Goal: Task Accomplishment & Management: Complete application form

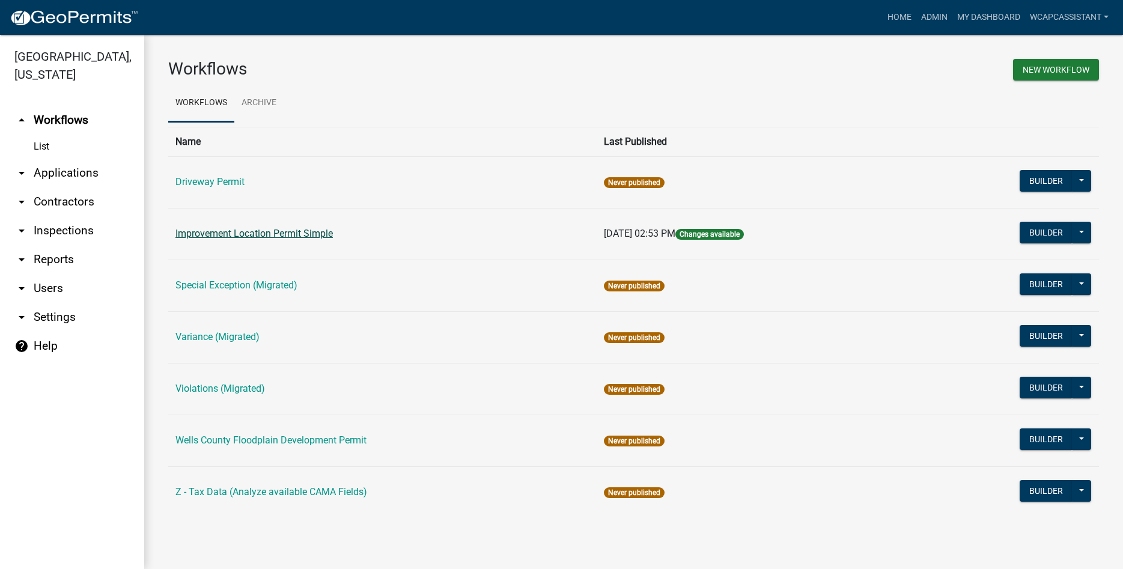
click at [254, 238] on link "Improvement Location Permit Simple" at bounding box center [253, 233] width 157 height 11
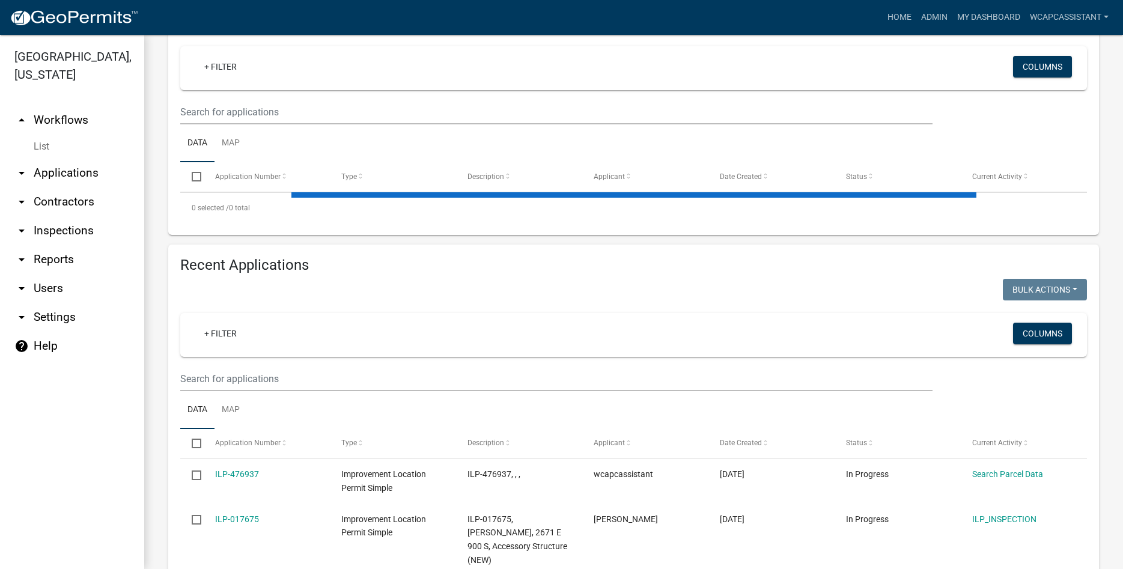
scroll to position [236, 0]
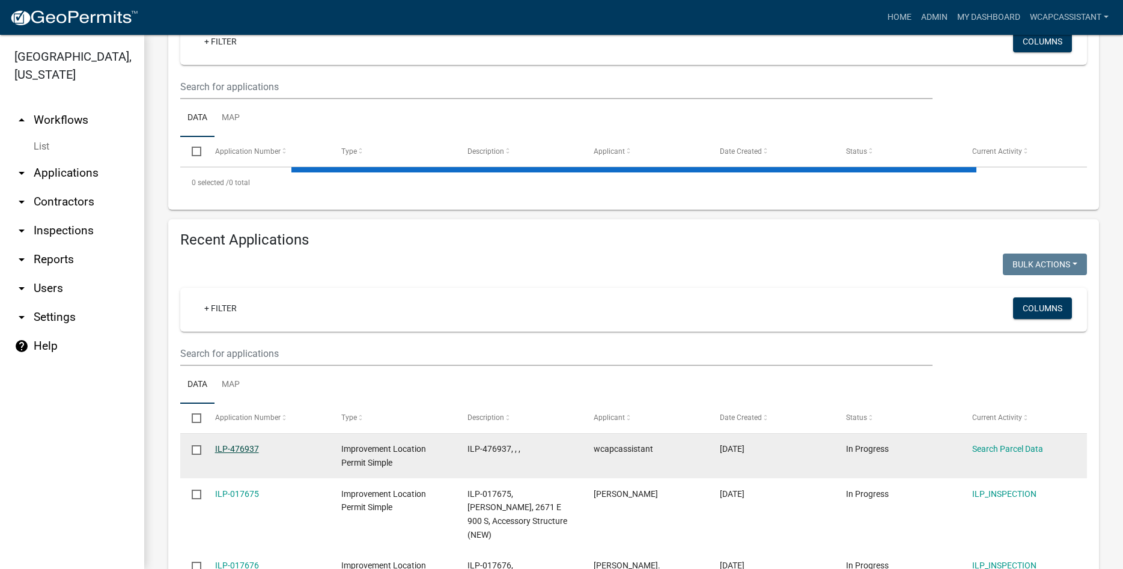
click at [243, 447] on link "ILP-476937" at bounding box center [237, 449] width 44 height 10
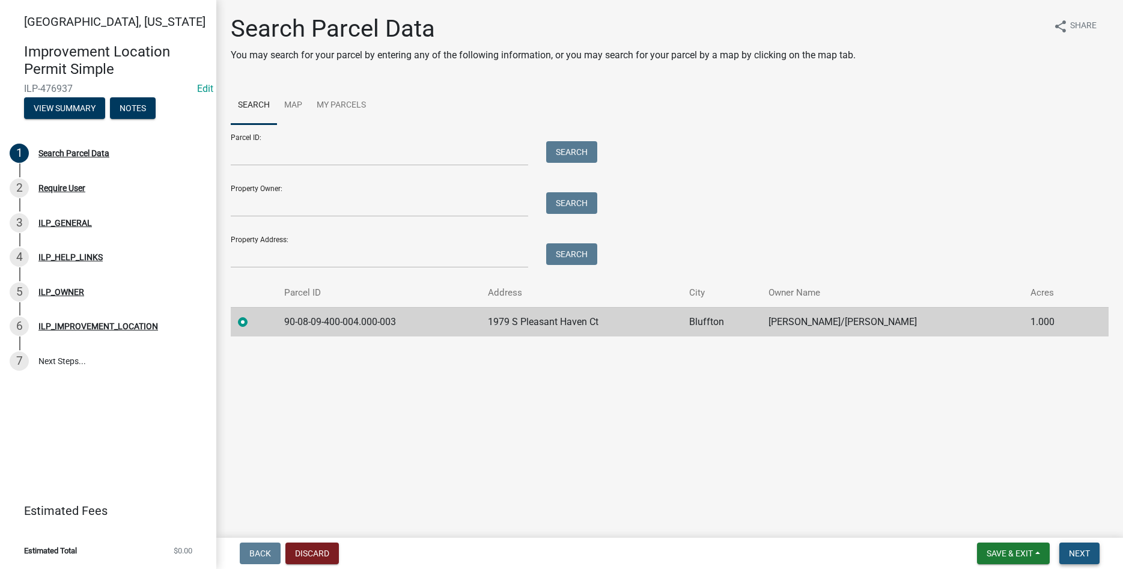
click at [544, 547] on button "Next" at bounding box center [1079, 553] width 40 height 22
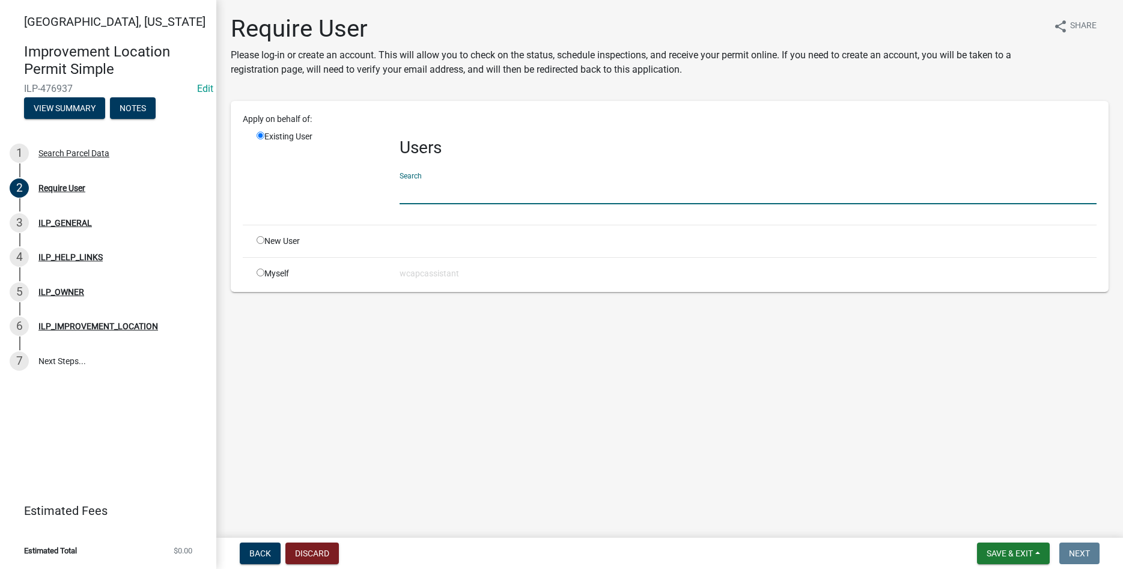
click at [428, 192] on input "text" at bounding box center [748, 192] width 697 height 25
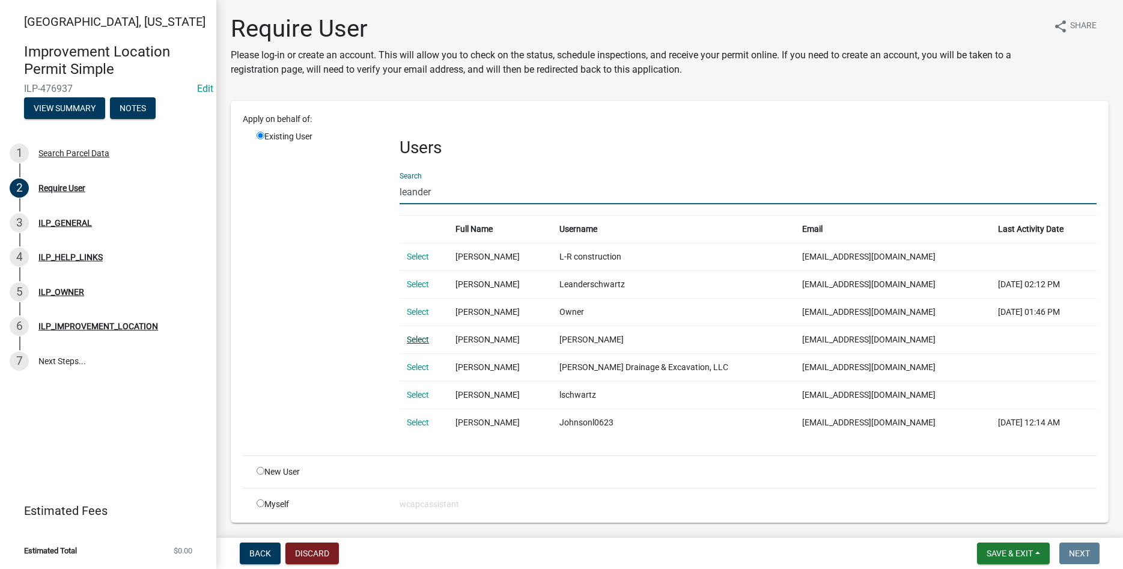
type input "leander"
click at [422, 337] on link "Select" at bounding box center [418, 340] width 22 height 10
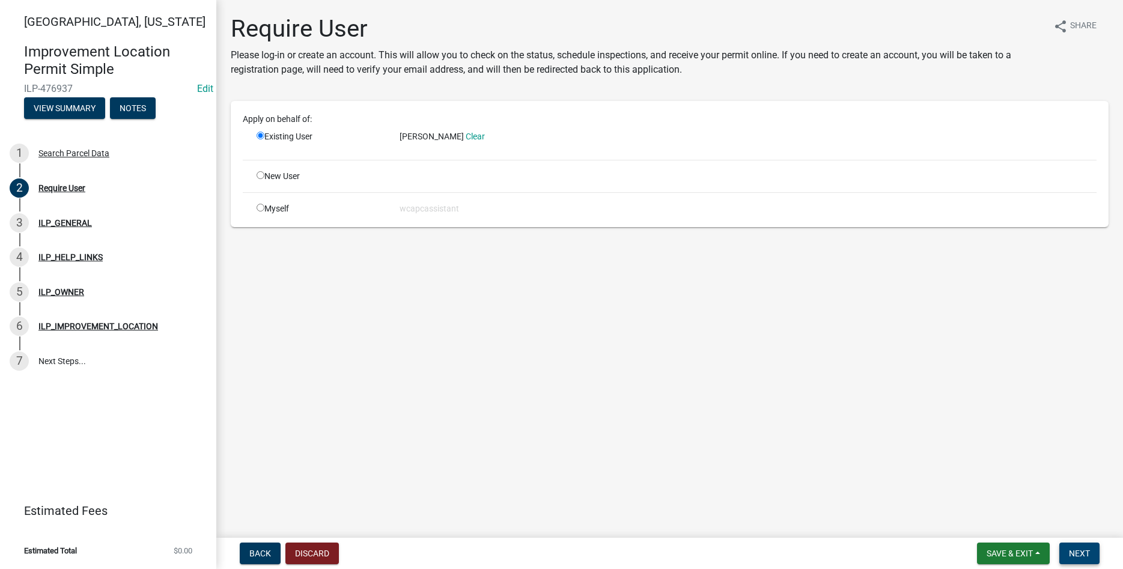
click at [544, 556] on span "Next" at bounding box center [1079, 554] width 21 height 10
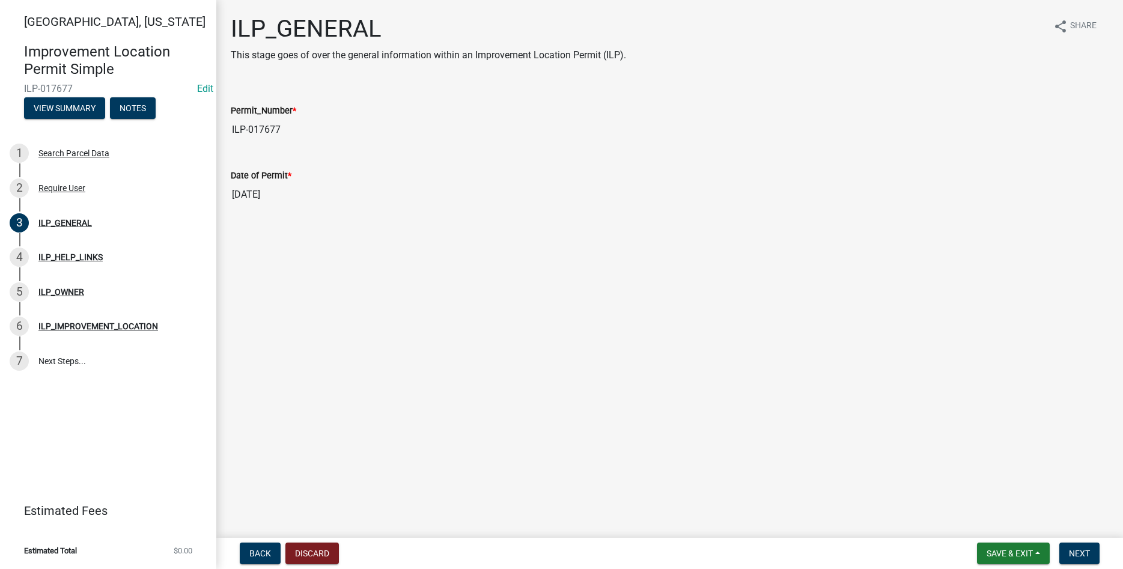
click at [544, 541] on nav "Back Discard Save & Exit Save Save & Exit Next" at bounding box center [669, 553] width 907 height 31
click at [544, 546] on button "Next" at bounding box center [1079, 553] width 40 height 22
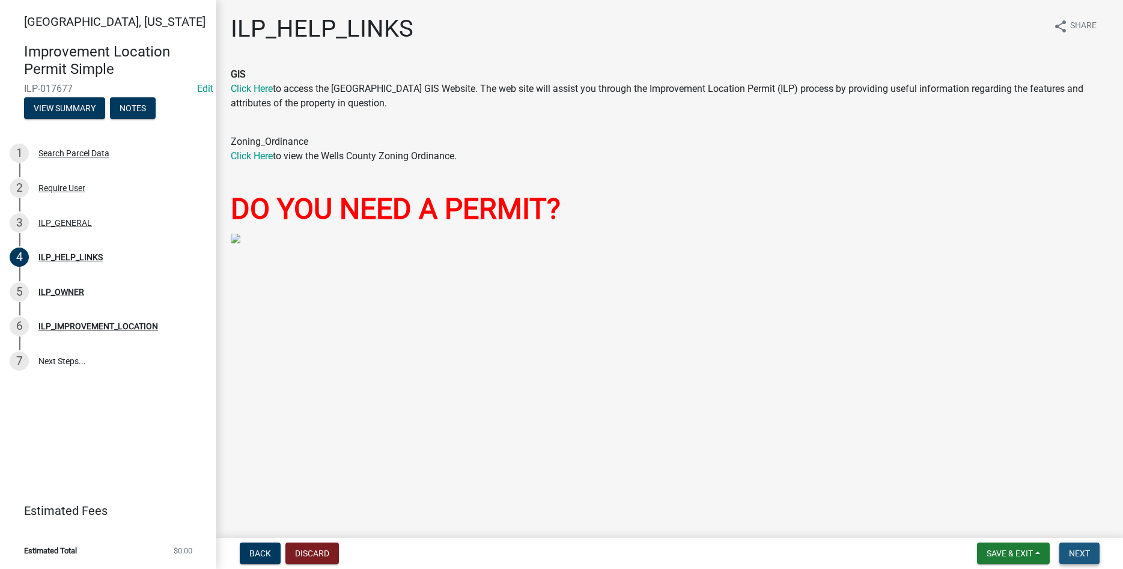
click at [544, 552] on button "Next" at bounding box center [1079, 553] width 40 height 22
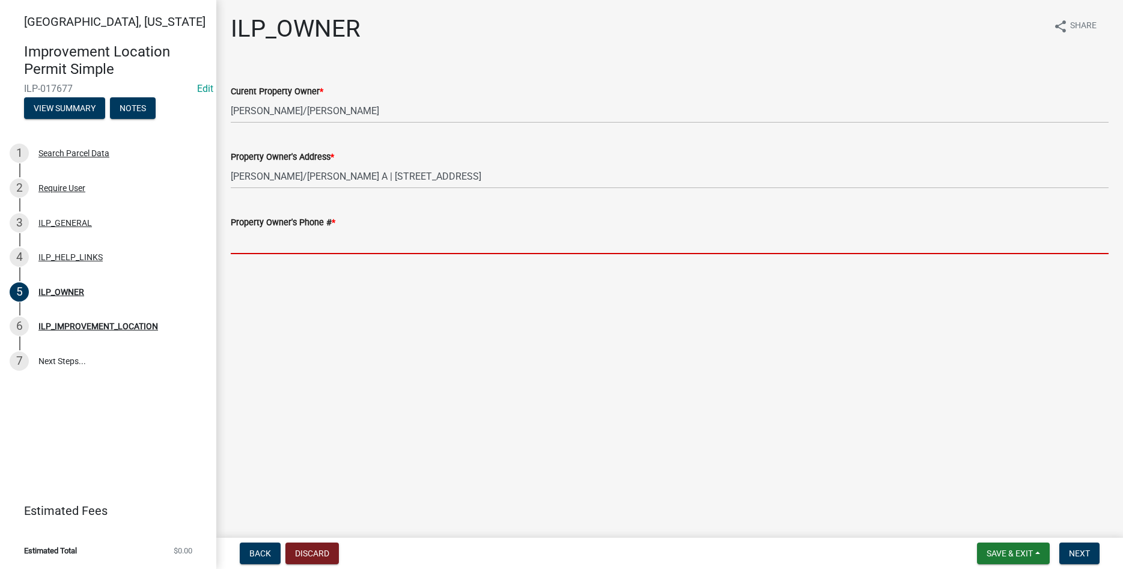
click at [309, 242] on input "Property Owner's Phone # *" at bounding box center [670, 241] width 878 height 25
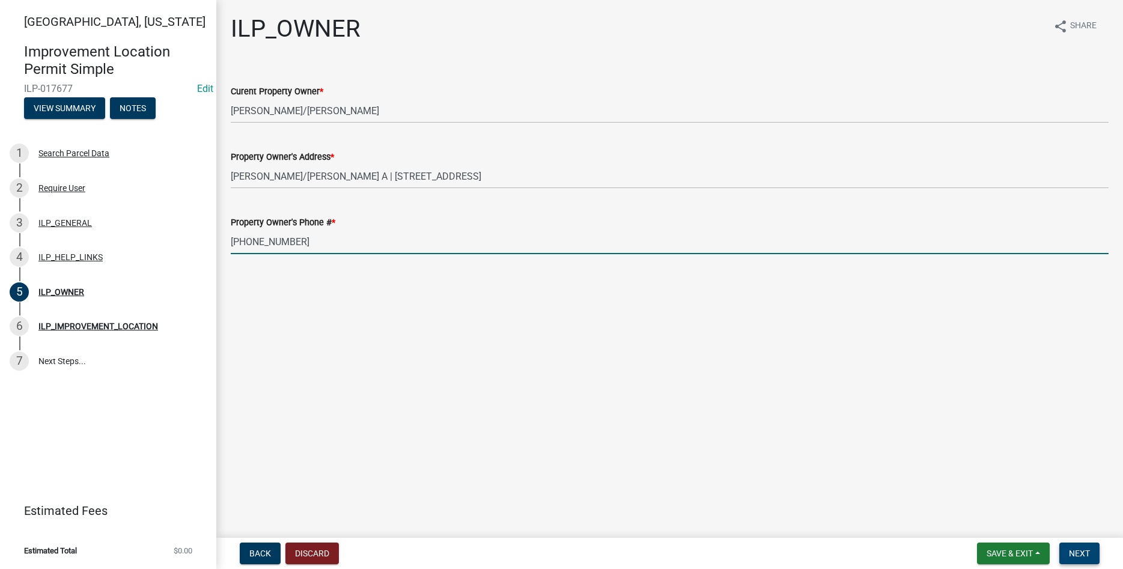
type input "[PHONE_NUMBER]"
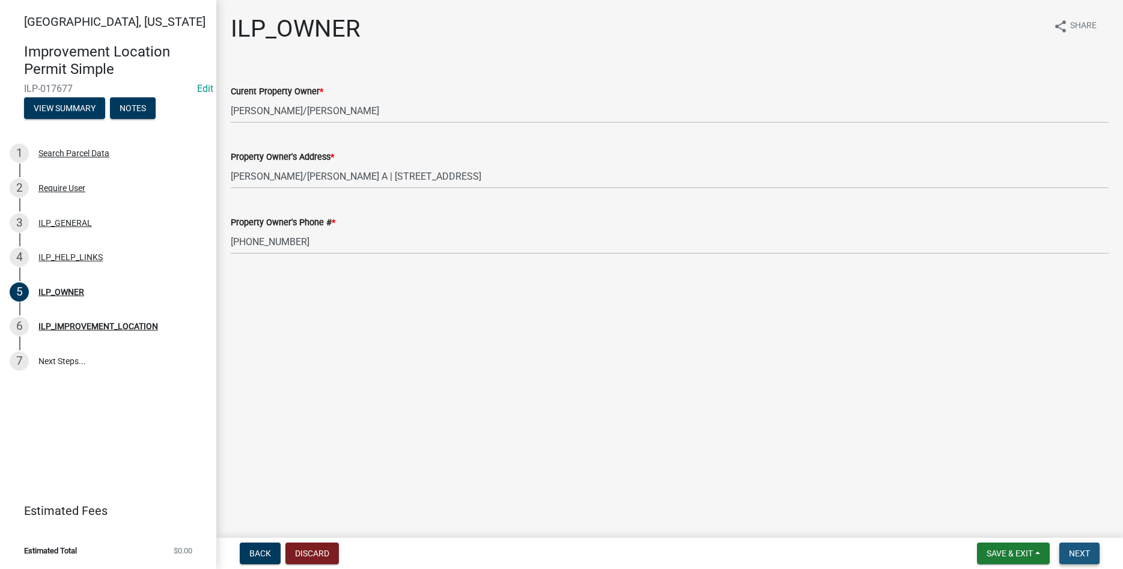
click at [544, 561] on button "Next" at bounding box center [1079, 553] width 40 height 22
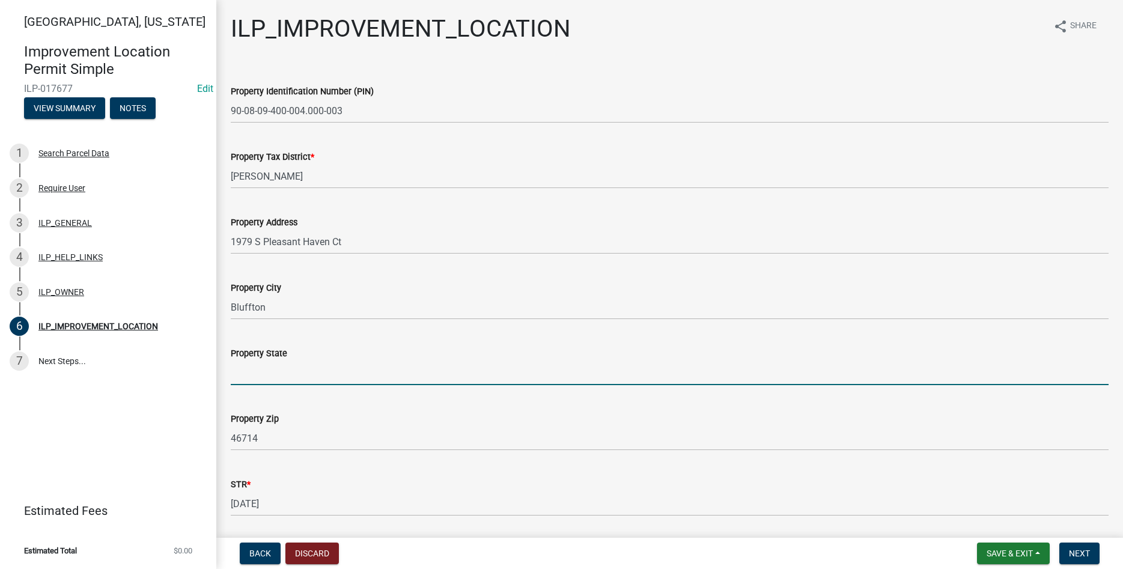
click at [385, 378] on input "Property State" at bounding box center [670, 372] width 878 height 25
type input "IN"
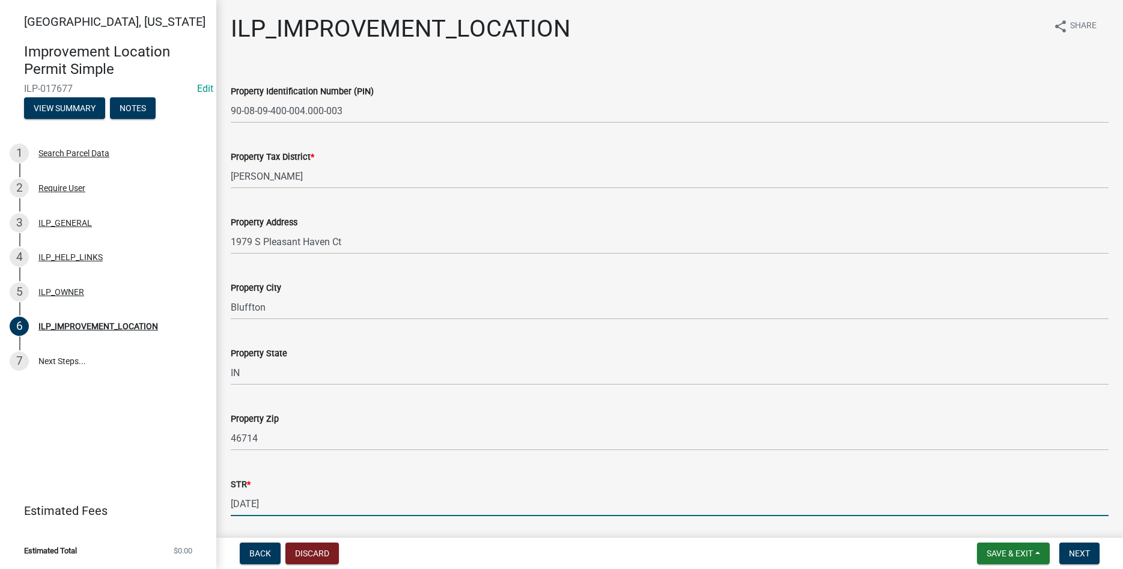
scroll to position [186, 0]
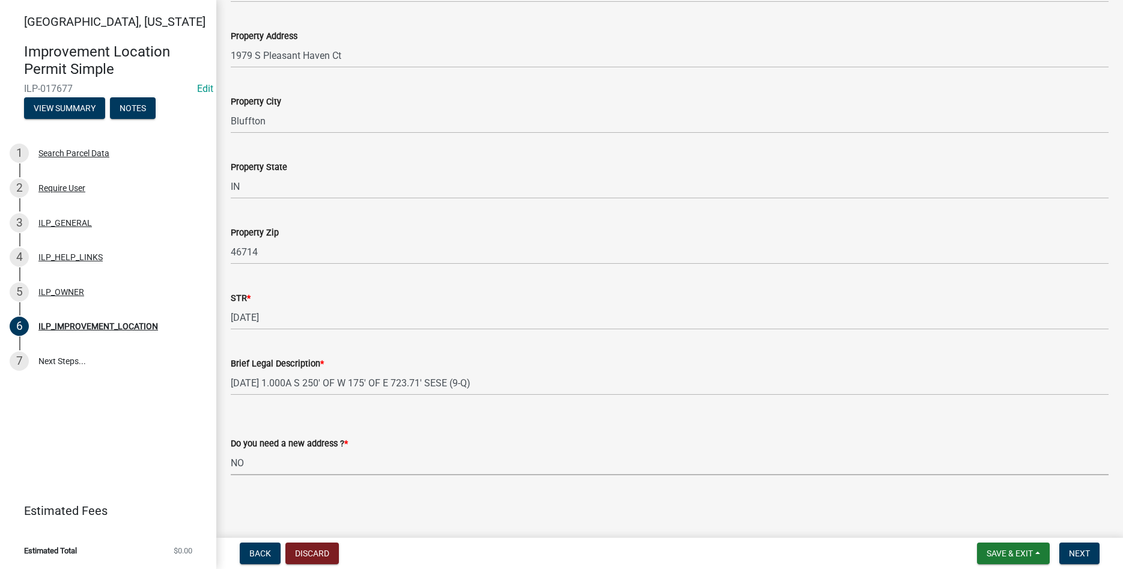
select select "03ef64e6-f0ff-43c9-aded-972c487e3507"
click at [544, 558] on span "Next" at bounding box center [1079, 554] width 21 height 10
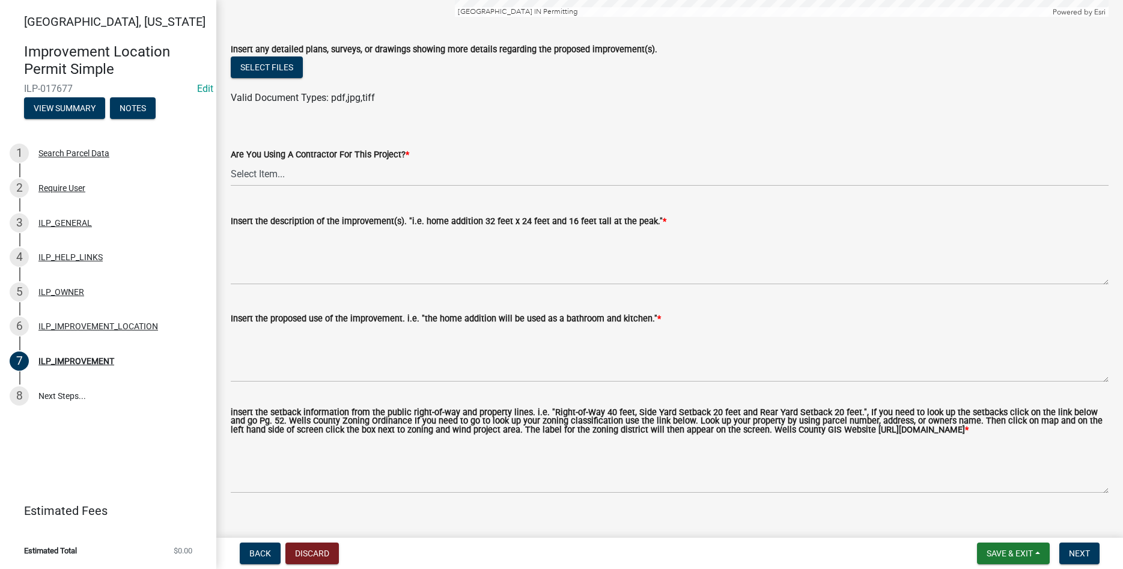
scroll to position [406, 0]
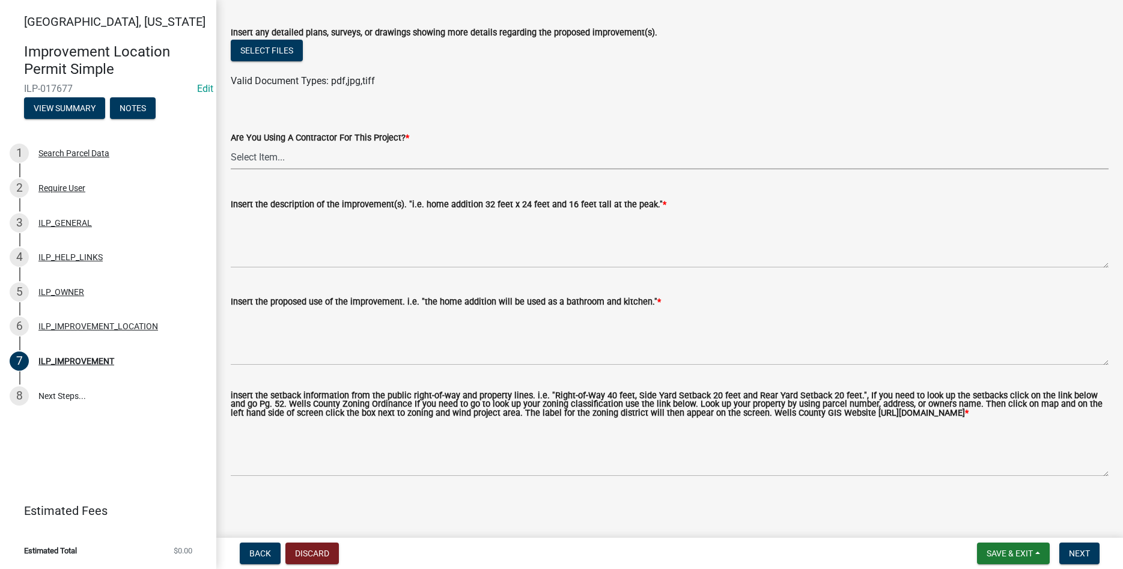
click at [231, 145] on select "Select Item... YES NO" at bounding box center [670, 157] width 878 height 25
click option "YES" at bounding box center [0, 0] width 0 height 0
select select "71b507d0-569d-4a0a-b334-f72445909e69"
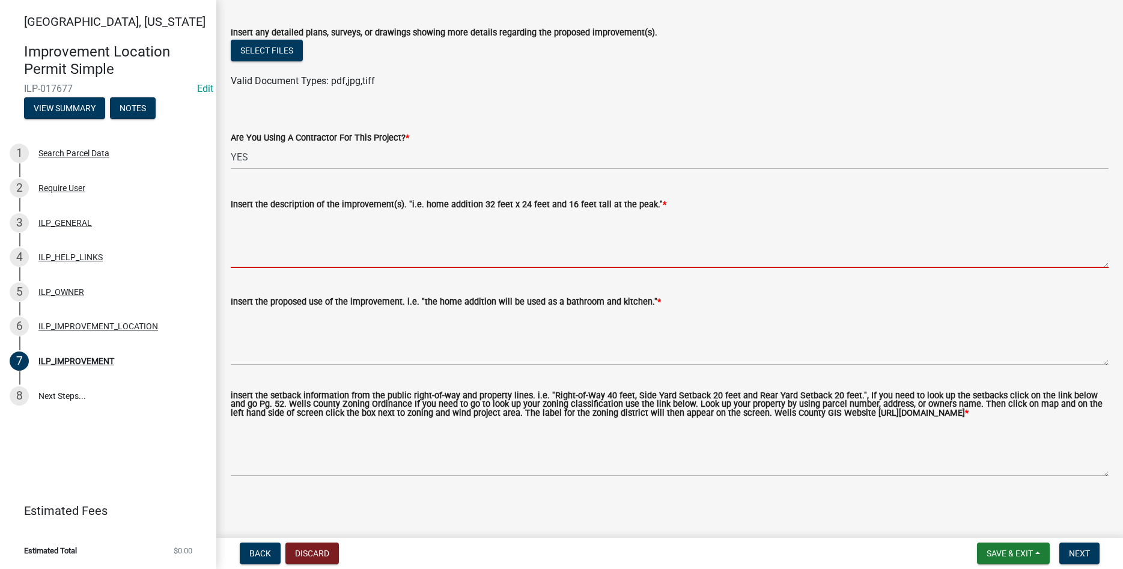
drag, startPoint x: 307, startPoint y: 228, endPoint x: 333, endPoint y: 241, distance: 29.3
click at [307, 229] on textarea "Insert the description of the improvement(s). "i.e. home addition 32 feet x 24 …" at bounding box center [670, 239] width 878 height 56
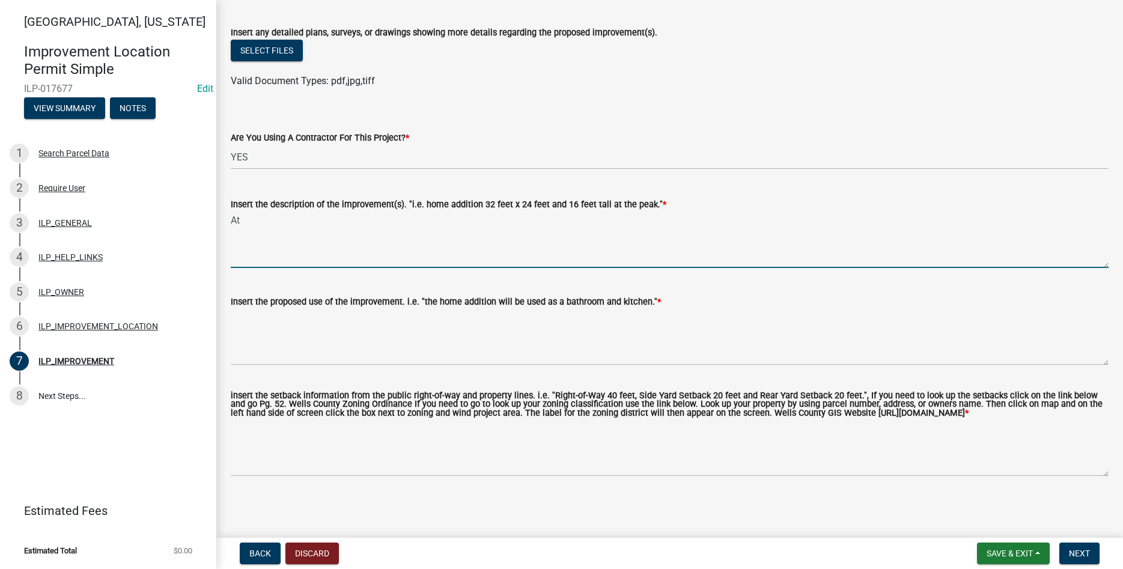
type textarea "A"
type textarea "Attached Garage 36' x 48' and 18' at peak with Breezeway 16' x 18'"
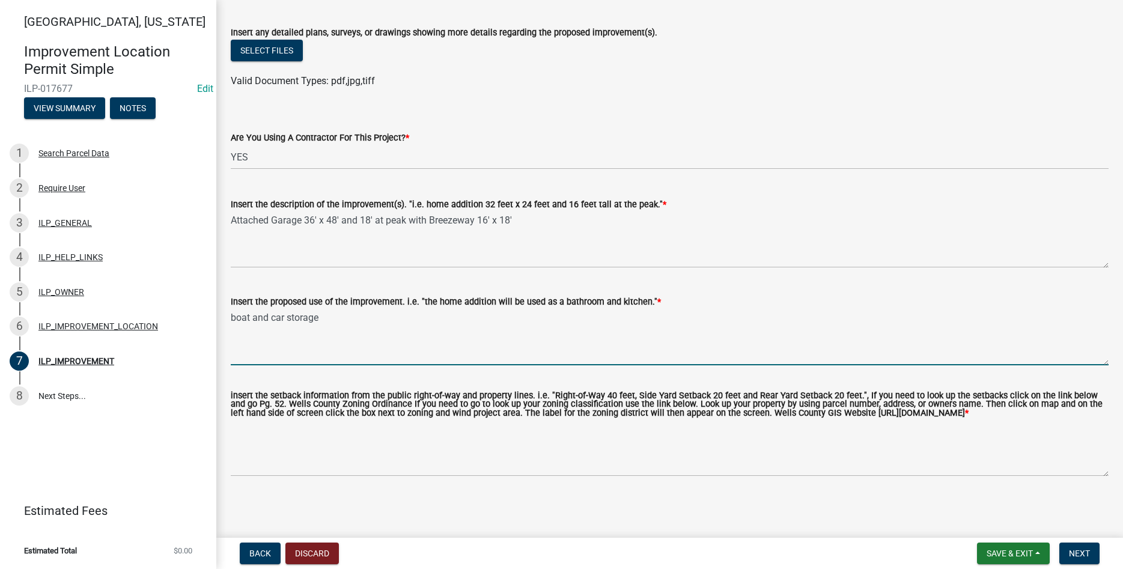
type textarea "boat and car storage"
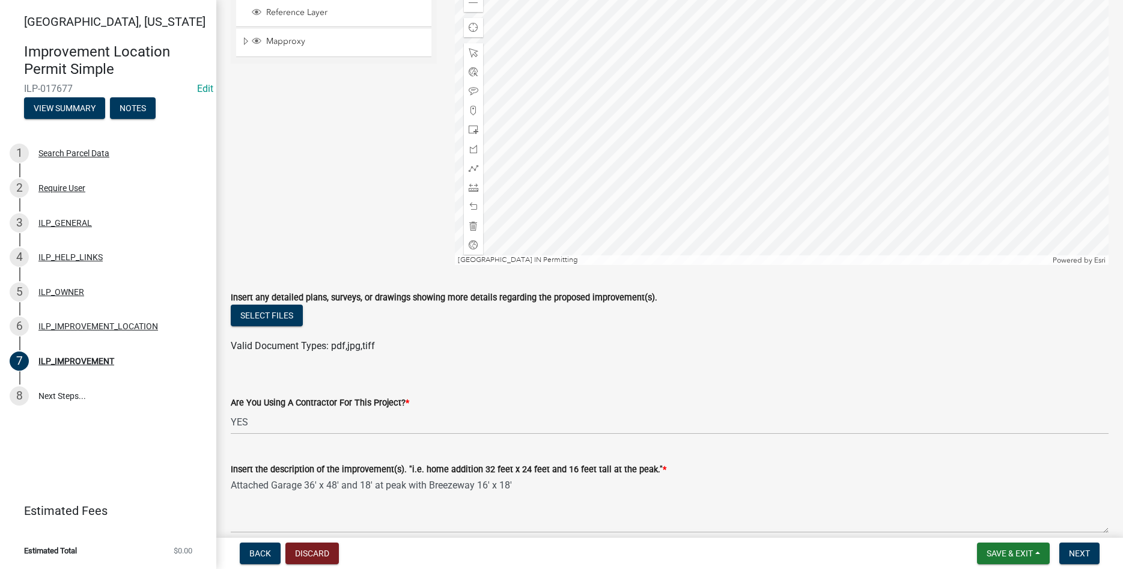
scroll to position [0, 0]
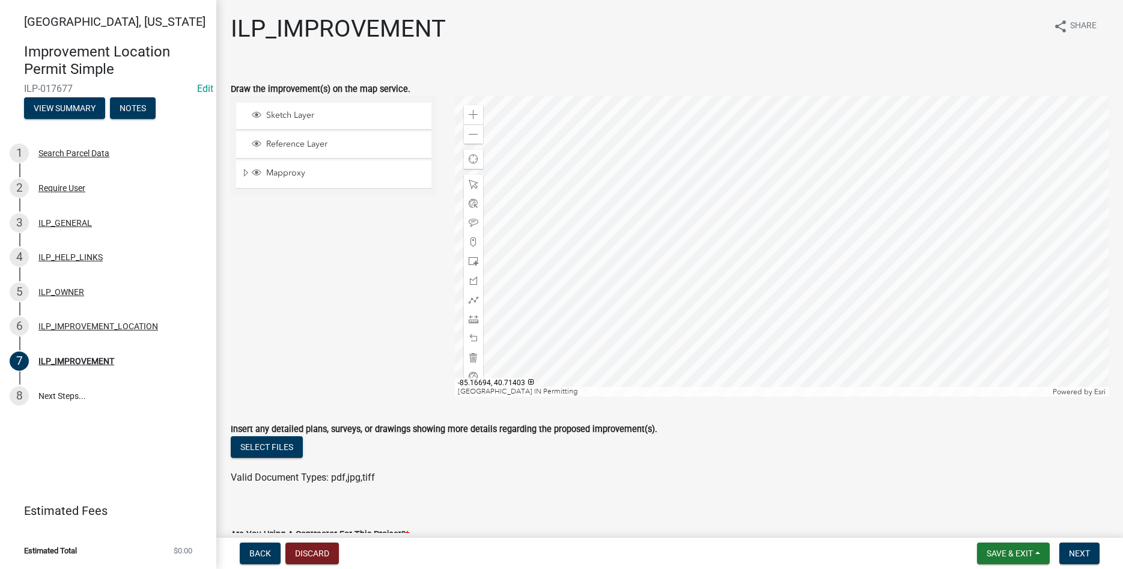
type textarea "60' ft center of road, 5' other property lines"
click at [544, 222] on div at bounding box center [782, 246] width 654 height 300
click at [473, 317] on span at bounding box center [474, 319] width 10 height 10
click at [544, 279] on div at bounding box center [782, 246] width 654 height 300
click at [544, 187] on div at bounding box center [782, 246] width 654 height 300
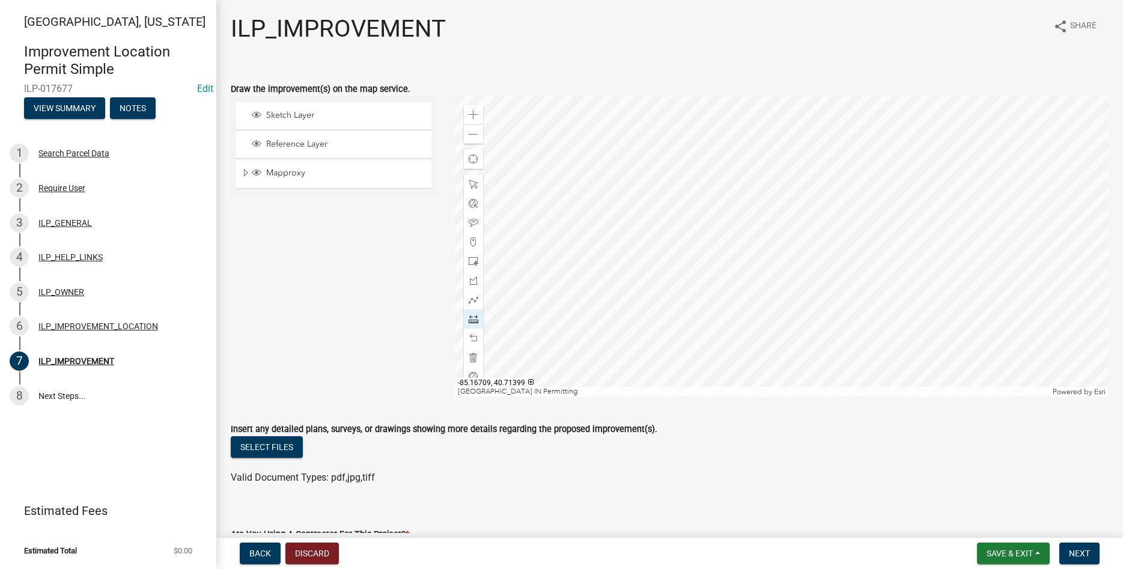
click at [544, 187] on div at bounding box center [782, 246] width 654 height 300
click at [544, 279] on div at bounding box center [782, 246] width 654 height 300
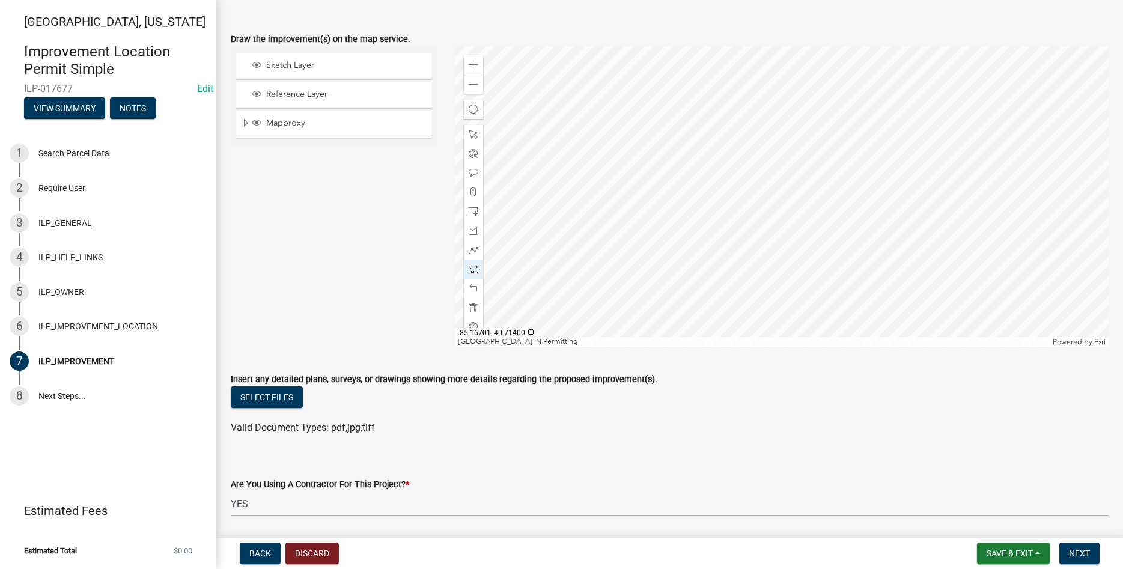
scroll to position [68, 0]
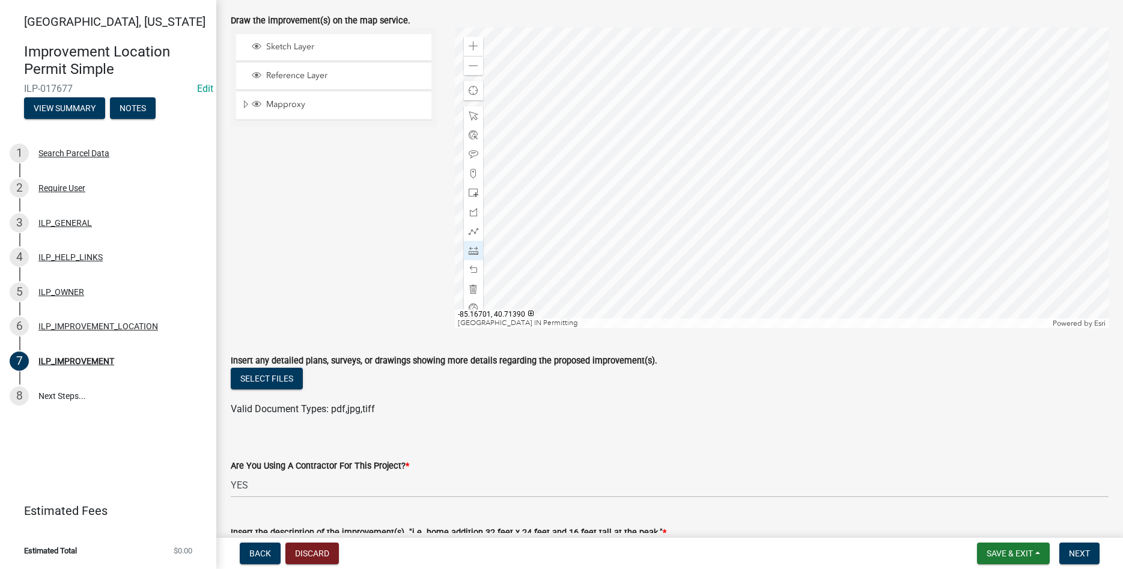
drag, startPoint x: 371, startPoint y: 272, endPoint x: 482, endPoint y: 247, distance: 113.3
click at [371, 271] on div "Sketch Layer Reference Layer Mapproxy Address Streets Easements & Building Line…" at bounding box center [334, 178] width 224 height 300
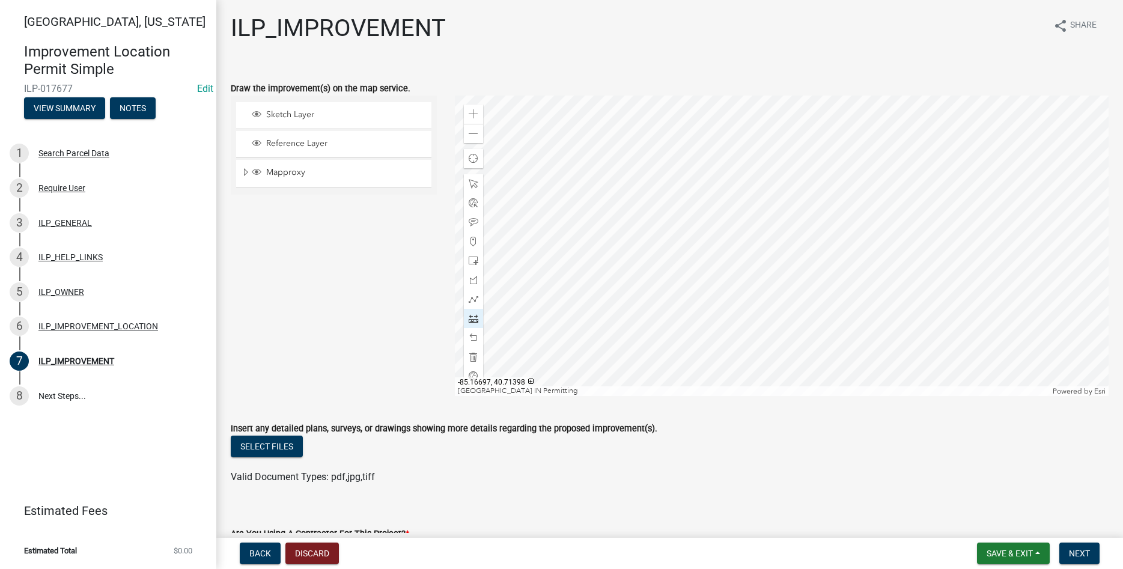
scroll to position [0, 0]
click at [544, 149] on div at bounding box center [782, 246] width 654 height 300
click at [544, 144] on div at bounding box center [782, 246] width 654 height 300
click at [473, 334] on span at bounding box center [474, 338] width 10 height 10
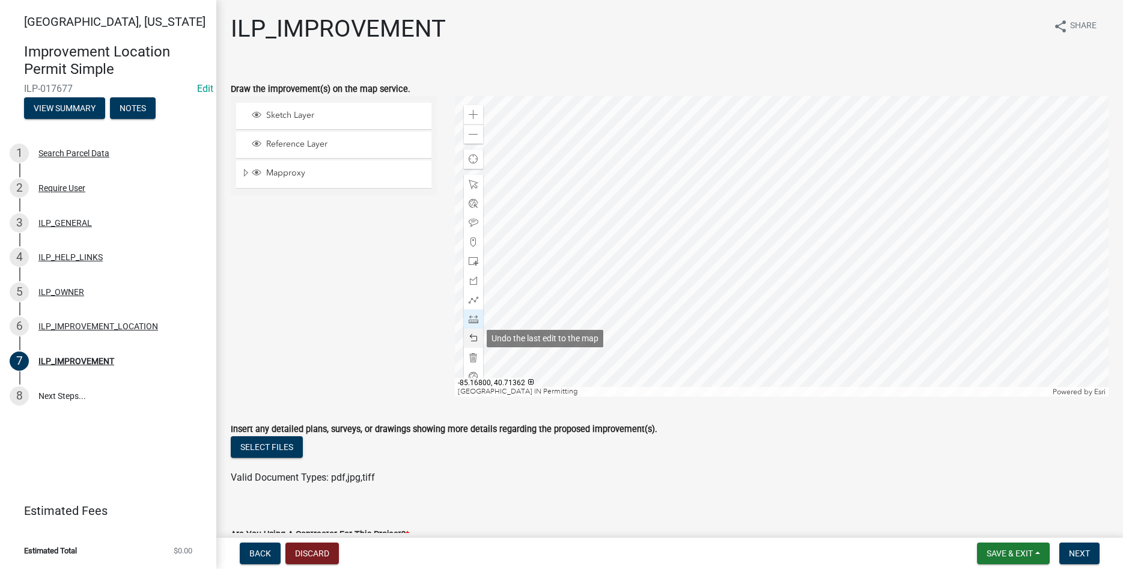
click at [473, 334] on span at bounding box center [474, 338] width 10 height 10
click at [473, 184] on span at bounding box center [474, 185] width 10 height 10
click at [544, 265] on div at bounding box center [782, 246] width 654 height 300
click at [472, 318] on span at bounding box center [474, 319] width 10 height 10
click at [544, 275] on div at bounding box center [782, 246] width 654 height 300
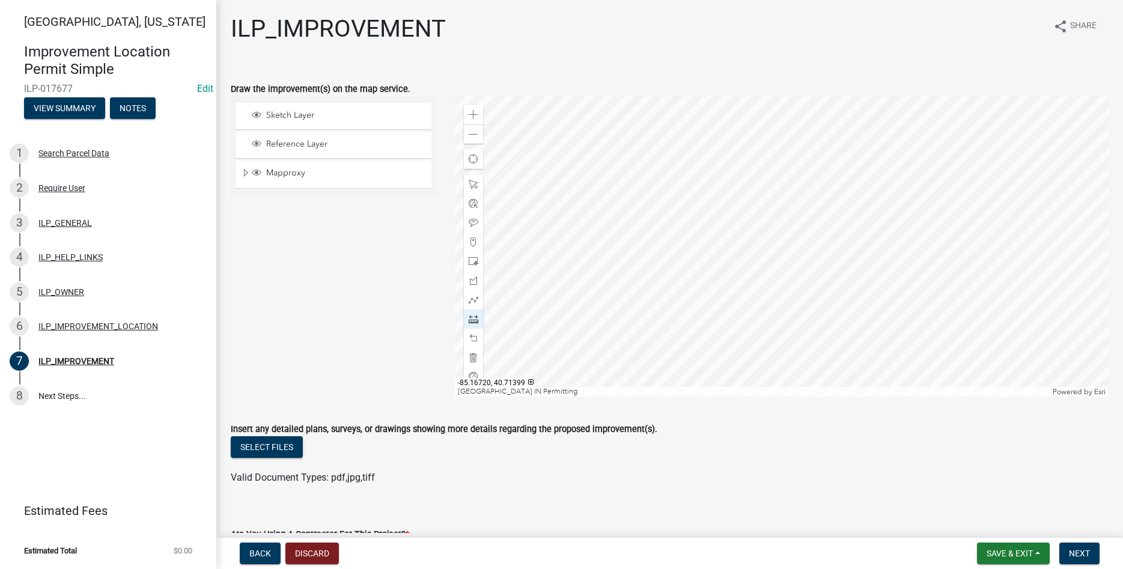
click at [544, 276] on div at bounding box center [782, 246] width 654 height 300
click at [544, 220] on div at bounding box center [782, 246] width 654 height 300
click at [544, 217] on div at bounding box center [782, 246] width 654 height 300
click at [544, 276] on div at bounding box center [782, 246] width 654 height 300
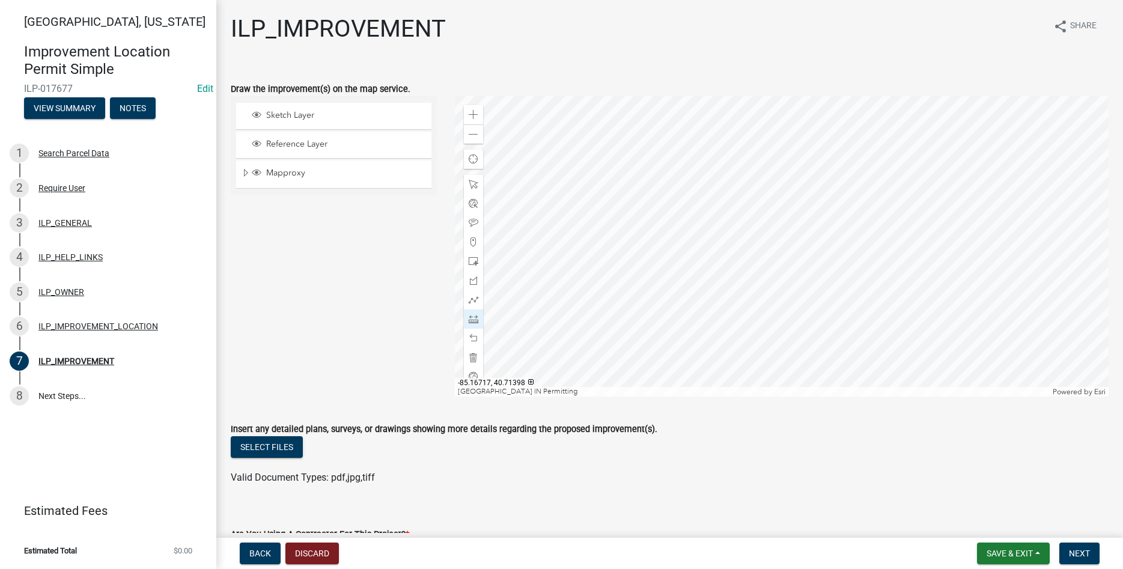
click at [544, 281] on div at bounding box center [782, 246] width 654 height 300
click at [544, 288] on div at bounding box center [782, 246] width 654 height 300
click at [475, 340] on span at bounding box center [474, 338] width 10 height 10
click at [544, 242] on div at bounding box center [782, 246] width 654 height 300
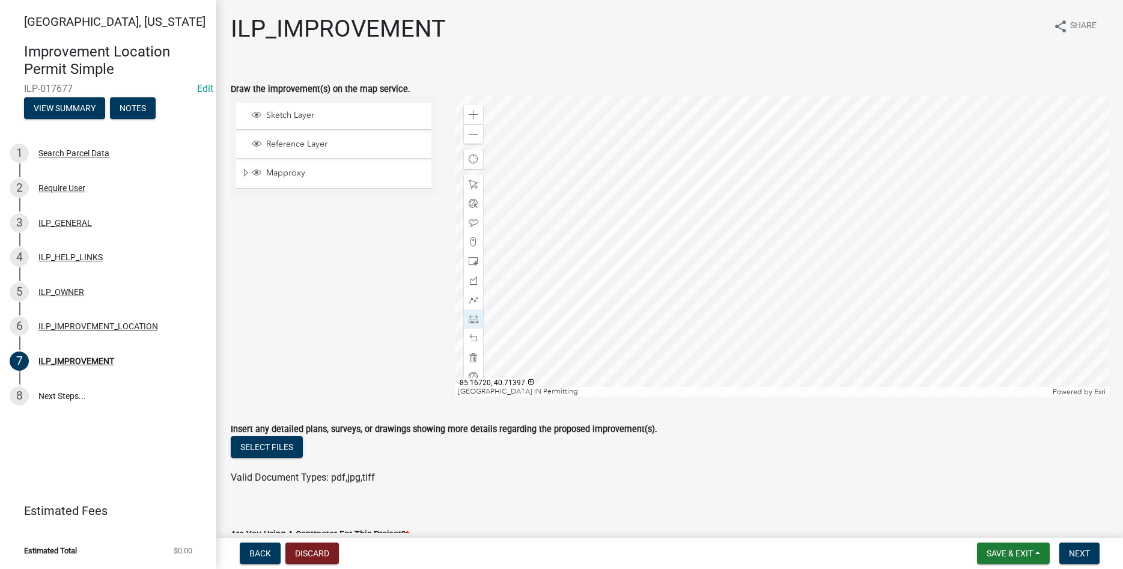
click at [544, 372] on div at bounding box center [782, 246] width 654 height 300
click at [544, 374] on div at bounding box center [782, 246] width 654 height 300
click at [544, 242] on div at bounding box center [782, 246] width 654 height 300
click at [544, 452] on div "Select files" at bounding box center [670, 448] width 878 height 25
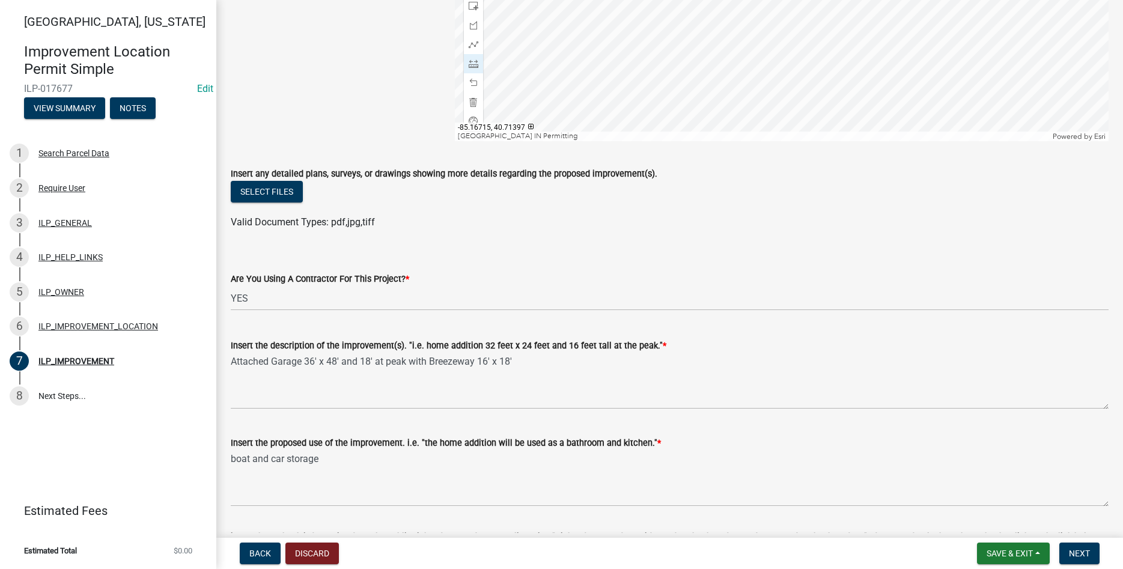
scroll to position [274, 0]
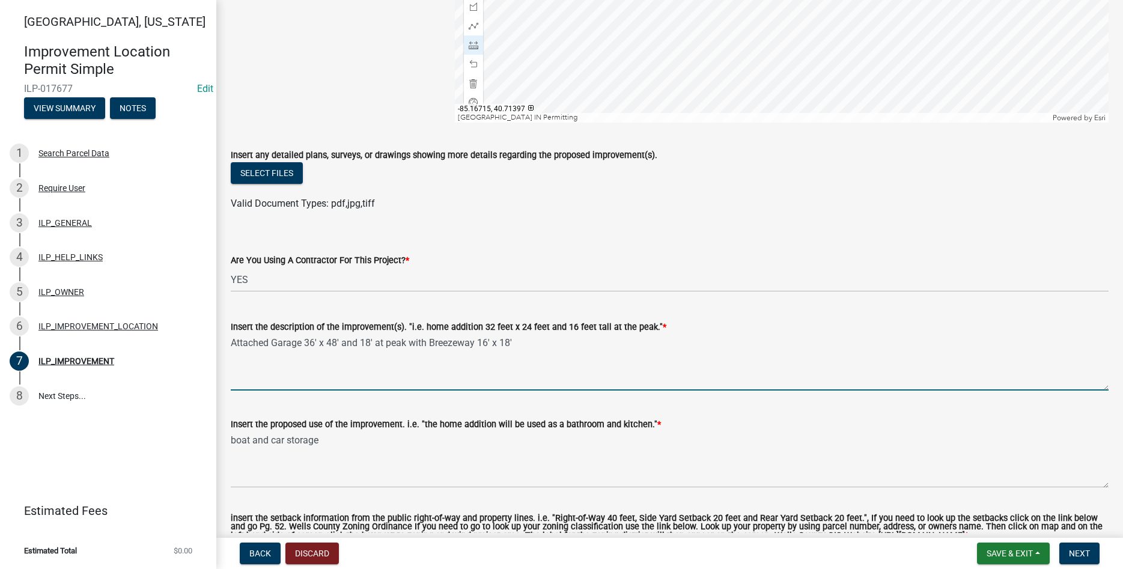
click at [544, 347] on textarea "Attached Garage 36' x 48' and 18' at peak with Breezeway 16' x 18'" at bounding box center [670, 362] width 878 height 56
click at [443, 345] on textarea "Attached Garage 36' x 48' and 18' at peak with Breezeway 16' x 18' and 8' x 12'…" at bounding box center [670, 362] width 878 height 56
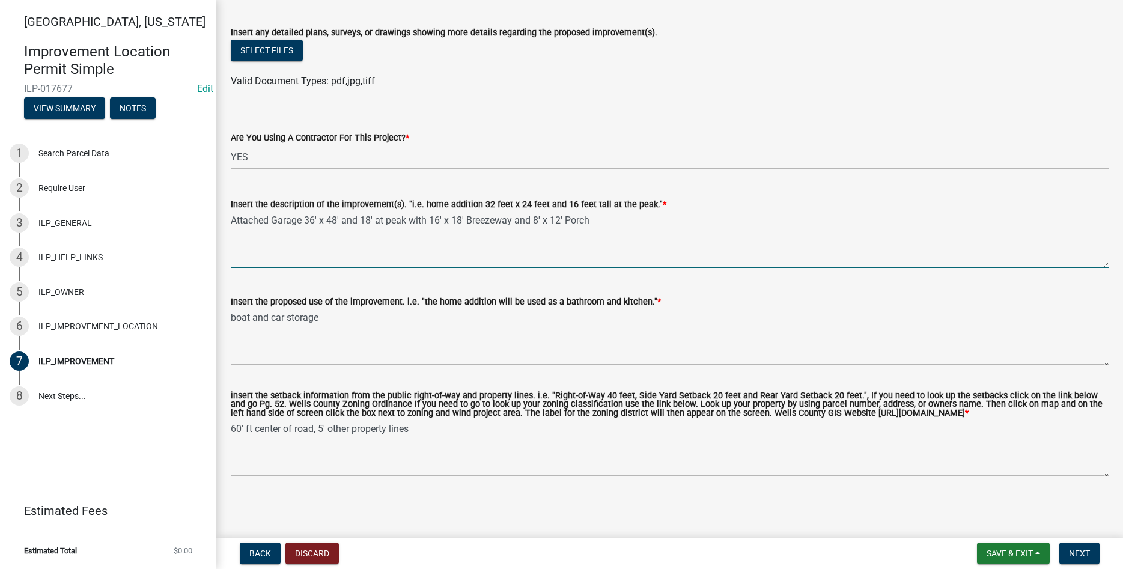
scroll to position [406, 0]
type textarea "Attached Garage 36' x 48' and 18' at peak with 16' x 18' Breezeway and 8' x 12'…"
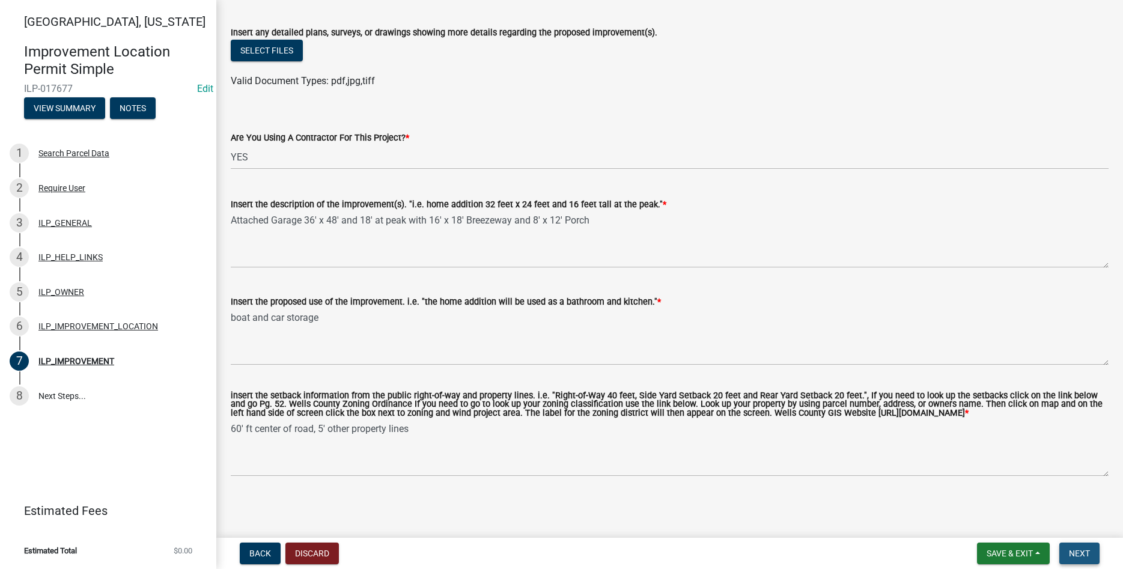
click at [544, 549] on span "Next" at bounding box center [1079, 554] width 21 height 10
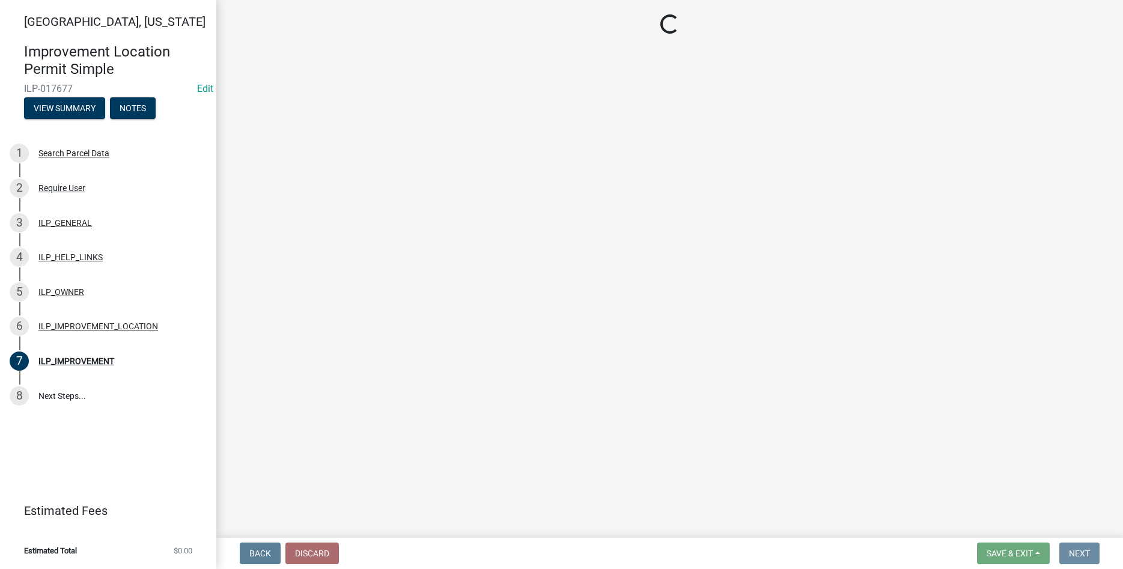
scroll to position [0, 0]
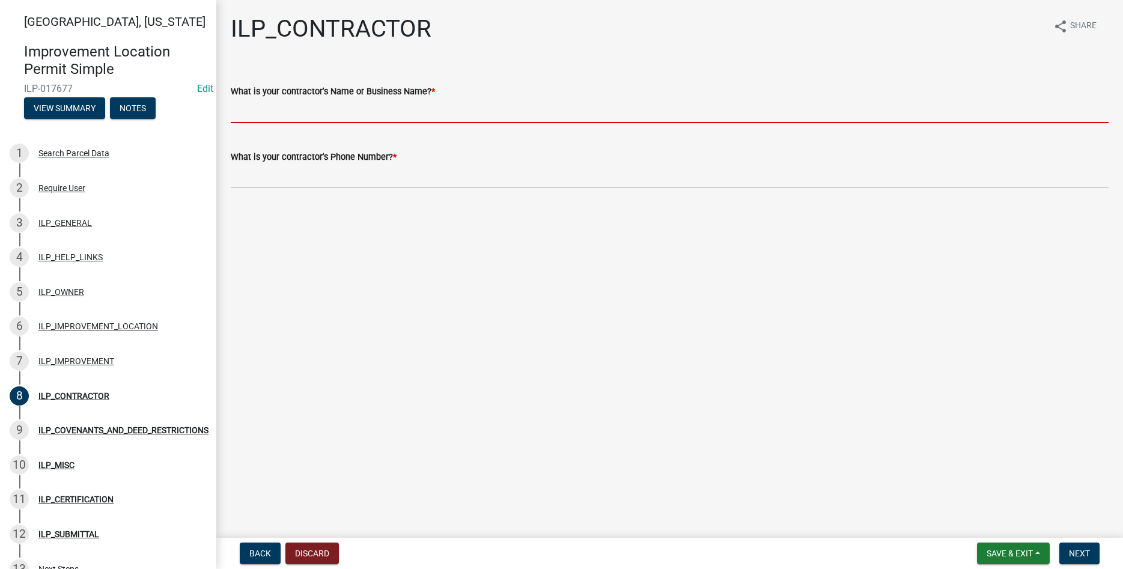
click at [313, 115] on input "What is your contractor's Name or Business Name? *" at bounding box center [670, 111] width 878 height 25
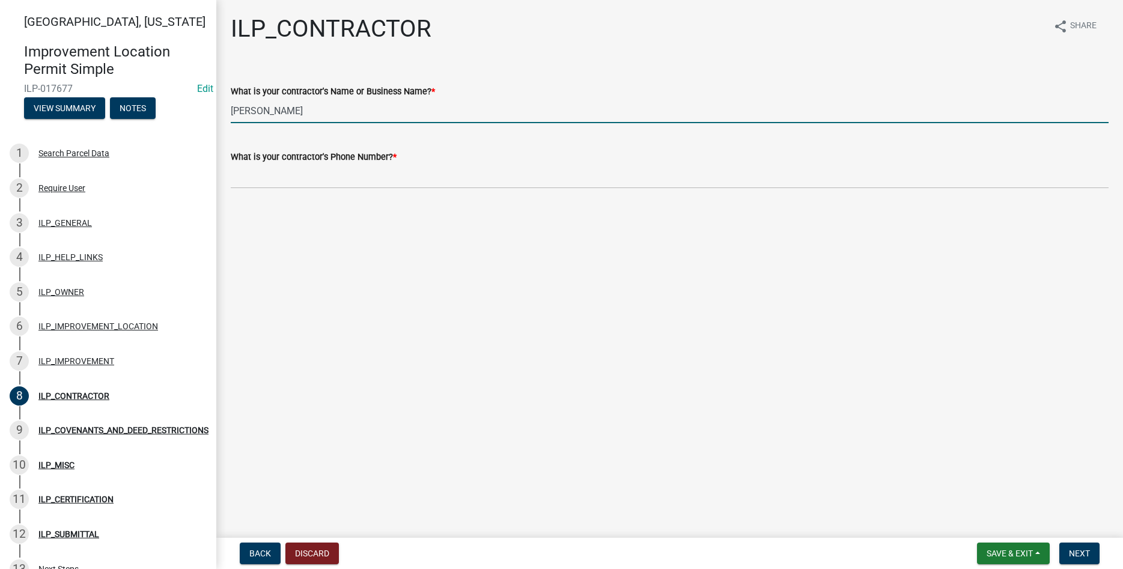
type input "[PERSON_NAME]"
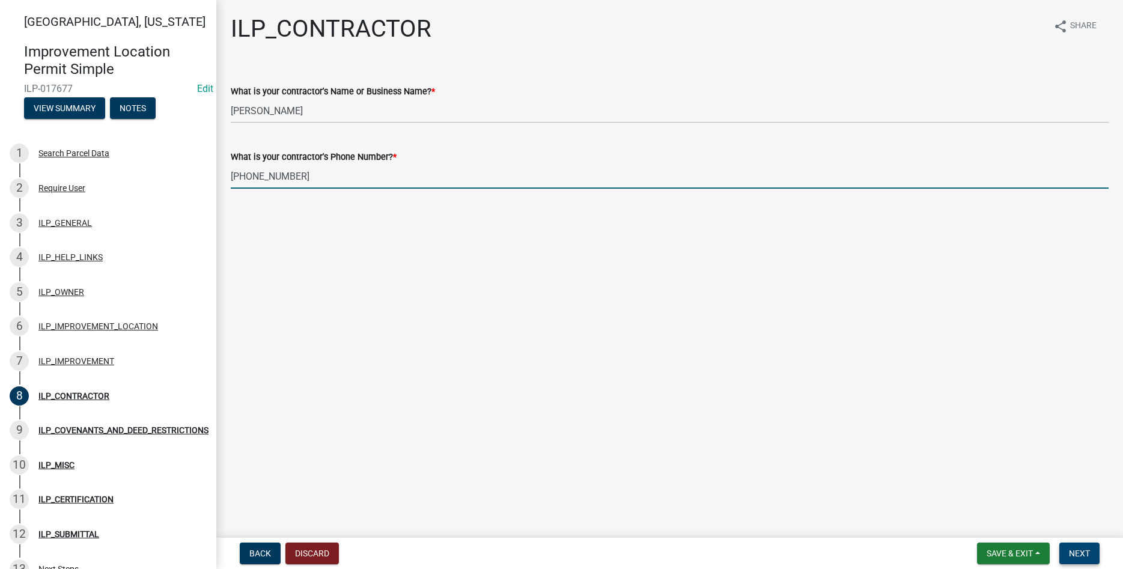
type input "[PHONE_NUMBER]"
click at [544, 552] on span "Next" at bounding box center [1079, 554] width 21 height 10
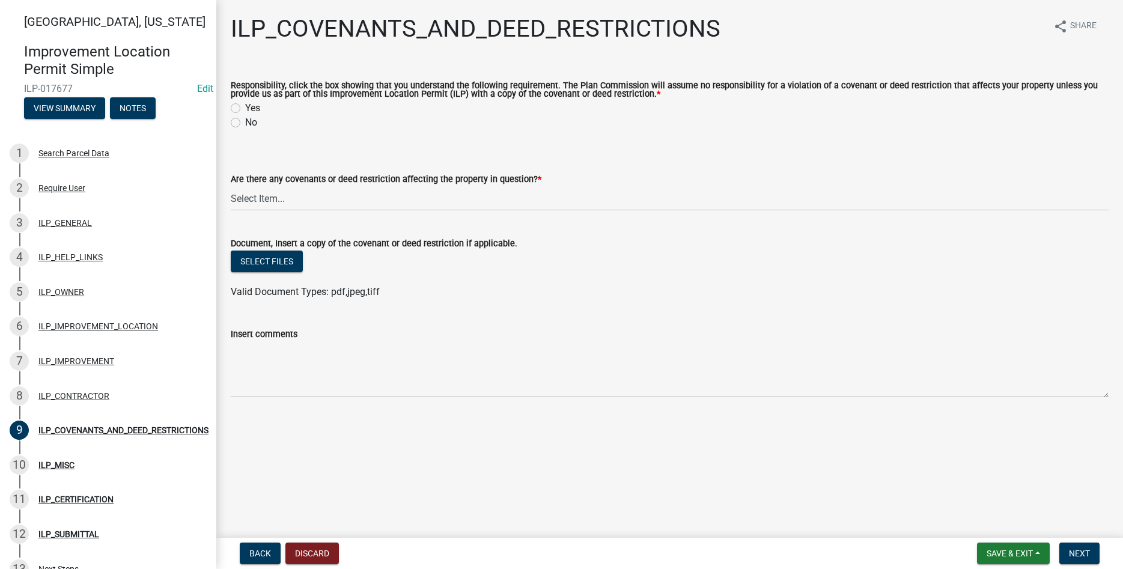
click at [245, 105] on label "Yes" at bounding box center [252, 108] width 15 height 14
click at [245, 105] on input "Yes" at bounding box center [249, 105] width 8 height 8
radio input "true"
click at [231, 186] on select "Select Item... YES NO" at bounding box center [670, 198] width 878 height 25
click option "NO" at bounding box center [0, 0] width 0 height 0
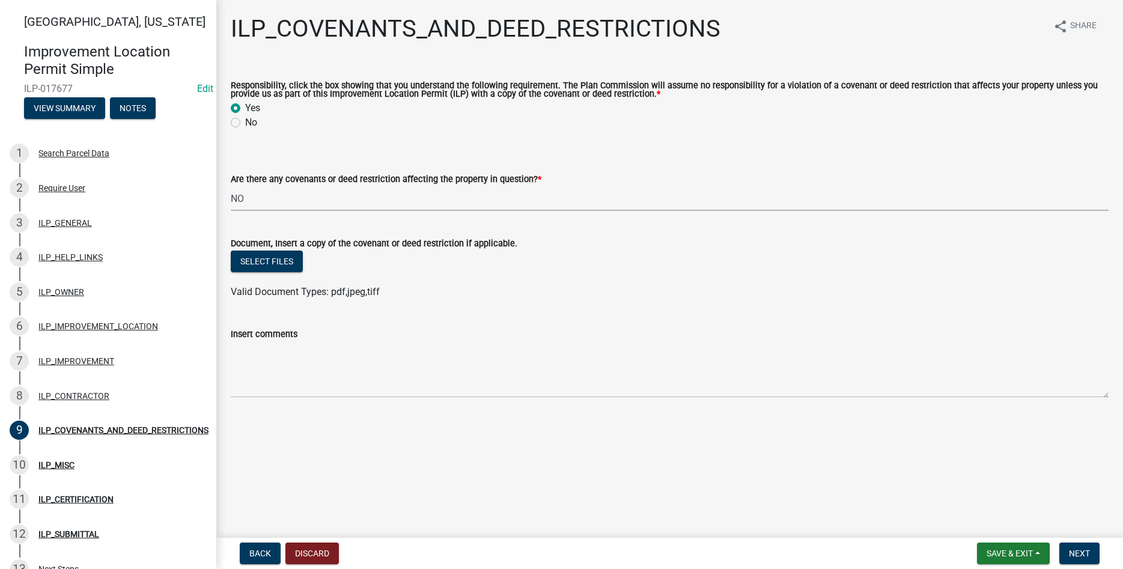
select select "8e2002f1-ace1-422c-92a0-aa7ffd64ff05"
click at [544, 552] on span "Next" at bounding box center [1079, 554] width 21 height 10
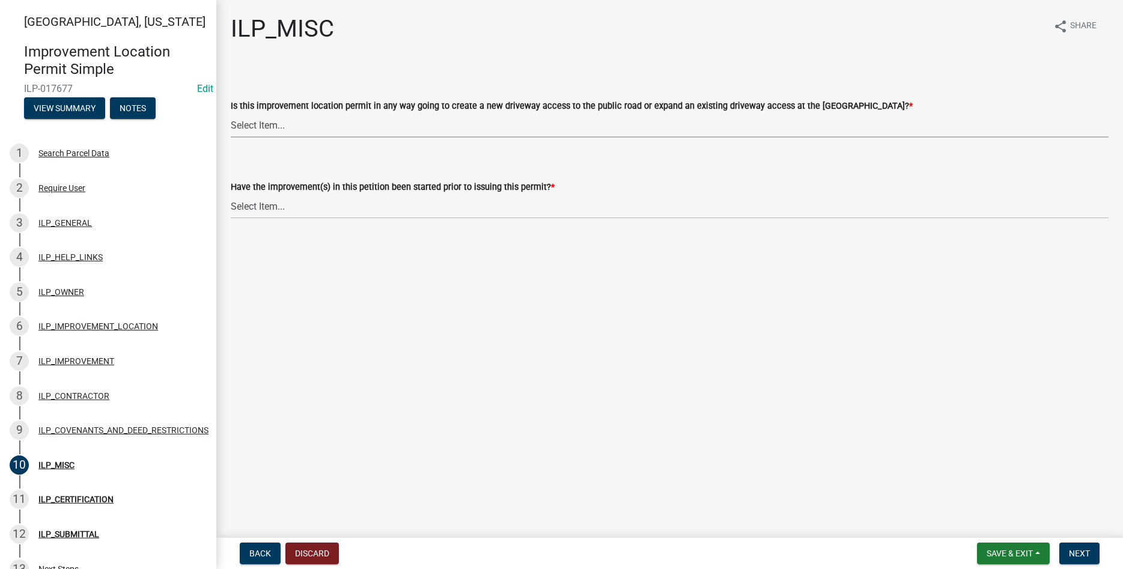
click at [231, 113] on select "Select Item... YES NO" at bounding box center [670, 125] width 878 height 25
click option "NO" at bounding box center [0, 0] width 0 height 0
select select "efdfc372-da28-48aa-82f0-d86e80c7002d"
click at [231, 194] on select "Select Item... YES NO" at bounding box center [670, 206] width 878 height 25
click option "NO" at bounding box center [0, 0] width 0 height 0
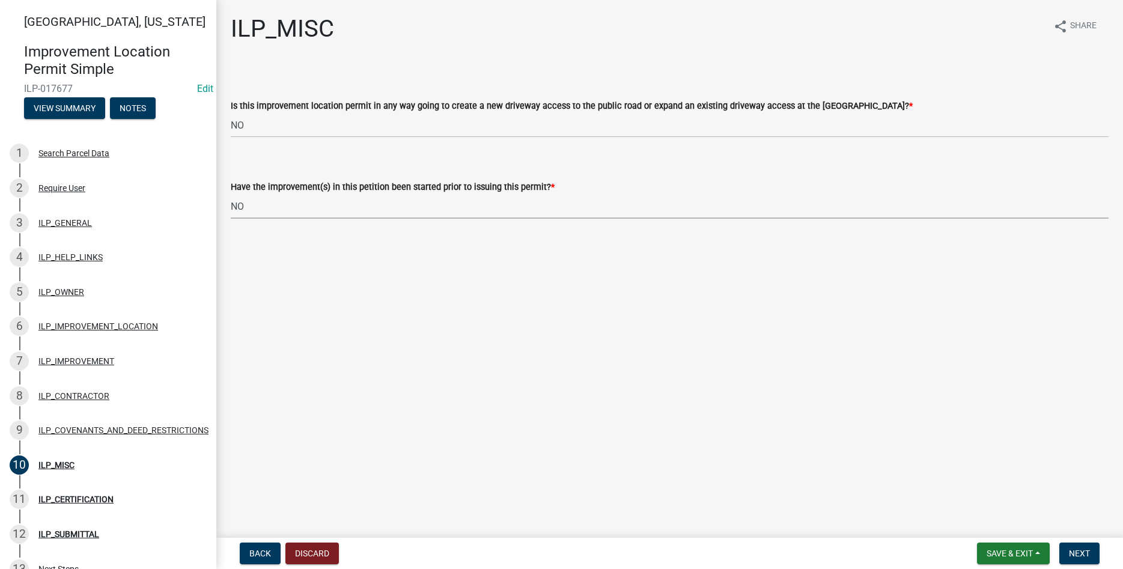
select select "87690217-1c5d-4f3f-89a3-85c12ce3295a"
click at [544, 547] on button "Next" at bounding box center [1079, 553] width 40 height 22
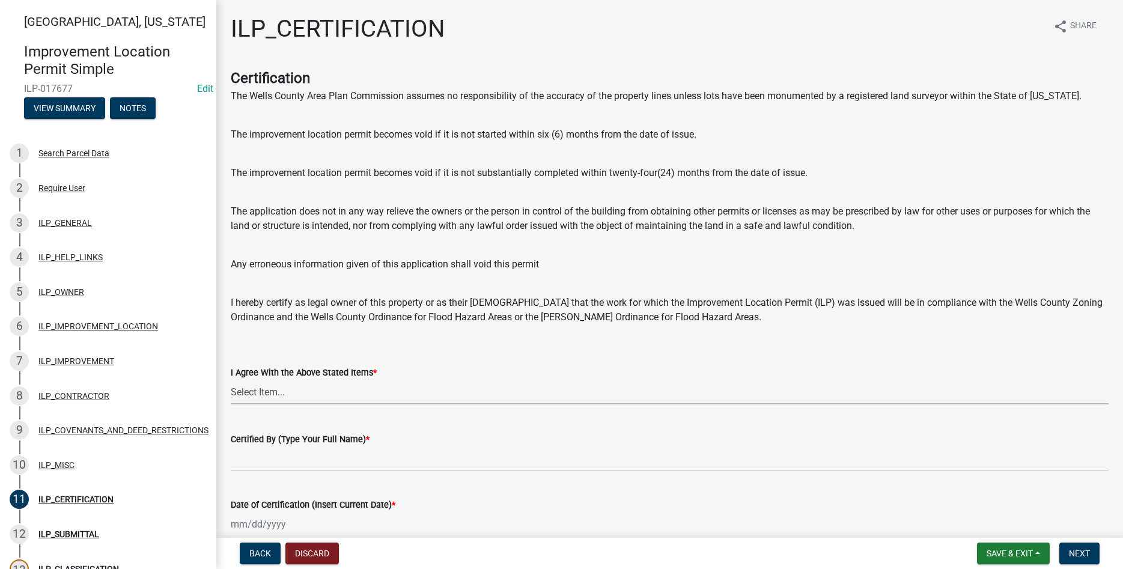
click at [231, 380] on select "Select Item... Yes" at bounding box center [670, 392] width 878 height 25
click option "Yes" at bounding box center [0, 0] width 0 height 0
select select "bd96893d-fc5a-4886-96bc-c23f48f60341"
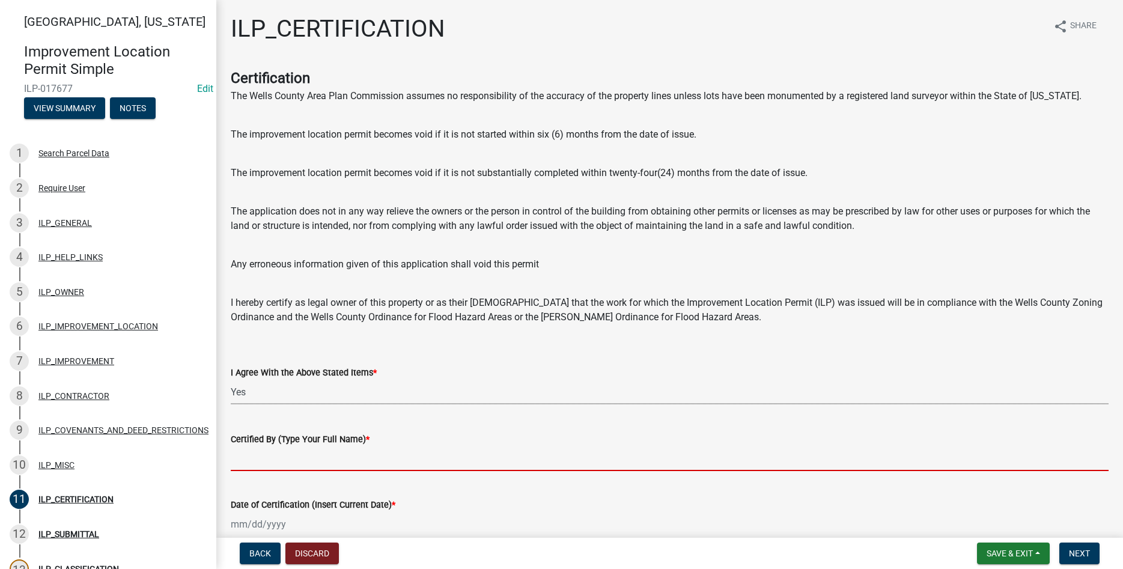
click at [273, 454] on input "Certified By (Type Your Full Name) *" at bounding box center [670, 458] width 878 height 25
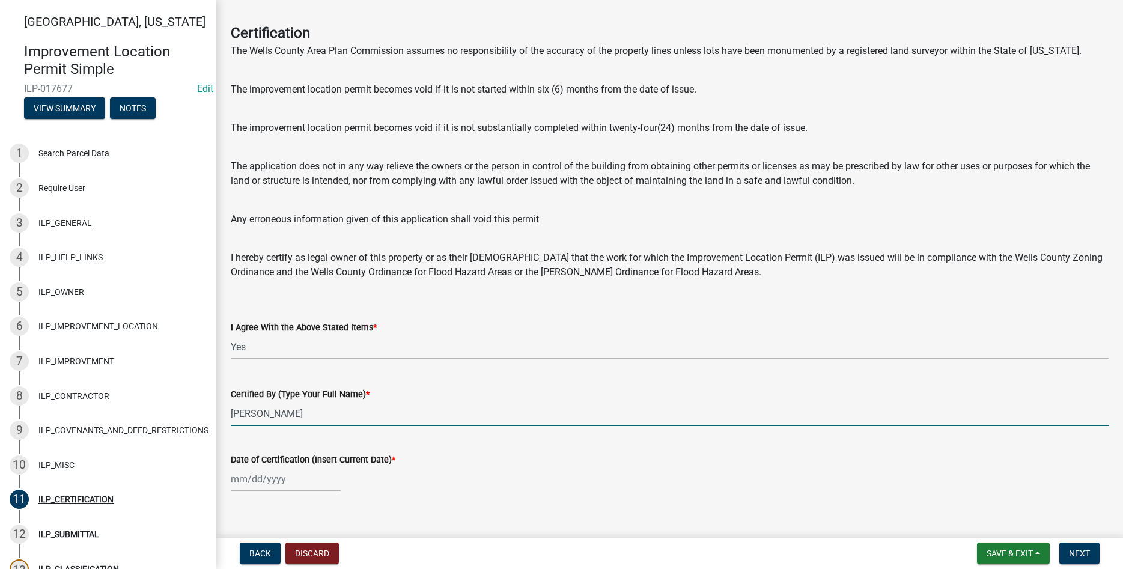
scroll to position [61, 0]
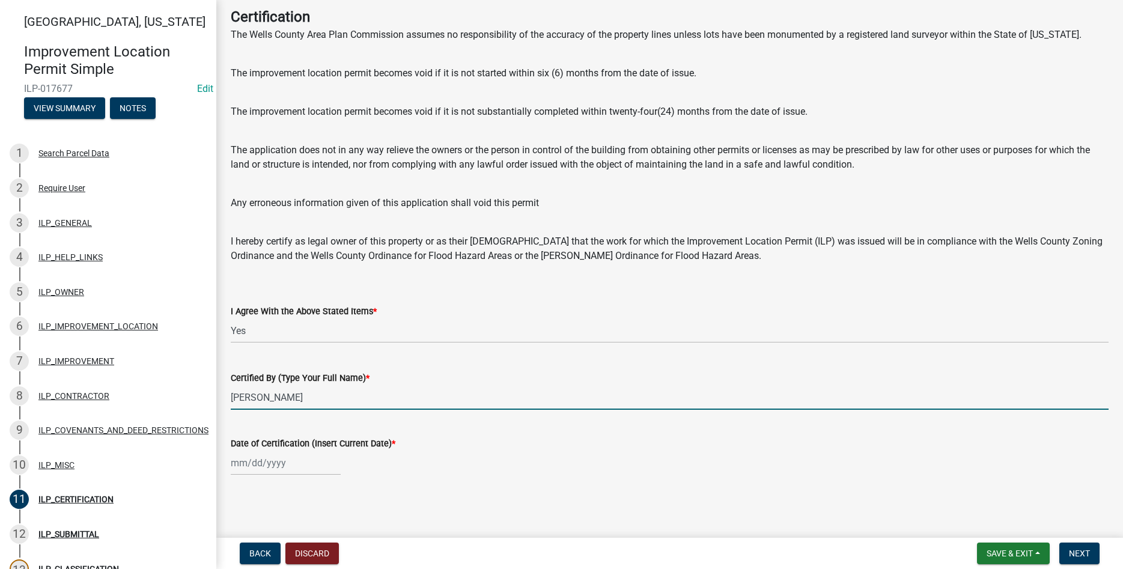
type input "[PERSON_NAME]"
click at [251, 463] on input "Date of Certification (Insert Current Date) *" at bounding box center [286, 463] width 110 height 25
select select "9"
select select "2025"
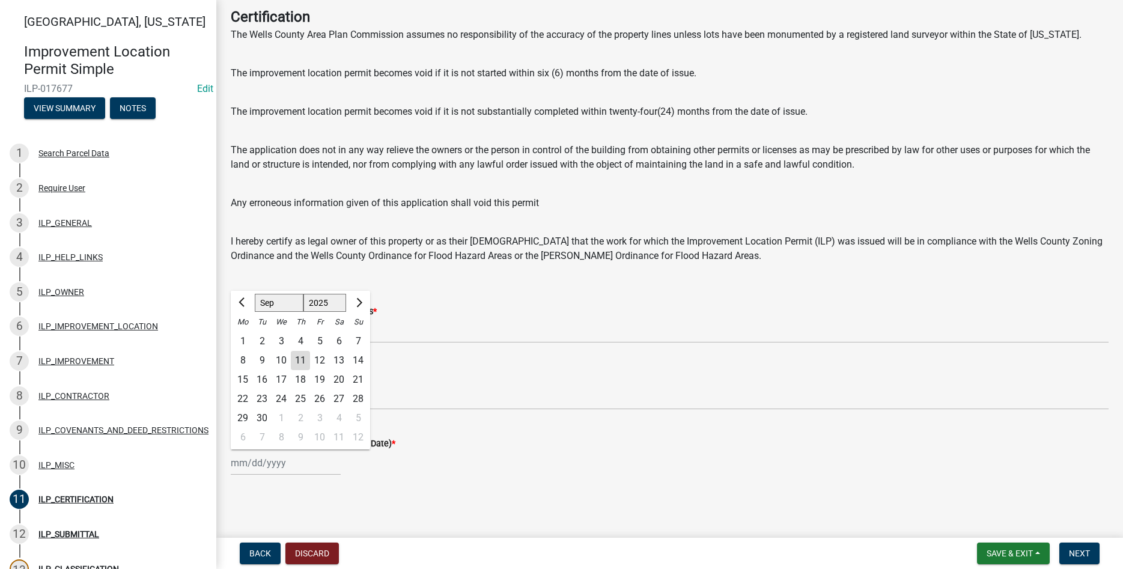
click at [296, 358] on div "11" at bounding box center [300, 360] width 19 height 19
type input "[DATE]"
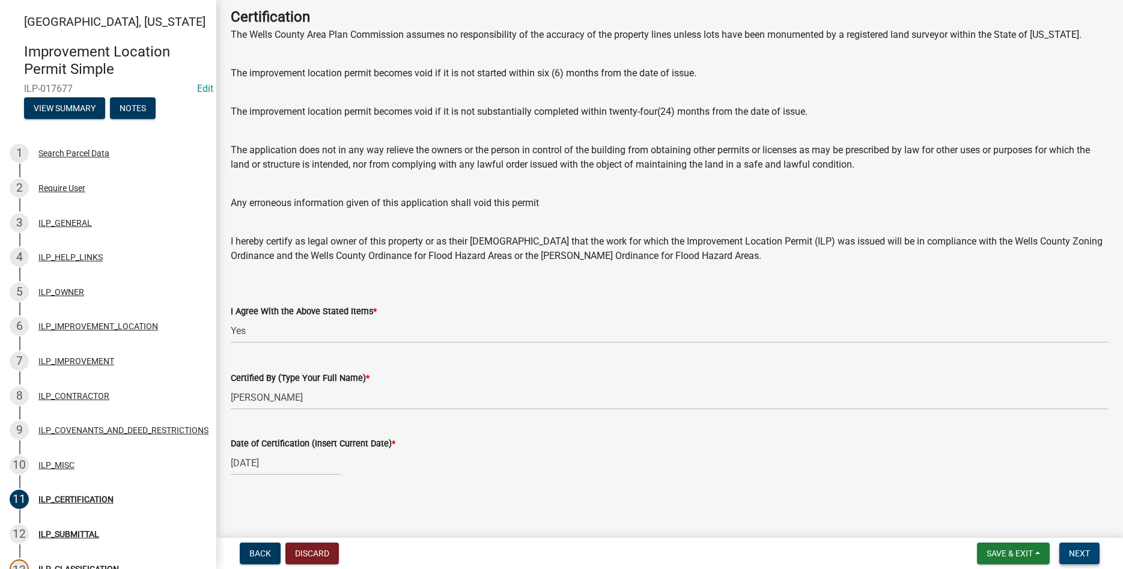
click at [544, 548] on button "Next" at bounding box center [1079, 553] width 40 height 22
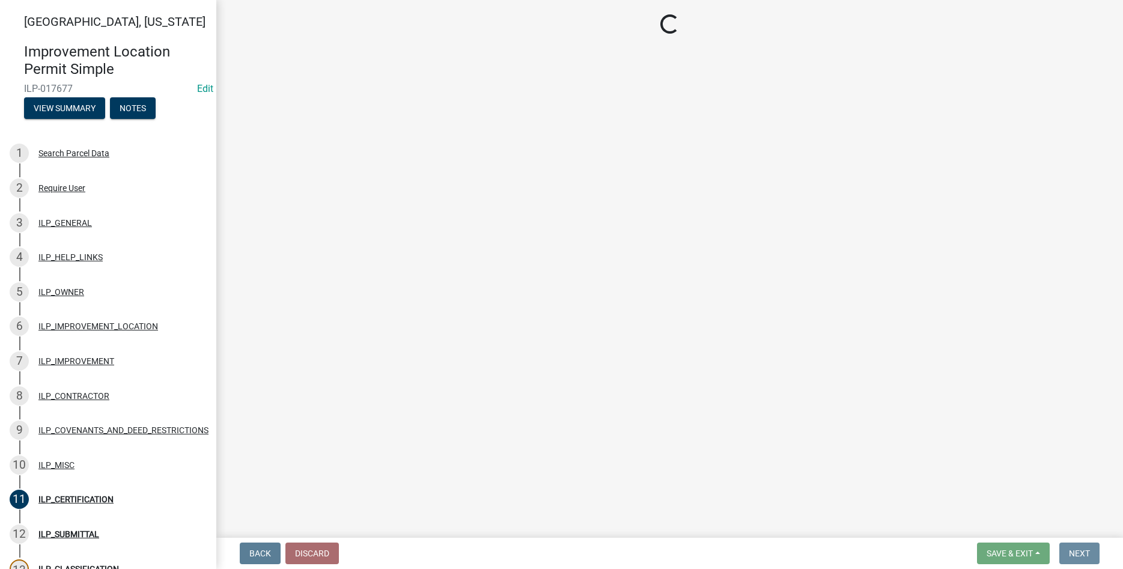
scroll to position [0, 0]
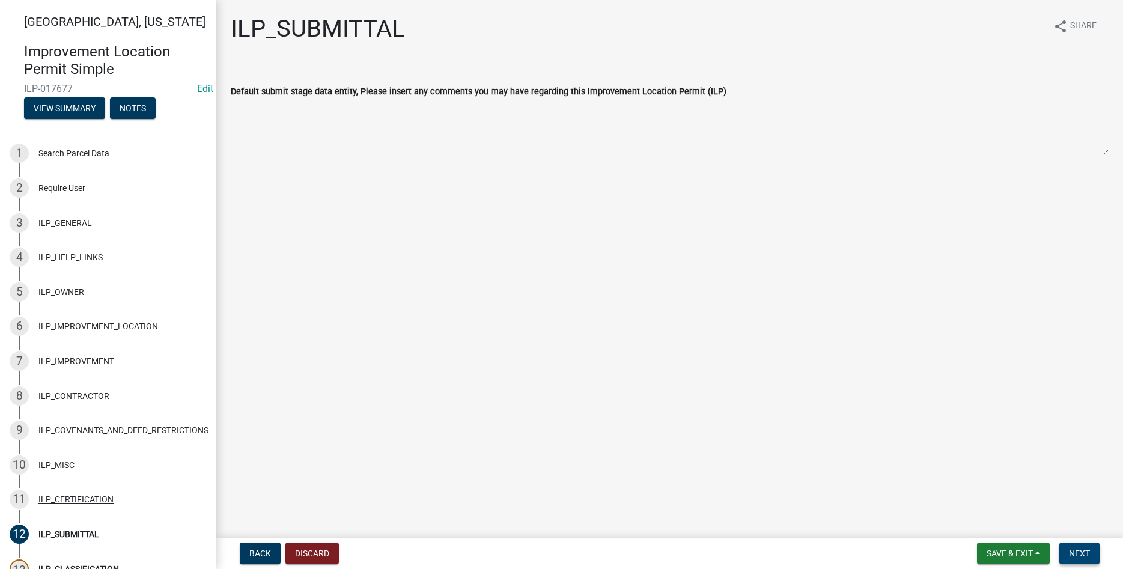
click at [544, 554] on span "Next" at bounding box center [1079, 554] width 21 height 10
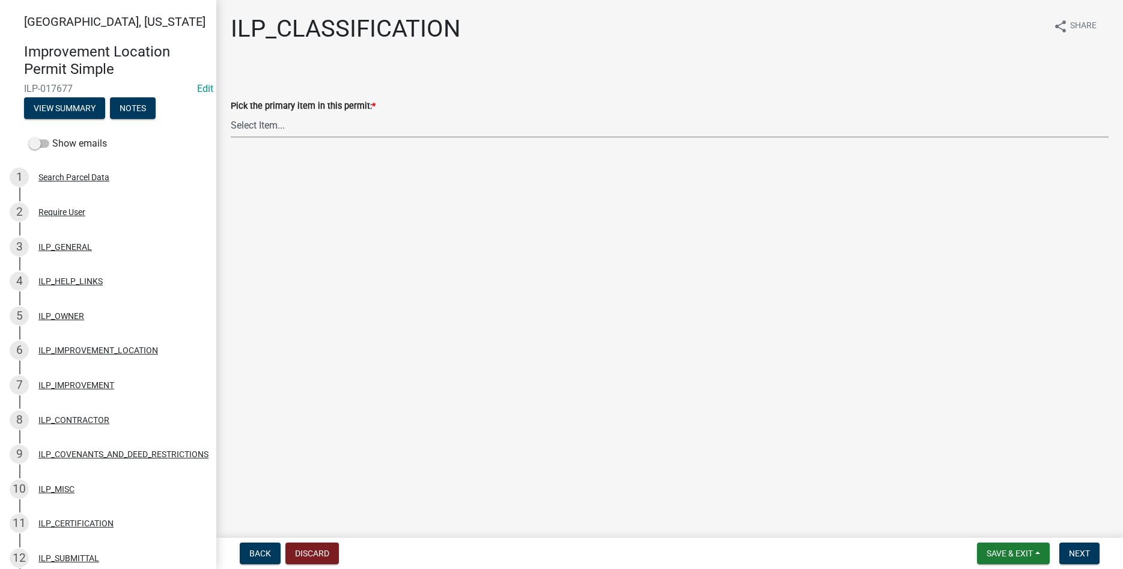
click at [231, 113] on select "Select Item... Accessory Structure (Addition) Accessory Structure (NEW) Busines…" at bounding box center [670, 125] width 878 height 25
click option "Single Family Dwelling (Addition)" at bounding box center [0, 0] width 0 height 0
select select "5c6384b7-3f50-4d9b-8dbd-025bc4f35ae2"
click at [544, 548] on button "Next" at bounding box center [1079, 553] width 40 height 22
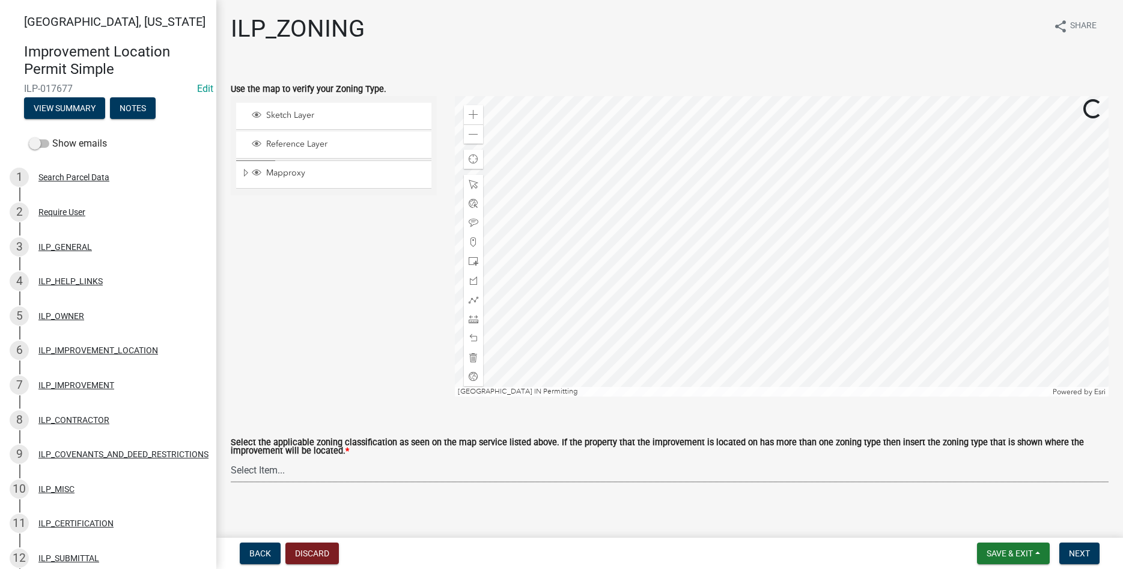
click at [231, 458] on select "Select Item... A-1 "Agricultural Intensive" A-R "Agricultural Residential" S-1 …" at bounding box center [670, 470] width 878 height 25
click option "R-1 "Single Family Residential"" at bounding box center [0, 0] width 0 height 0
select select "d694ffb5-15d0-4049-a719-dd374d5d5d55"
click at [544, 549] on span "Next" at bounding box center [1079, 554] width 21 height 10
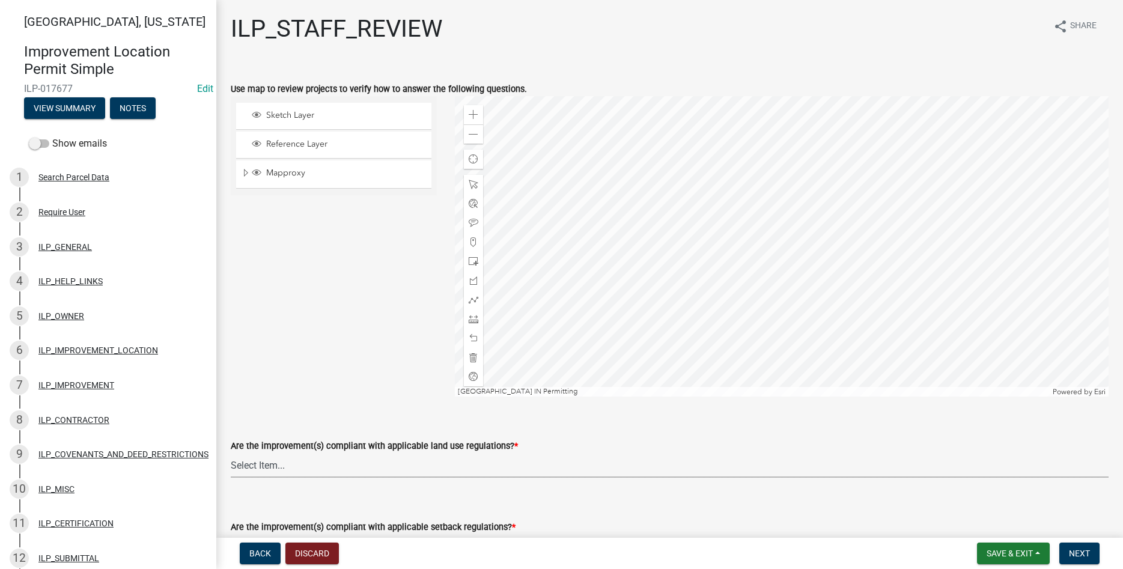
click at [231, 453] on select "Select Item... YES NO" at bounding box center [670, 465] width 878 height 25
click option "YES" at bounding box center [0, 0] width 0 height 0
select select "83ffa5df-1258-41bd-a108-9f2370541ef9"
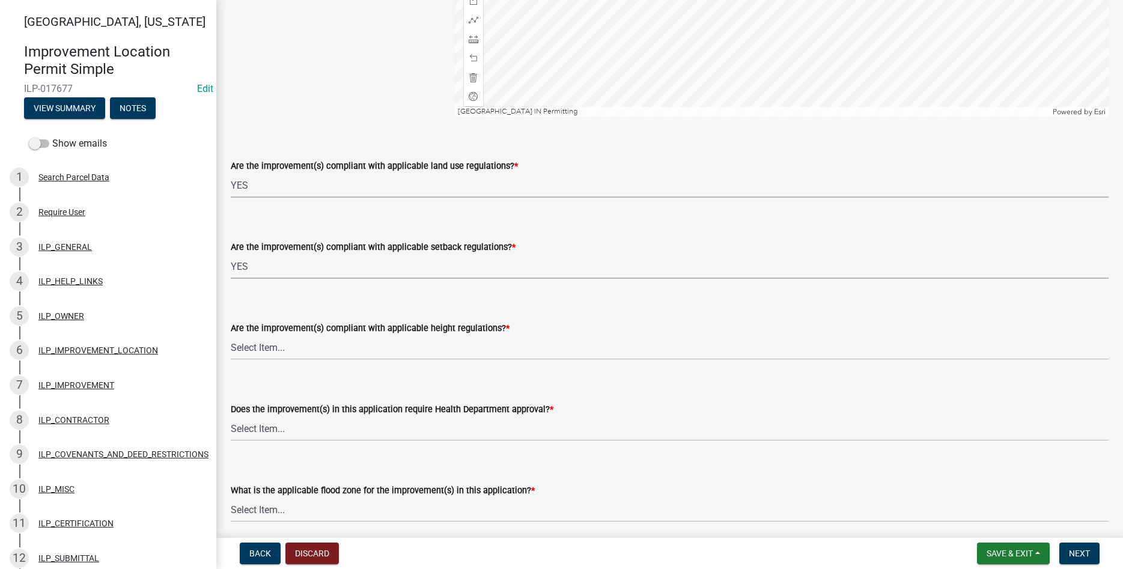
select select "e76e6c03-c199-4125-95d7-daca193c3739"
select select "b2795382-5a5c-496e-8f40-9eac2bba8e54"
select select "2cf99e9a-fd48-429a-ab01-6241dd9ef86f"
select select "546a9c8a-0bf2-4128-b2a0-21aece03a164"
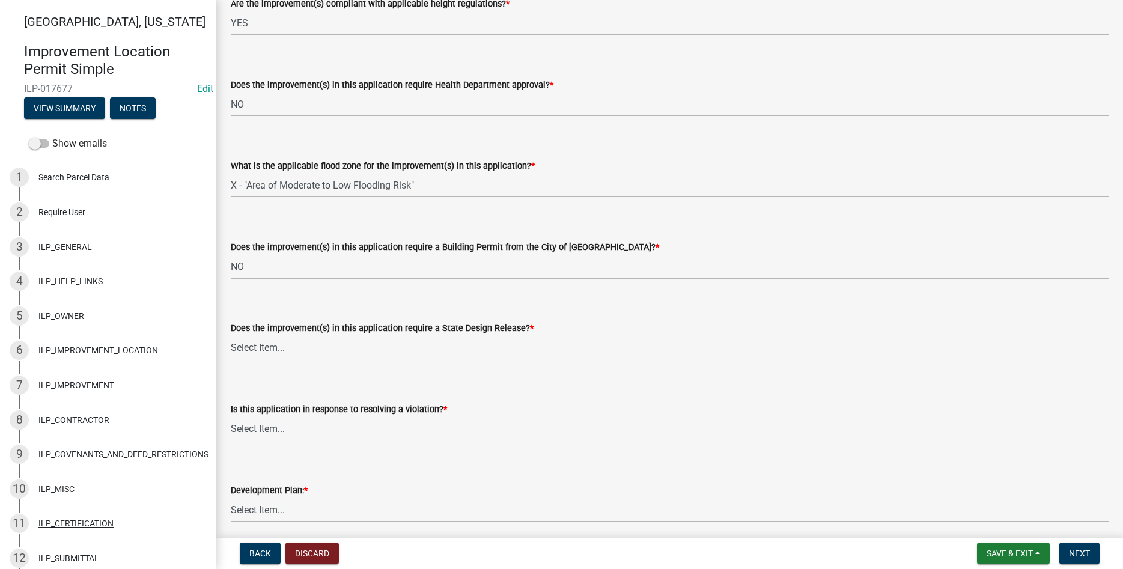
select select "3dde91a6-95a6-42fe-ae60-c75c292f8dd0"
select select "3e29b85e-0a39-40b5-813f-a0c180e4f93d"
select select "296d3b28-03f6-4b85-9592-a9e1e0e51d18"
select select "f492072b-a2fa-4f7c-8f99-9e809c6c526f"
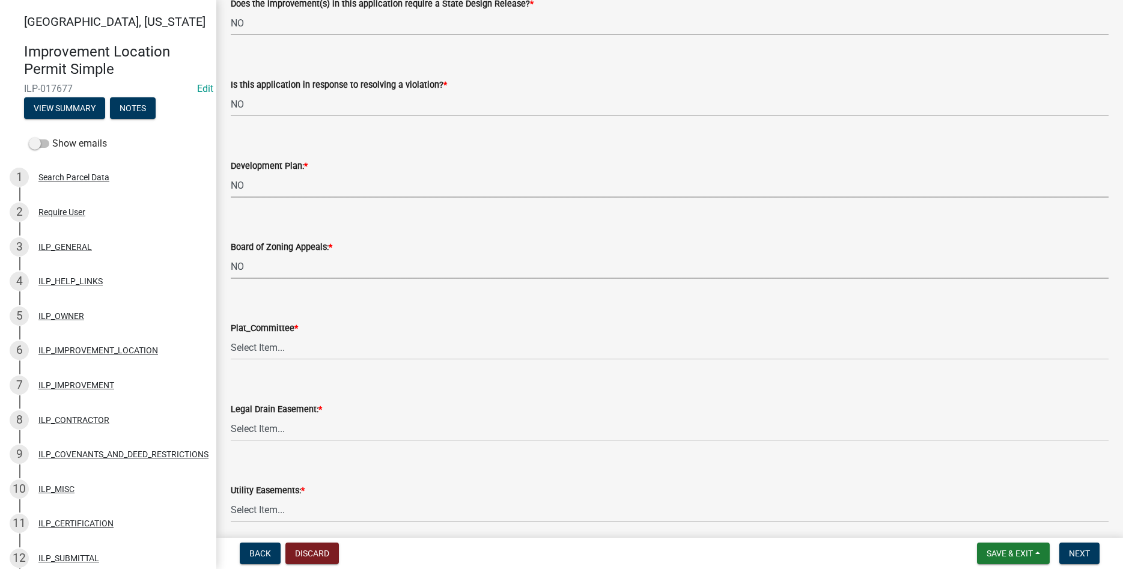
select select "91f2ca91-6260-441c-87d8-e38016df5c96"
select select "63238f16-a362-487f-83af-24d0c8cf3edd"
select select "4de29e95-b13a-4926-a5fe-83364331169b"
select select "8e424161-7bf1-4e33-adf9-a347c03eff2b"
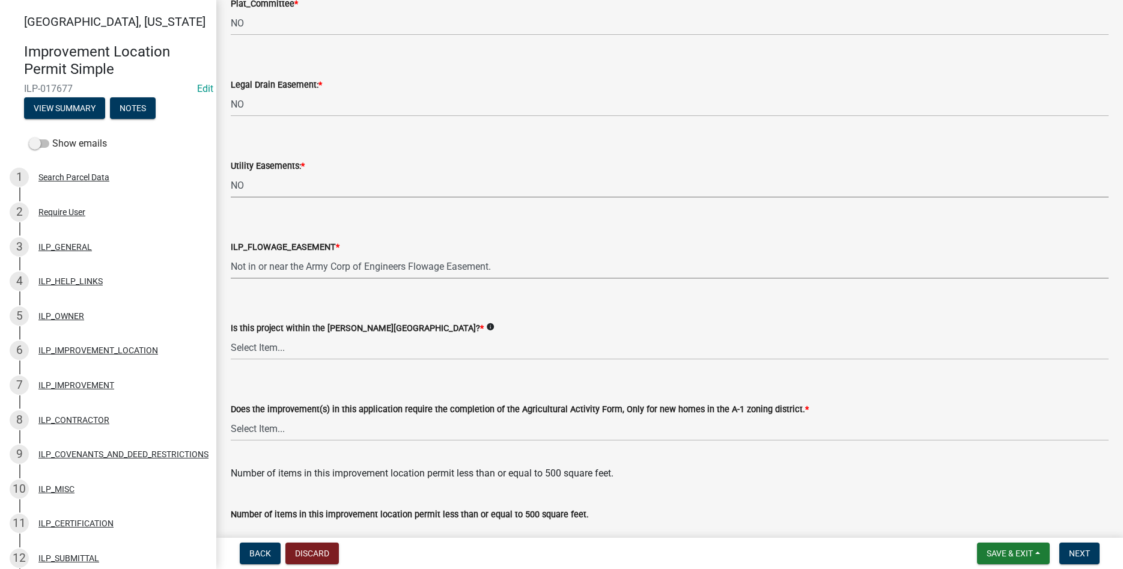
select select "bdd9c930-c7fe-4770-81ee-2c29cf953f8b"
select select "c22a6da1-a4b9-4a20-9552-3c4da3c32bc7"
select select "b8432f74-40d2-4ff6-ba31-770d91760c6e"
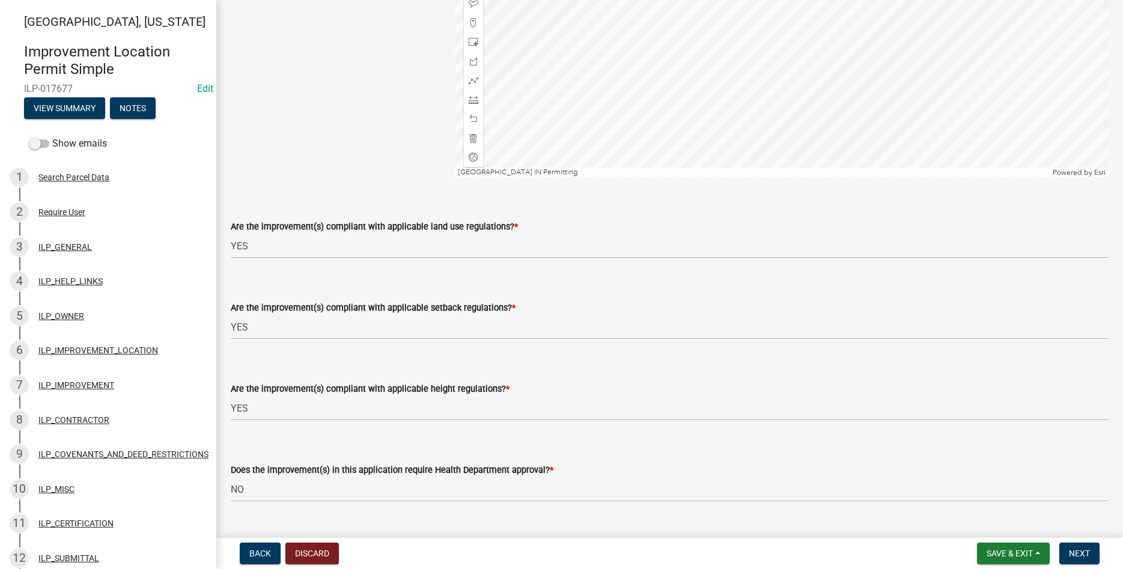
scroll to position [0, 0]
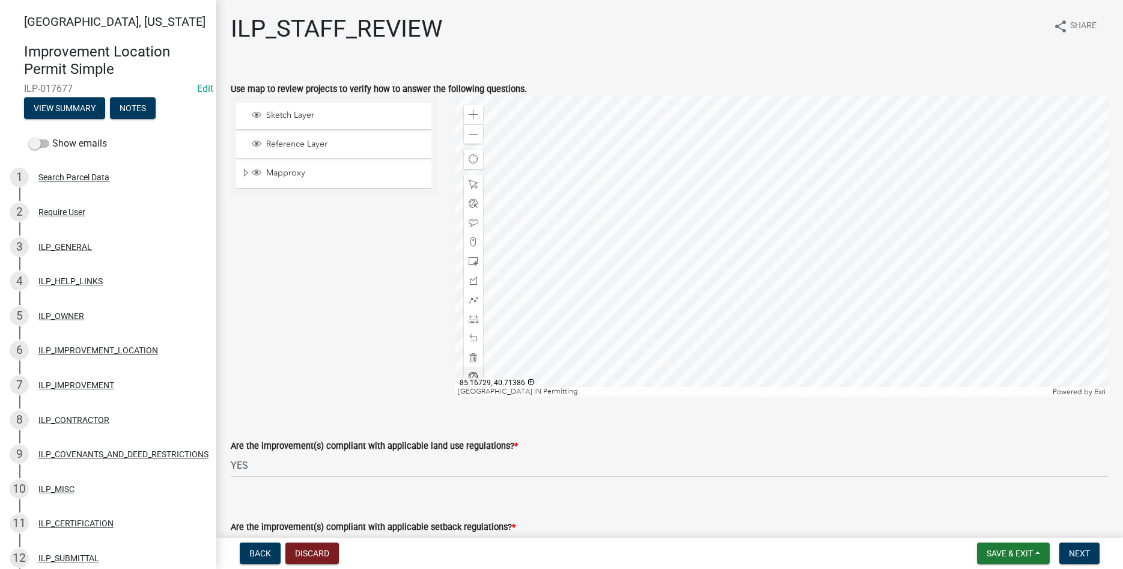
click at [544, 256] on div at bounding box center [782, 246] width 654 height 300
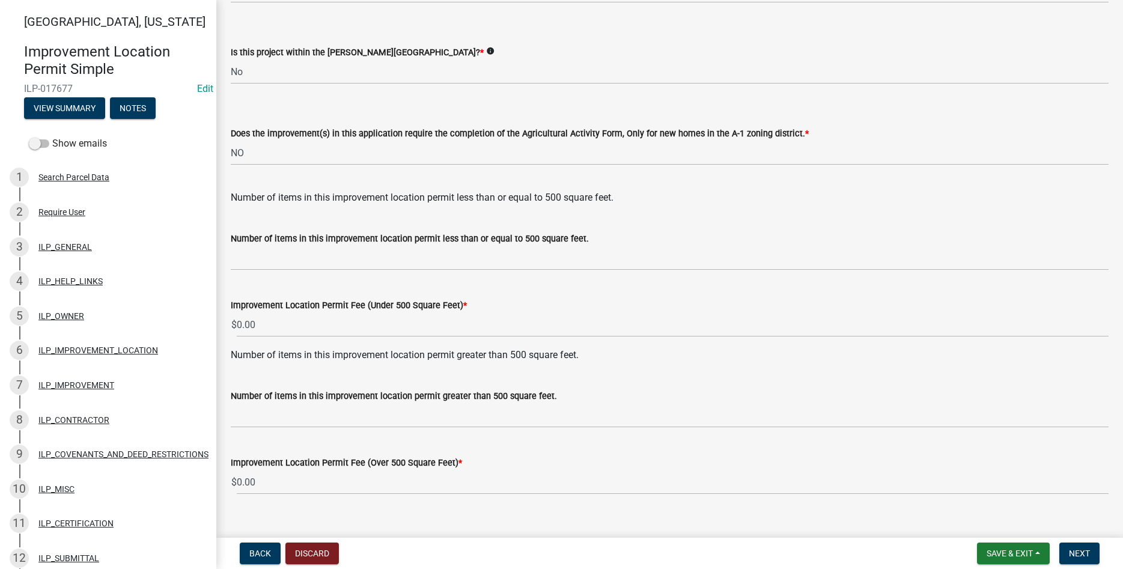
scroll to position [1548, 0]
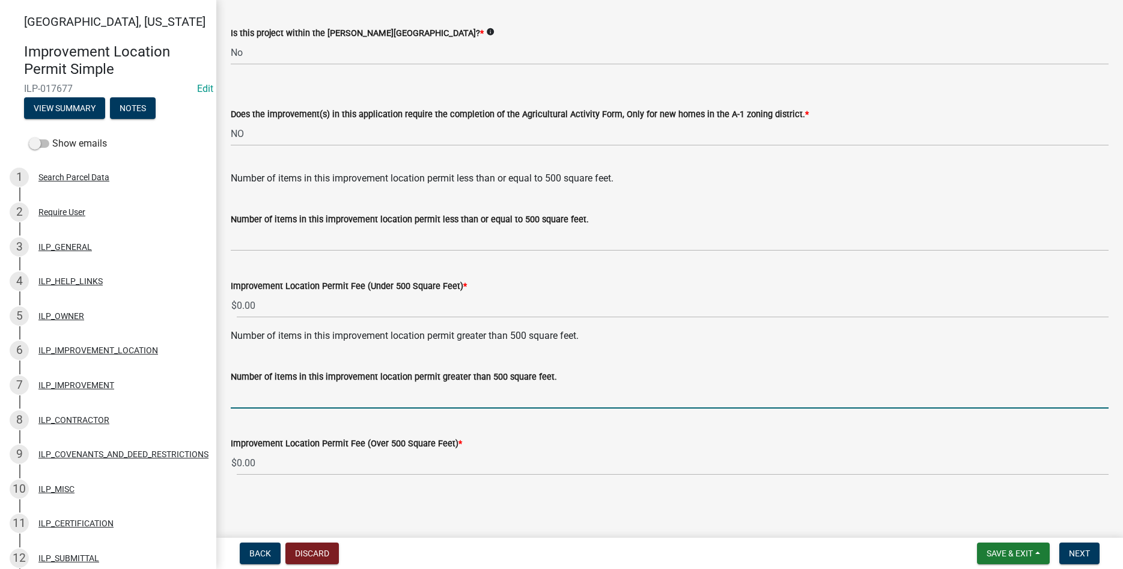
click at [301, 396] on input "text" at bounding box center [670, 396] width 878 height 25
type input "1"
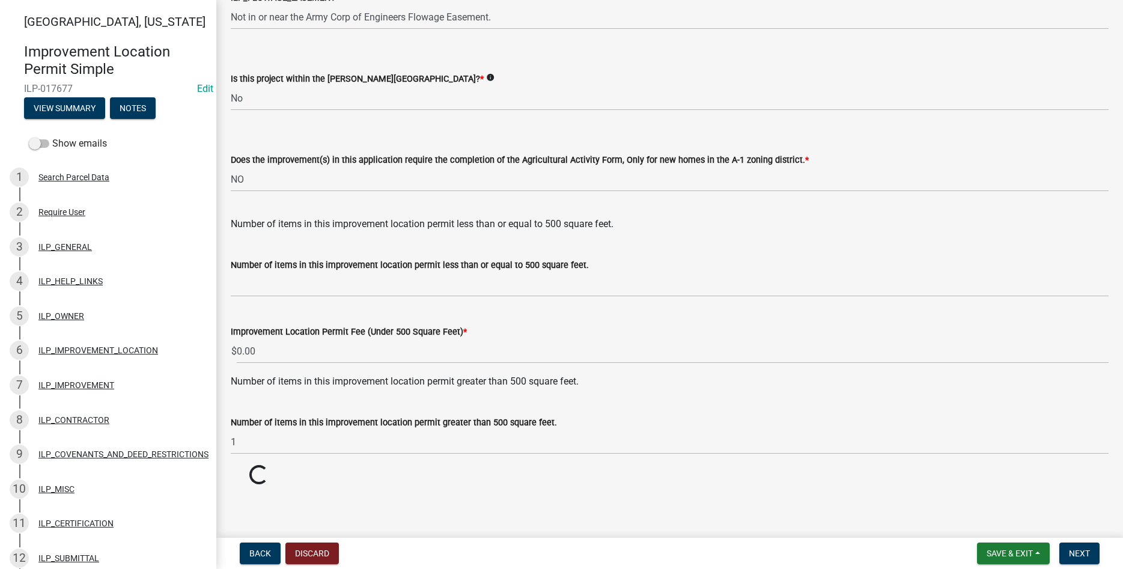
scroll to position [1503, 0]
click at [544, 550] on span "Next" at bounding box center [1079, 554] width 21 height 10
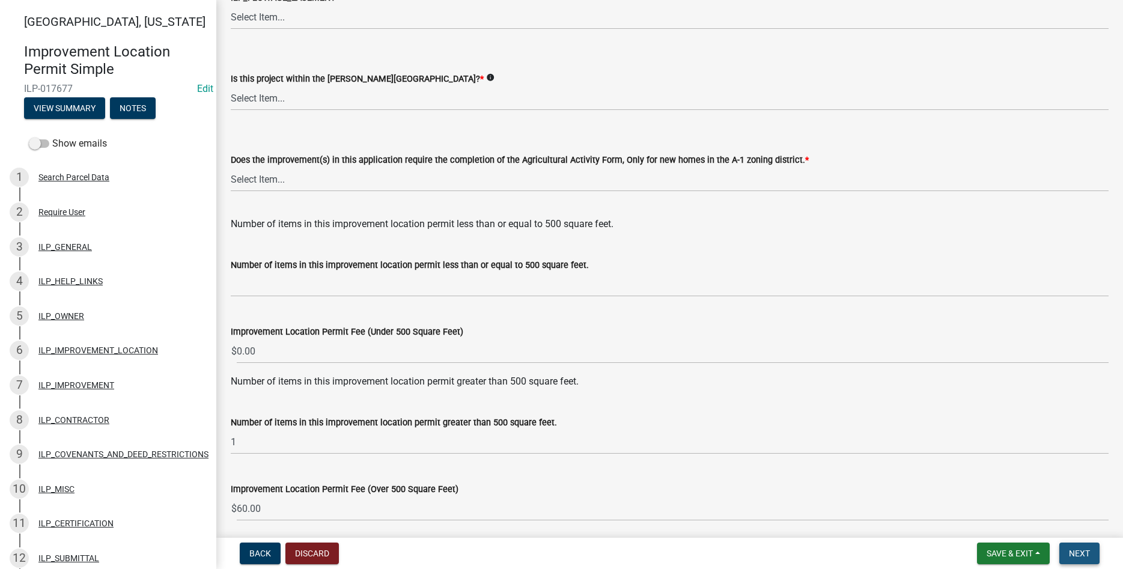
scroll to position [0, 0]
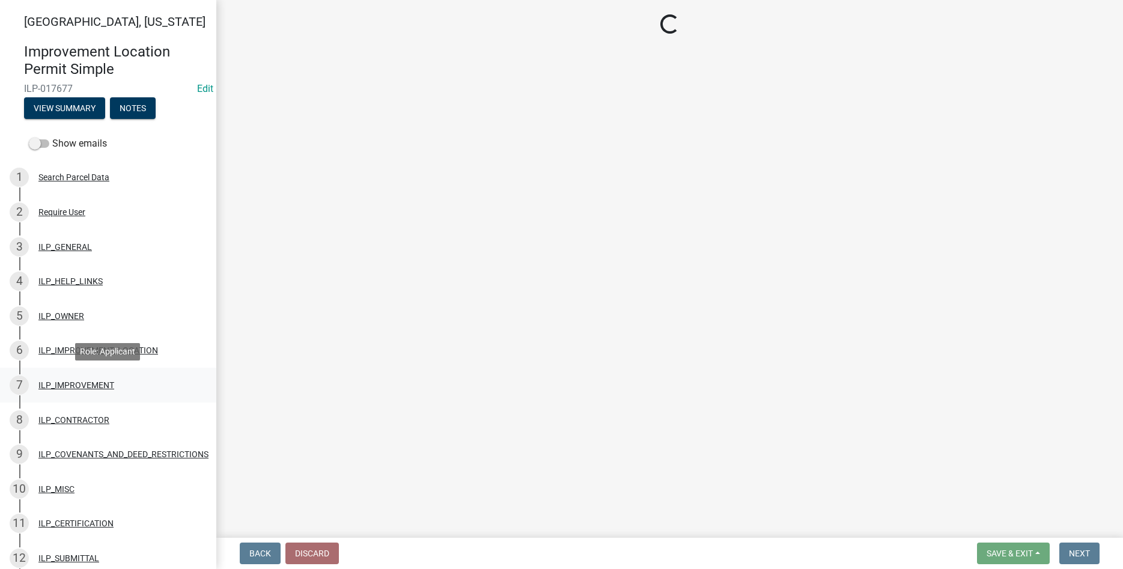
click at [60, 382] on div "ILP_IMPROVEMENT" at bounding box center [76, 385] width 76 height 8
select select "71b507d0-569d-4a0a-b334-f72445909e69"
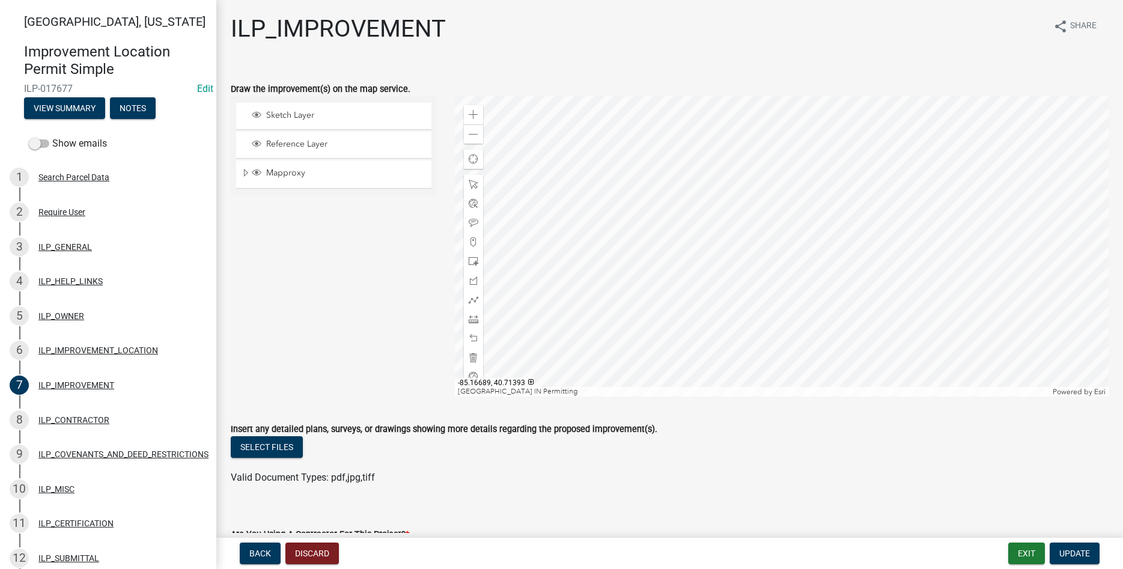
click at [544, 228] on div at bounding box center [782, 246] width 654 height 300
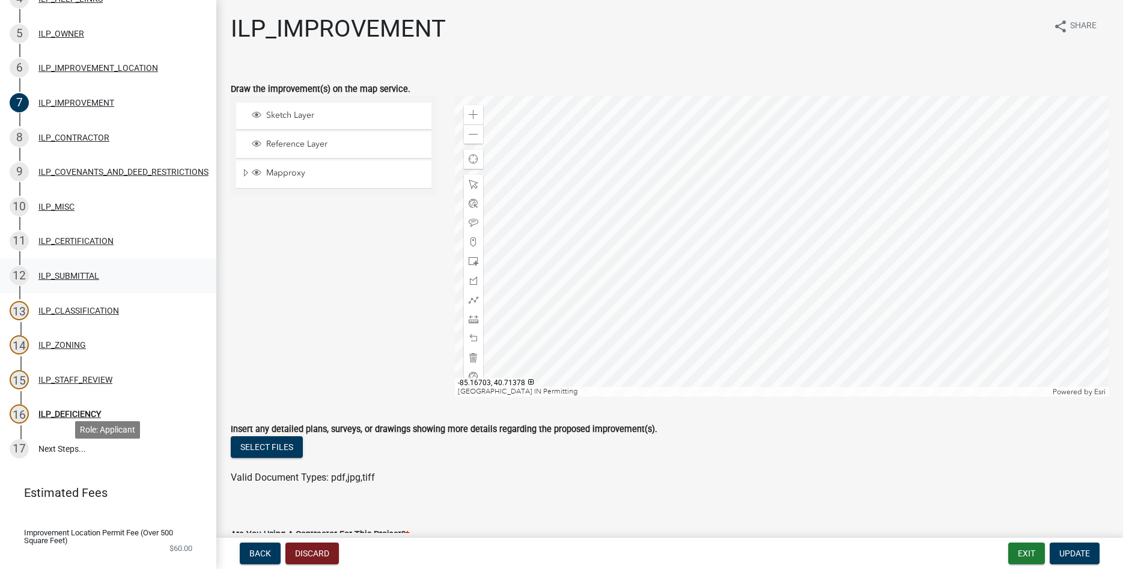
scroll to position [306, 0]
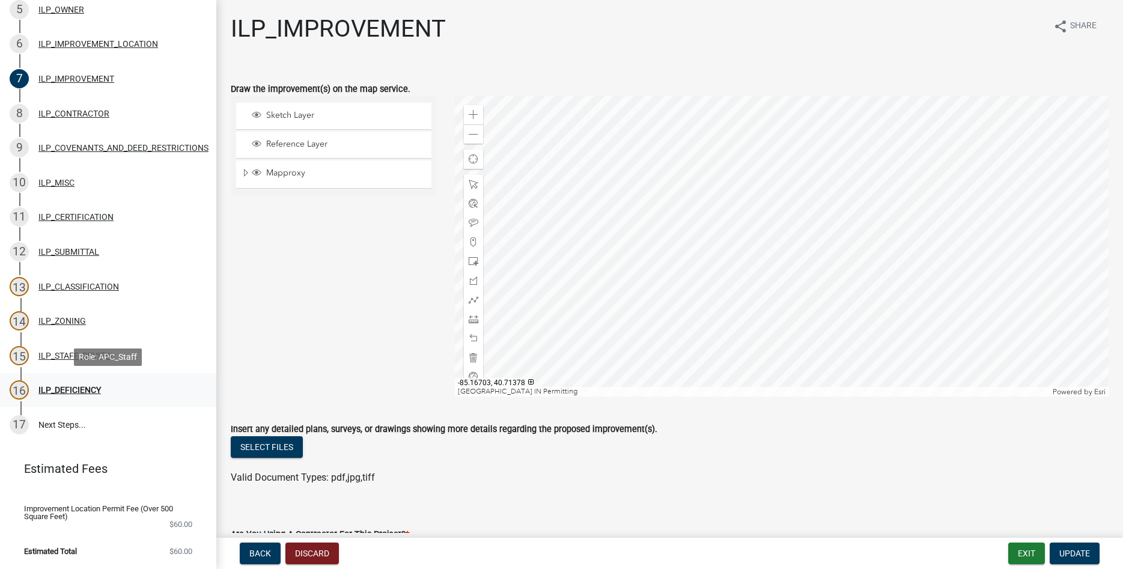
click at [67, 384] on div "16 ILP_DEFICIENCY" at bounding box center [103, 389] width 187 height 19
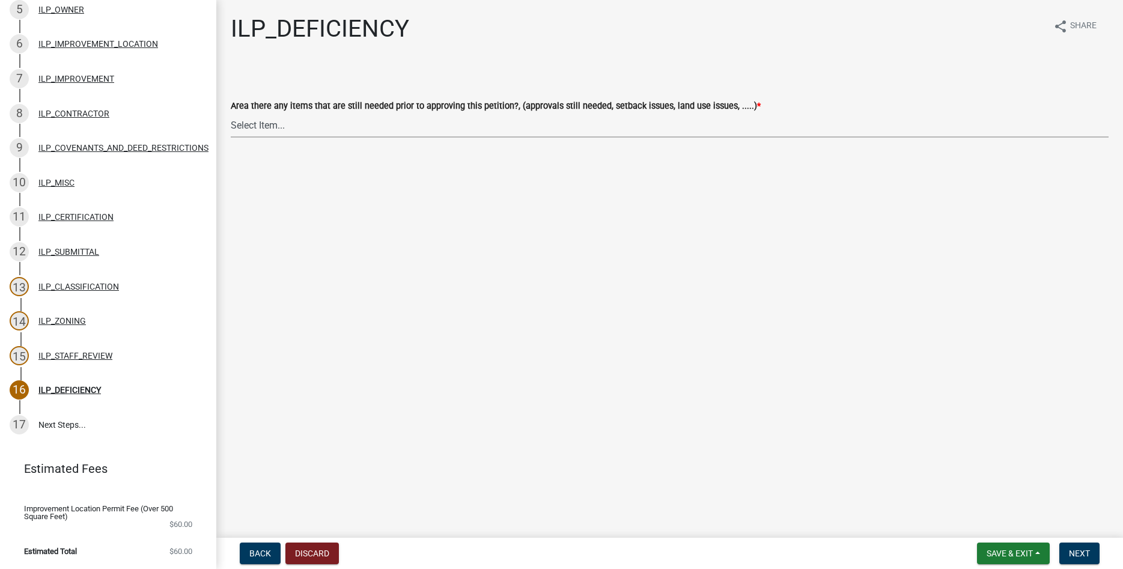
click at [231, 113] on select "Select Item... YES NO" at bounding box center [670, 125] width 878 height 25
click option "NO" at bounding box center [0, 0] width 0 height 0
select select "88f51f67-ad00-412f-ad25-d9a24cd42bdb"
click at [544, 550] on span "Next" at bounding box center [1079, 554] width 21 height 10
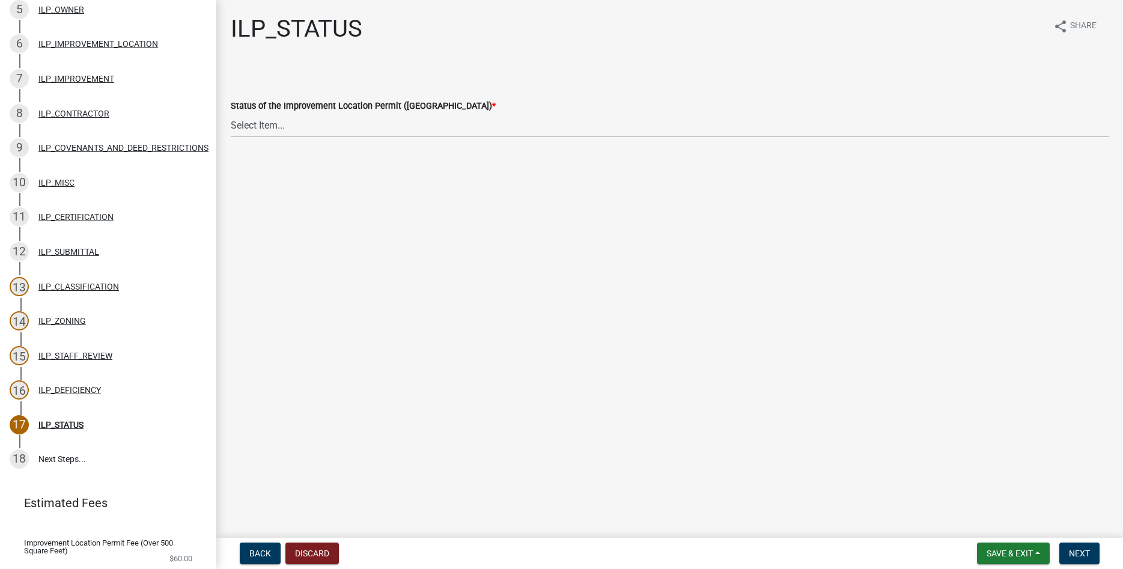
scroll to position [341, 0]
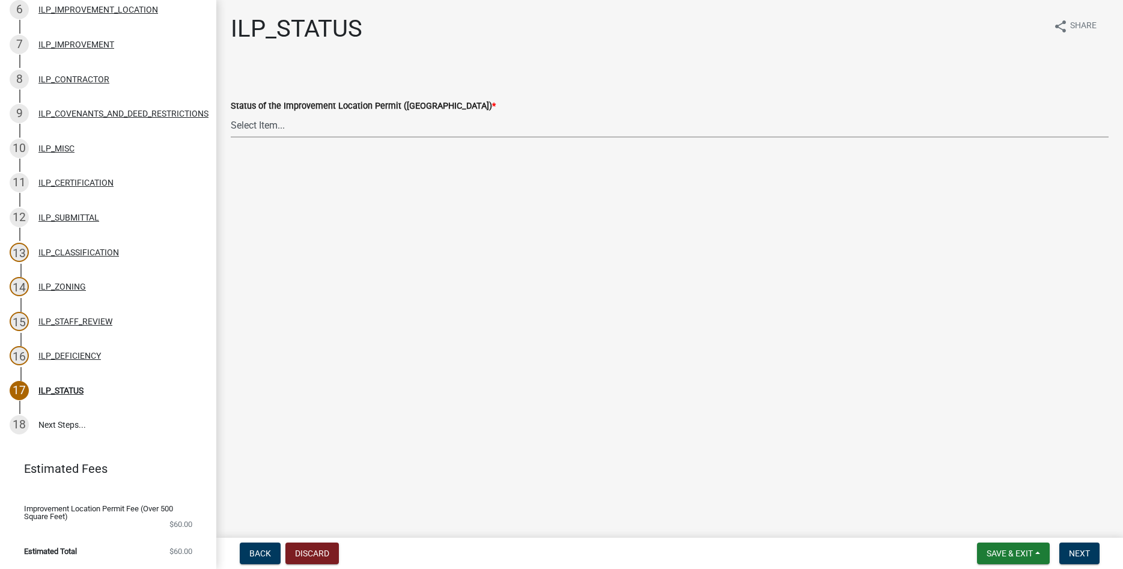
click at [231, 113] on select "Select Item... Denied Approved" at bounding box center [670, 125] width 878 height 25
click option "Approved" at bounding box center [0, 0] width 0 height 0
select select "676ca0ef-d742-4b5a-a79e-763cf2a28fc9"
click at [544, 549] on span "Next" at bounding box center [1079, 554] width 21 height 10
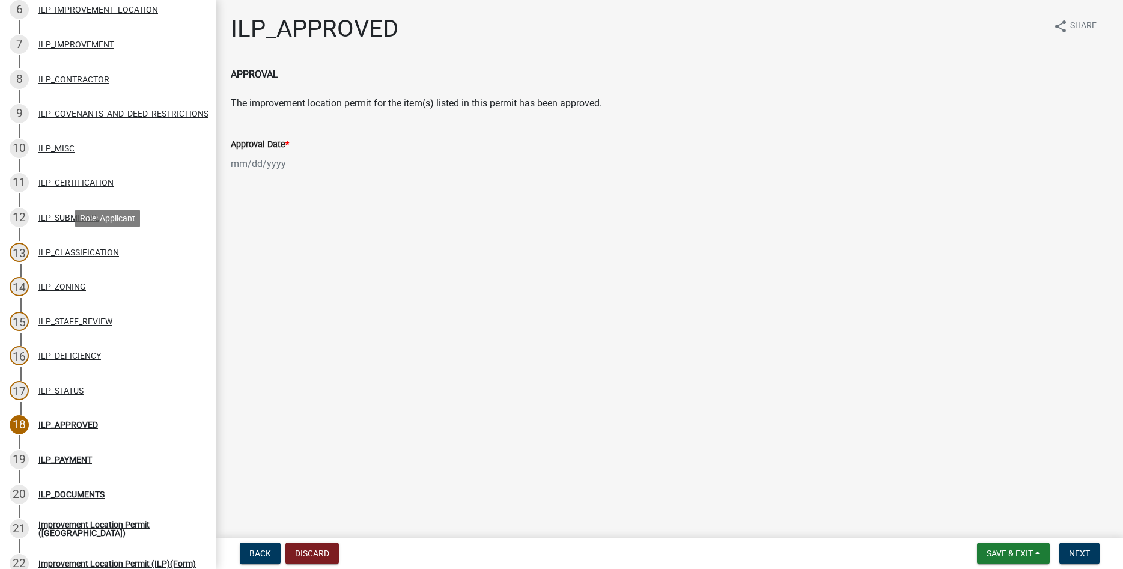
scroll to position [549, 0]
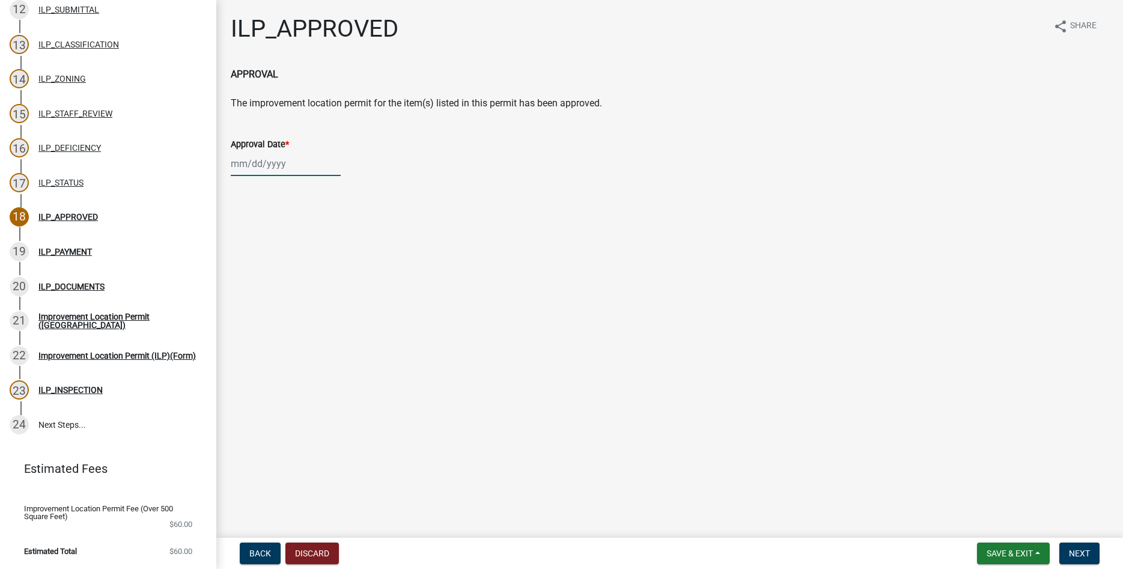
select select "9"
select select "2025"
click at [249, 161] on input "Approval Date *" at bounding box center [286, 163] width 110 height 25
click at [298, 250] on div "11" at bounding box center [300, 246] width 19 height 19
type input "[DATE]"
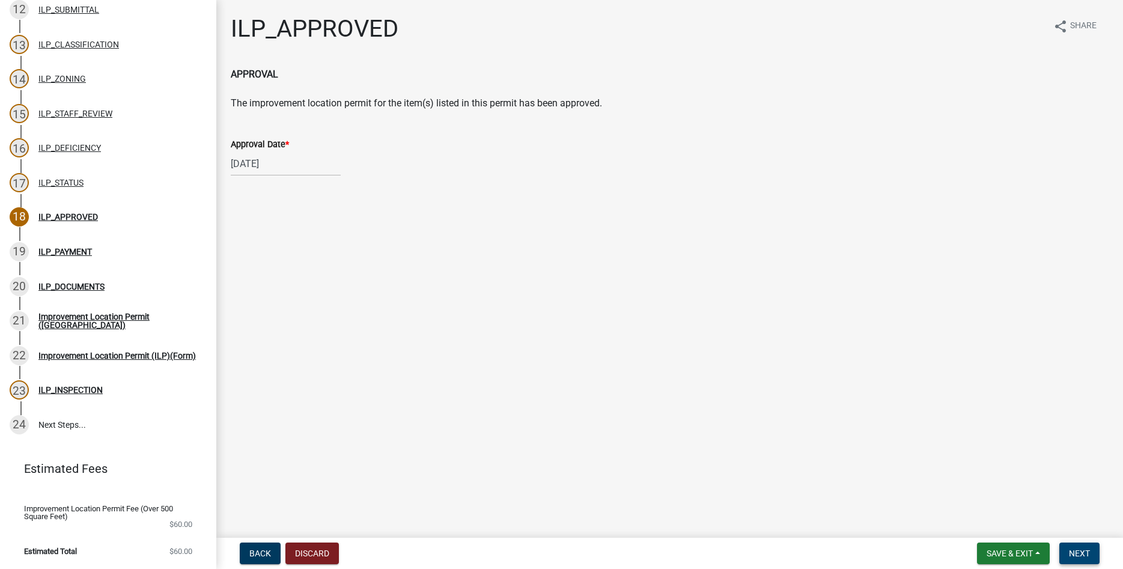
click at [544, 547] on button "Next" at bounding box center [1079, 553] width 40 height 22
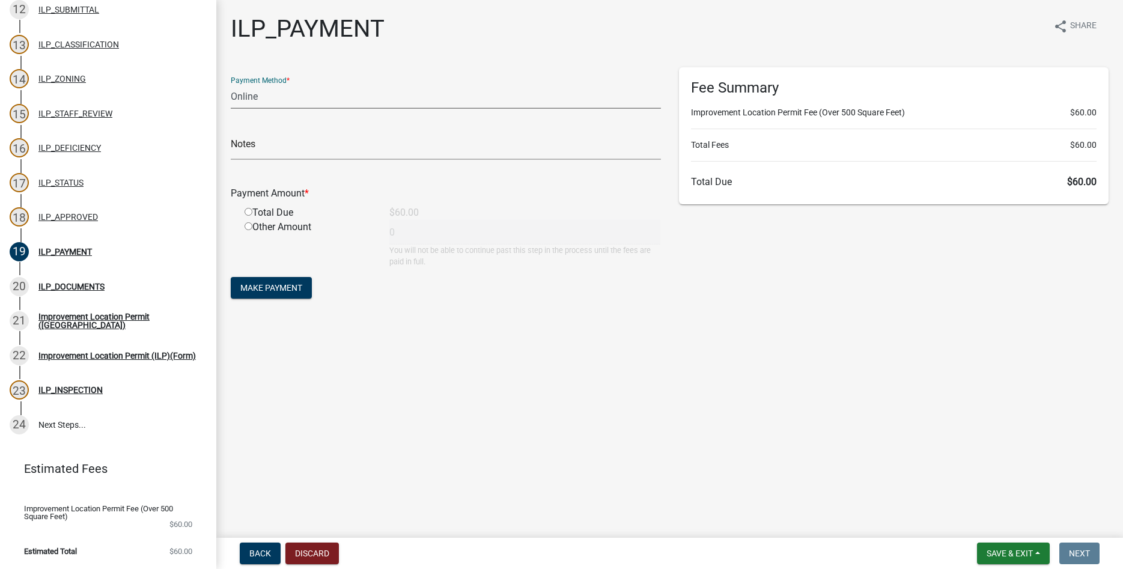
click at [231, 84] on select "Credit Card POS Check Cash Online" at bounding box center [446, 96] width 430 height 25
select select "1: 0"
click option "Check" at bounding box center [0, 0] width 0 height 0
click at [246, 149] on input "text" at bounding box center [446, 147] width 430 height 25
type input "1792"
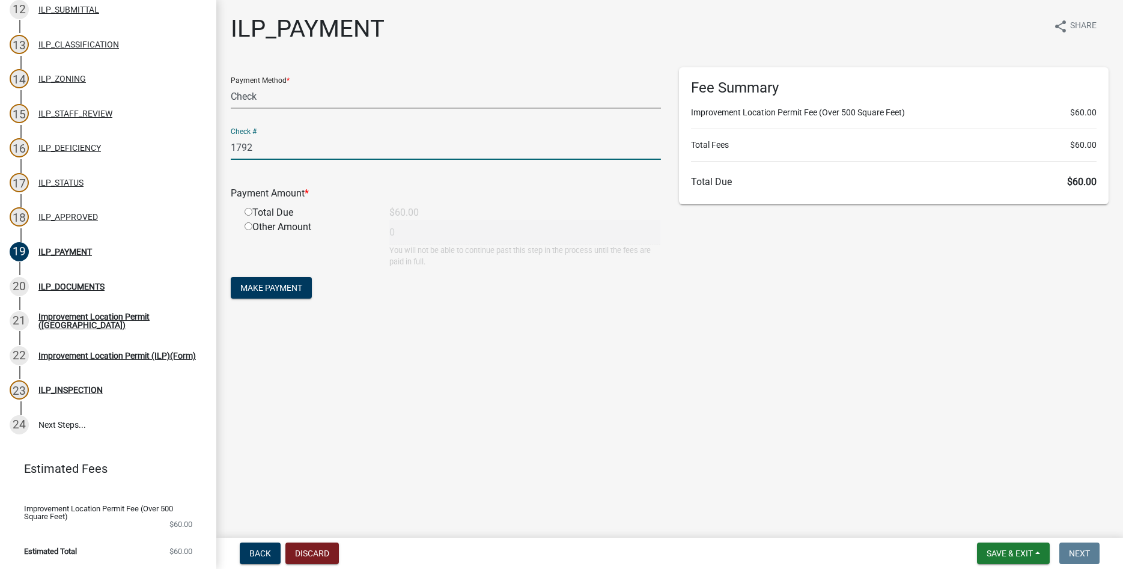
click at [248, 213] on input "radio" at bounding box center [249, 212] width 8 height 8
radio input "true"
type input "60"
click at [273, 282] on button "Make Payment" at bounding box center [271, 288] width 81 height 22
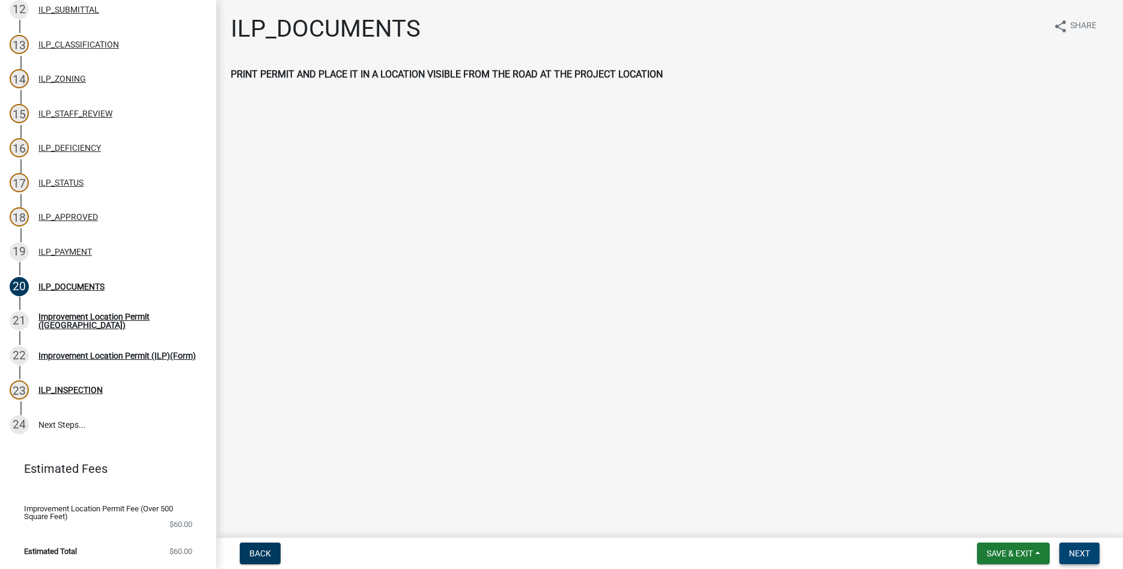
click at [544, 547] on button "Next" at bounding box center [1079, 553] width 40 height 22
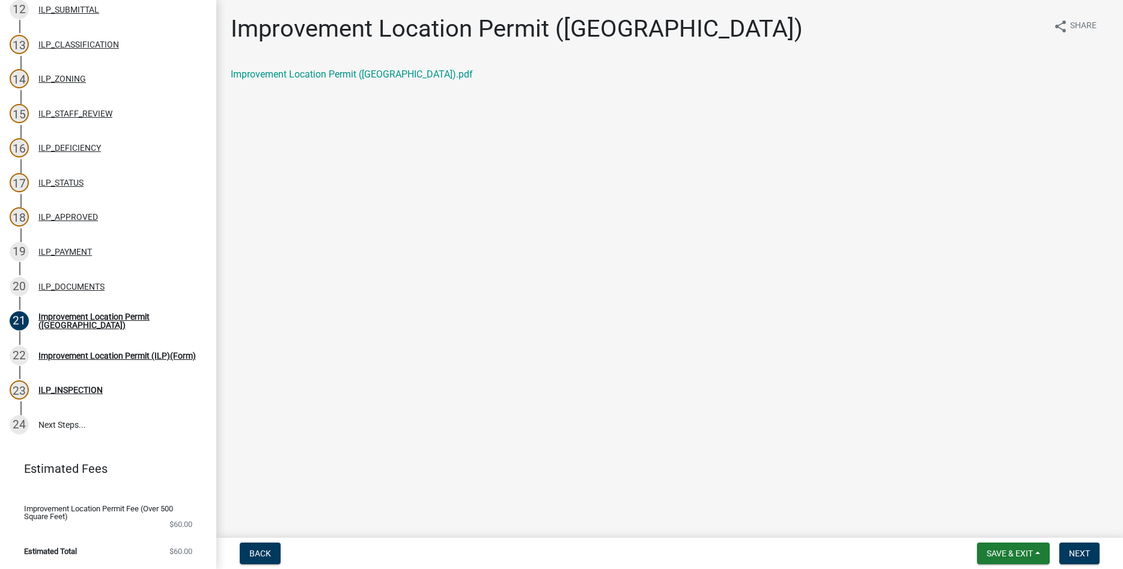
click at [328, 68] on div "Improvement Location Permit ([GEOGRAPHIC_DATA]).pdf" at bounding box center [670, 74] width 878 height 14
click at [331, 78] on link "Improvement Location Permit ([GEOGRAPHIC_DATA]).pdf" at bounding box center [352, 73] width 242 height 11
click at [544, 555] on span "Next" at bounding box center [1079, 554] width 21 height 10
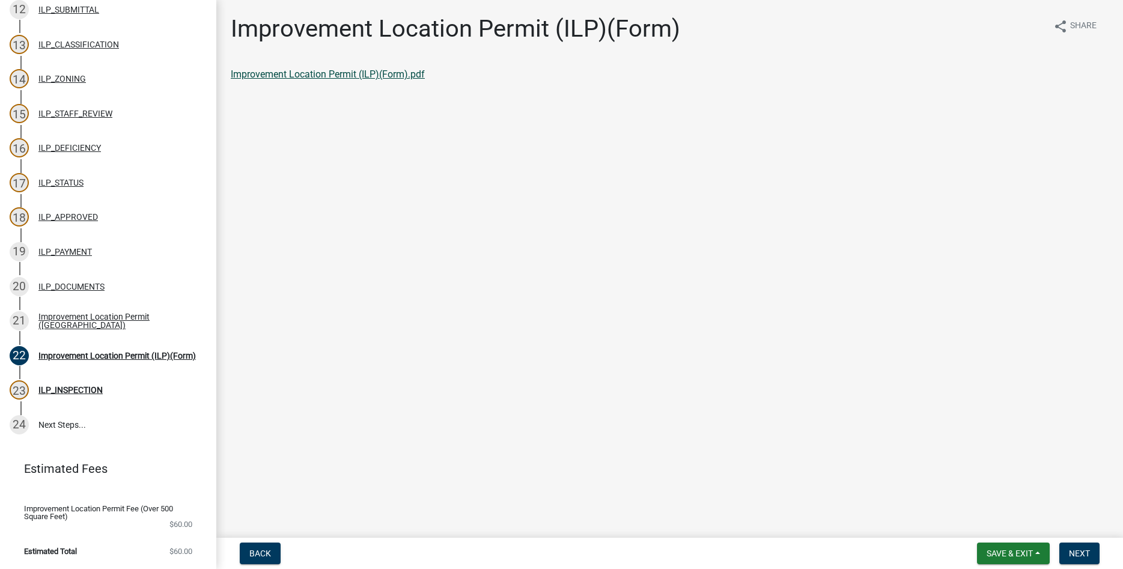
click at [330, 75] on link "Improvement Location Permit (ILP)(Form).pdf" at bounding box center [328, 73] width 194 height 11
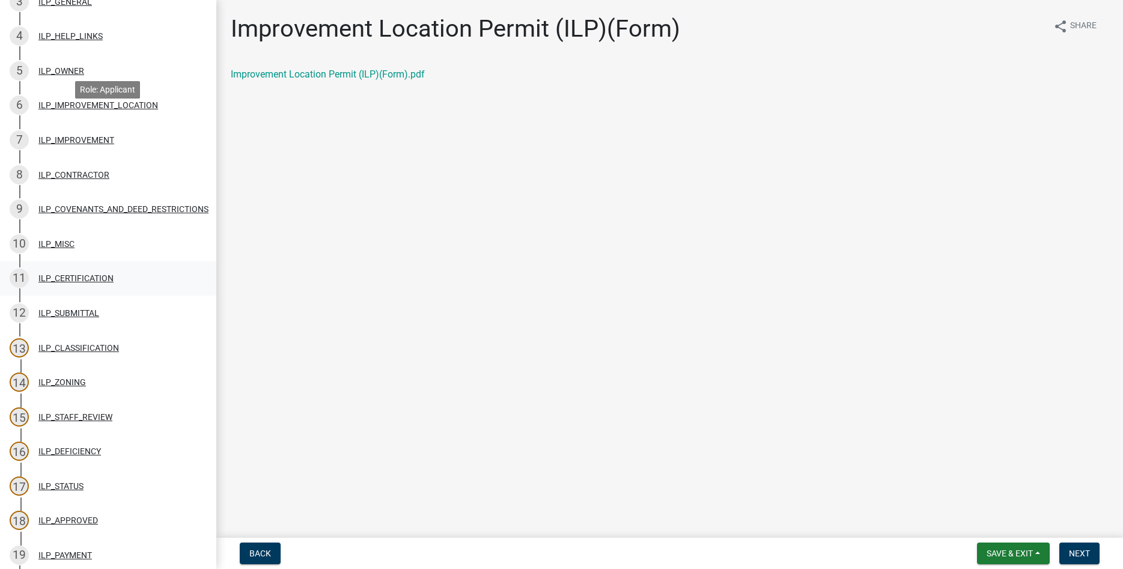
scroll to position [242, 0]
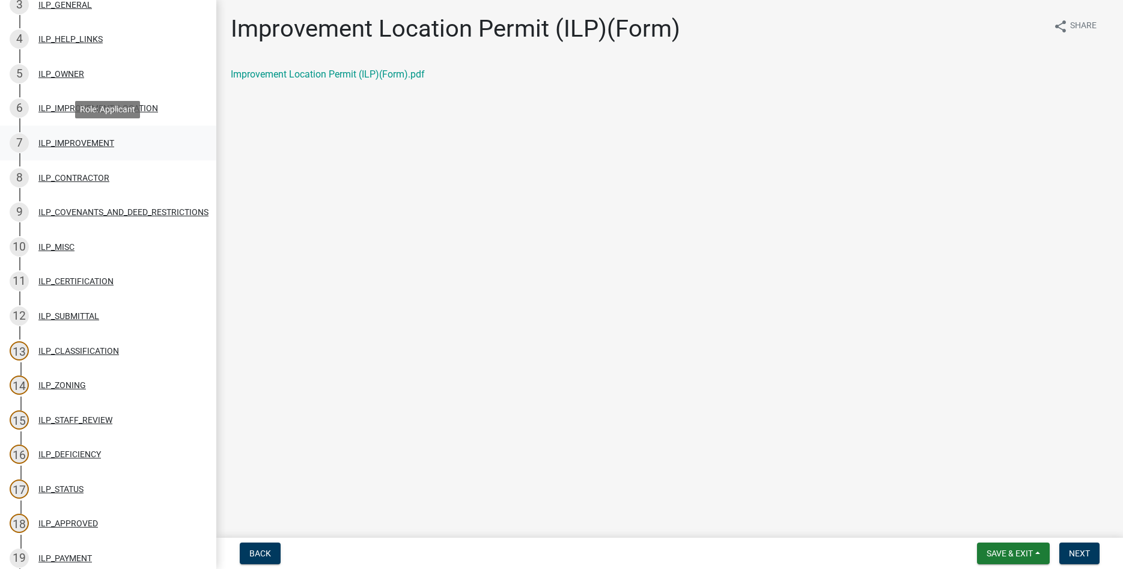
click at [90, 138] on div "7 ILP_IMPROVEMENT" at bounding box center [103, 142] width 187 height 19
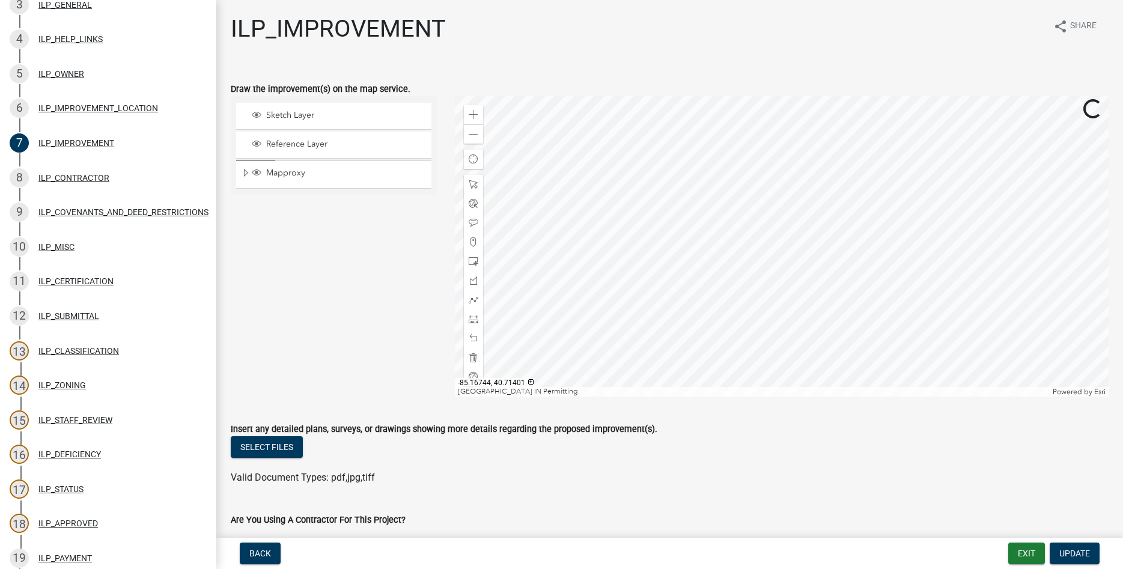
click at [544, 257] on div at bounding box center [782, 246] width 654 height 300
click at [544, 551] on span "Update" at bounding box center [1074, 554] width 31 height 10
click at [544, 552] on span "Update" at bounding box center [1074, 554] width 31 height 10
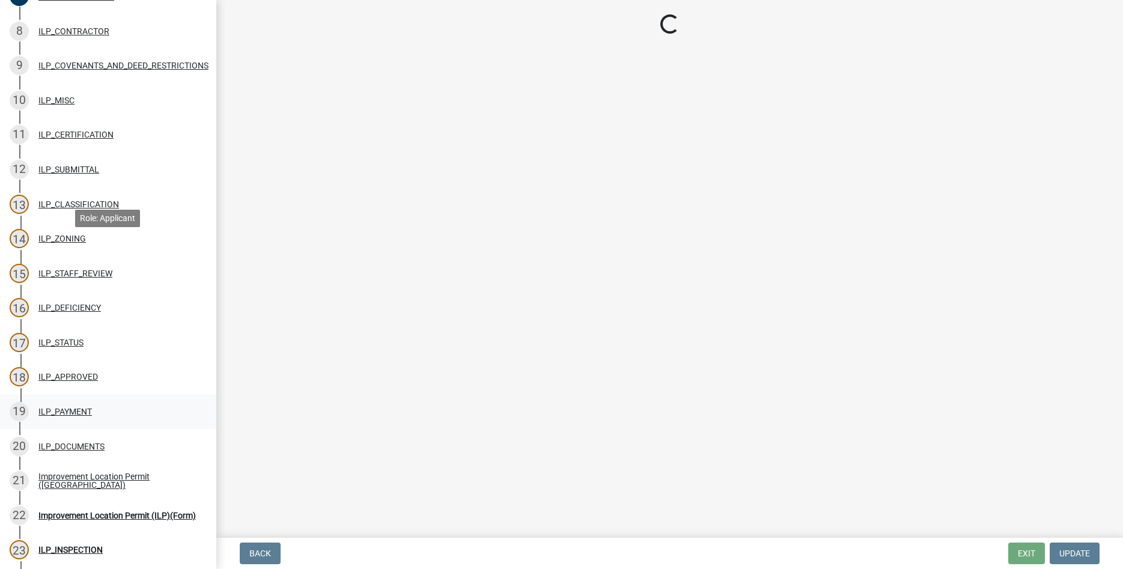
scroll to position [549, 0]
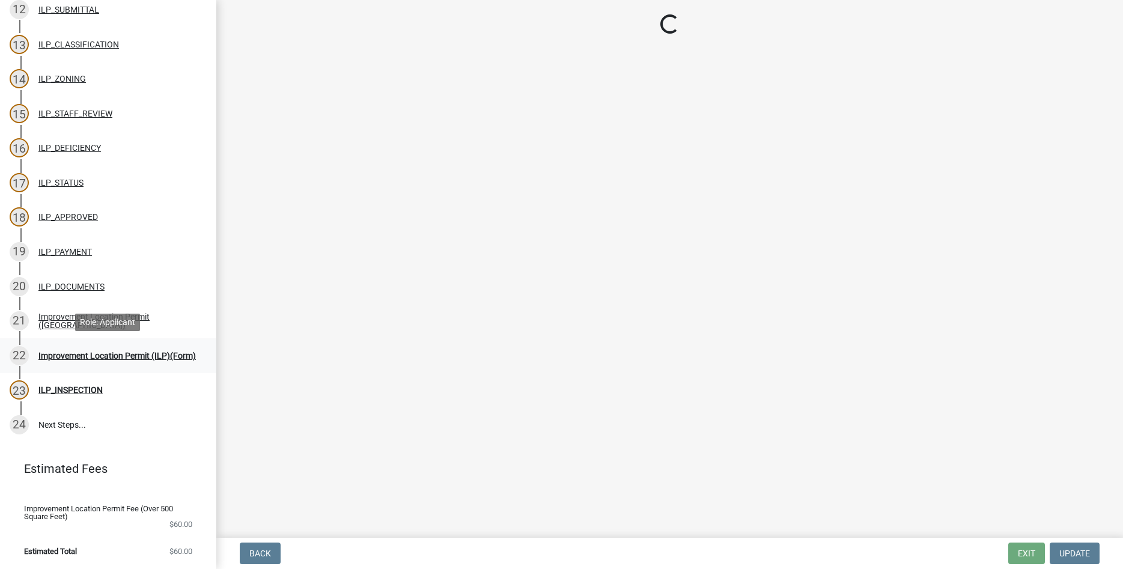
click at [78, 353] on div "Improvement Location Permit (ILP)(Form)" at bounding box center [116, 355] width 157 height 8
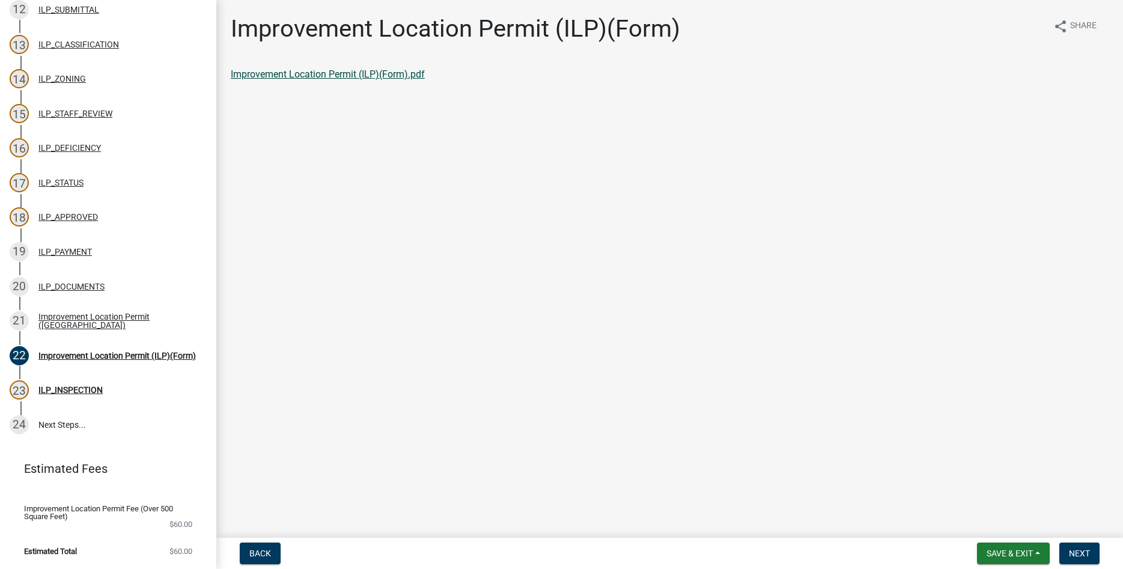
click at [316, 70] on link "Improvement Location Permit (ILP)(Form).pdf" at bounding box center [328, 73] width 194 height 11
click at [544, 548] on button "Next" at bounding box center [1079, 553] width 40 height 22
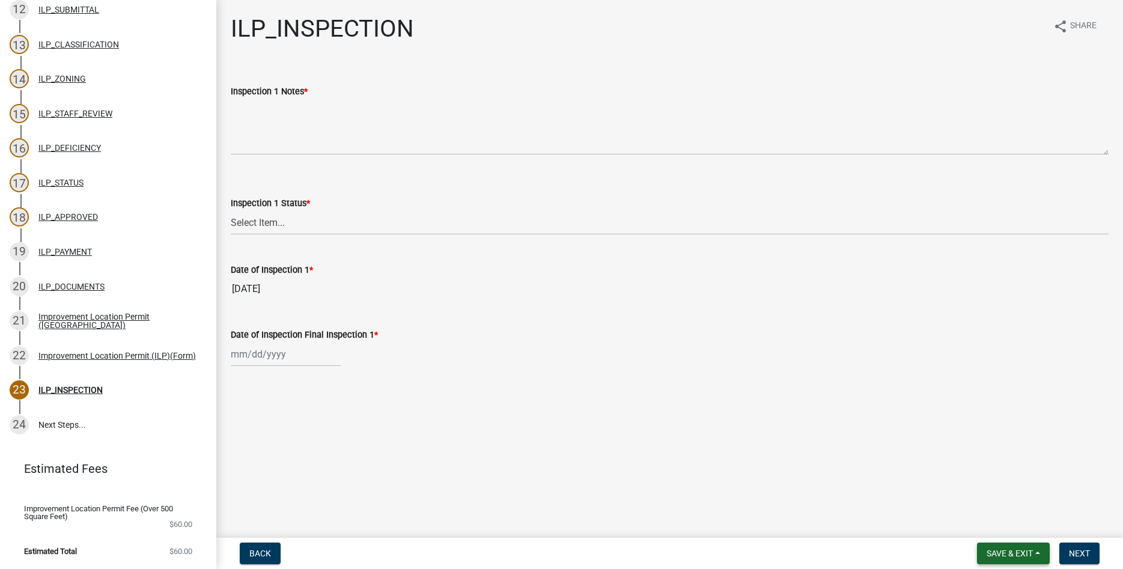
click at [544, 549] on span "Save & Exit" at bounding box center [1009, 554] width 46 height 10
click at [544, 520] on button "Save & Exit" at bounding box center [1001, 522] width 96 height 29
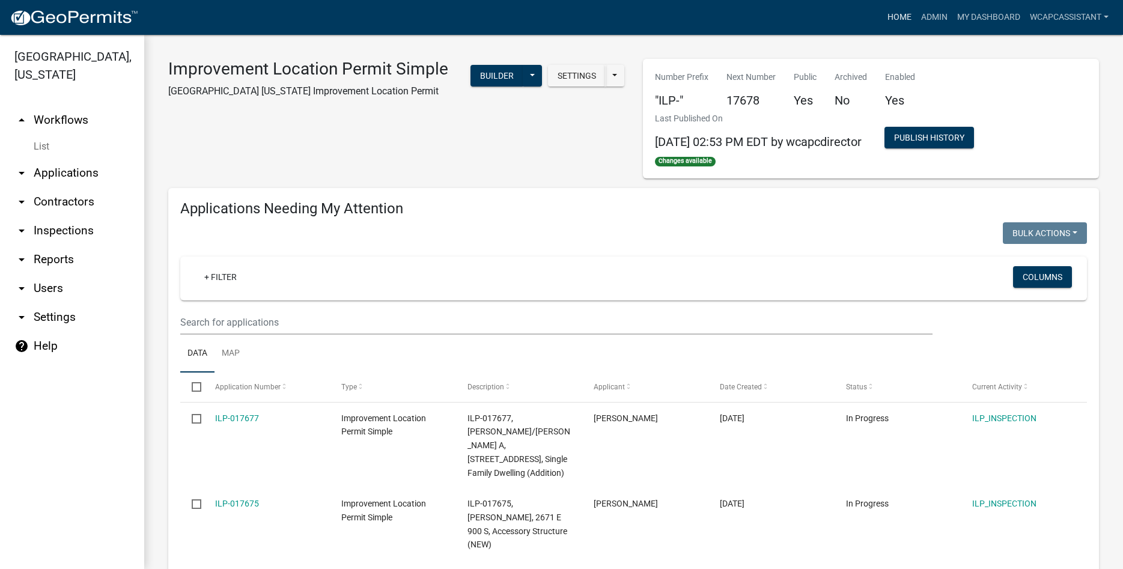
click at [544, 16] on link "Home" at bounding box center [900, 17] width 34 height 23
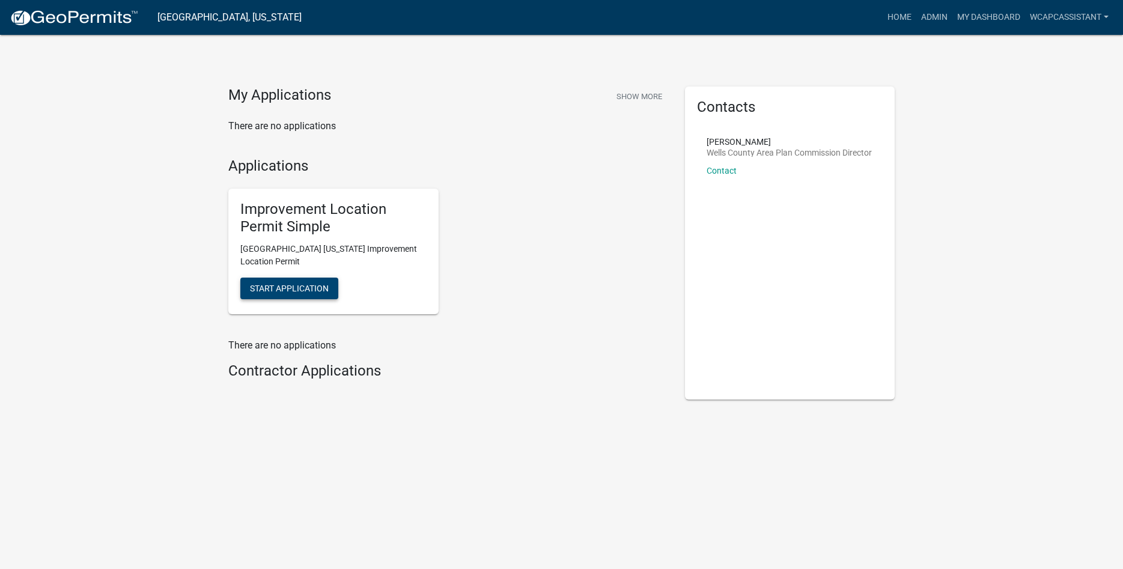
click at [326, 289] on span "Start Application" at bounding box center [289, 288] width 79 height 10
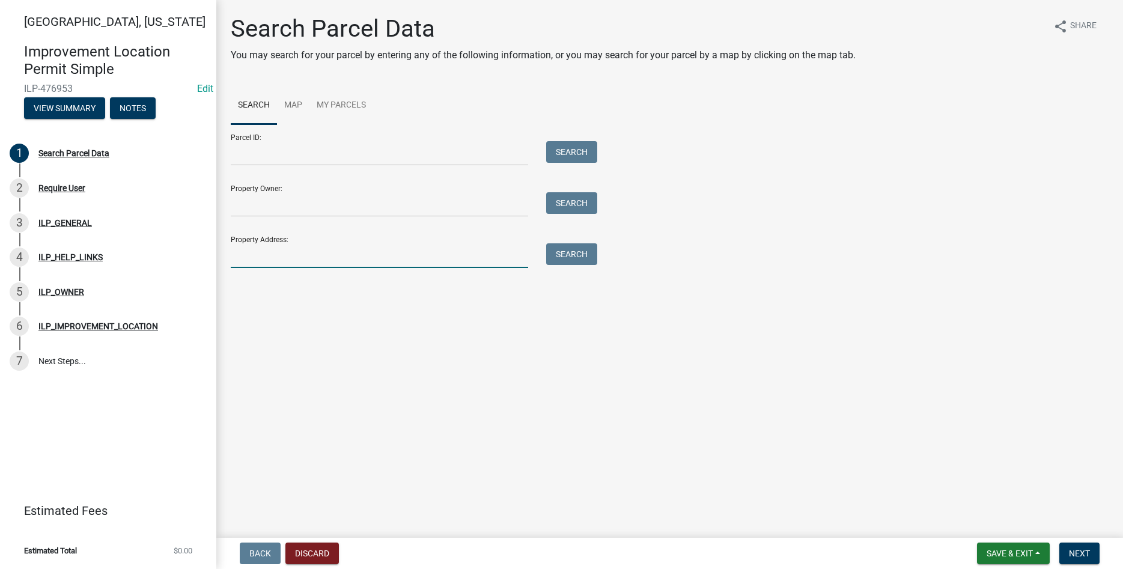
click at [266, 259] on input "Property Address:" at bounding box center [379, 255] width 297 height 25
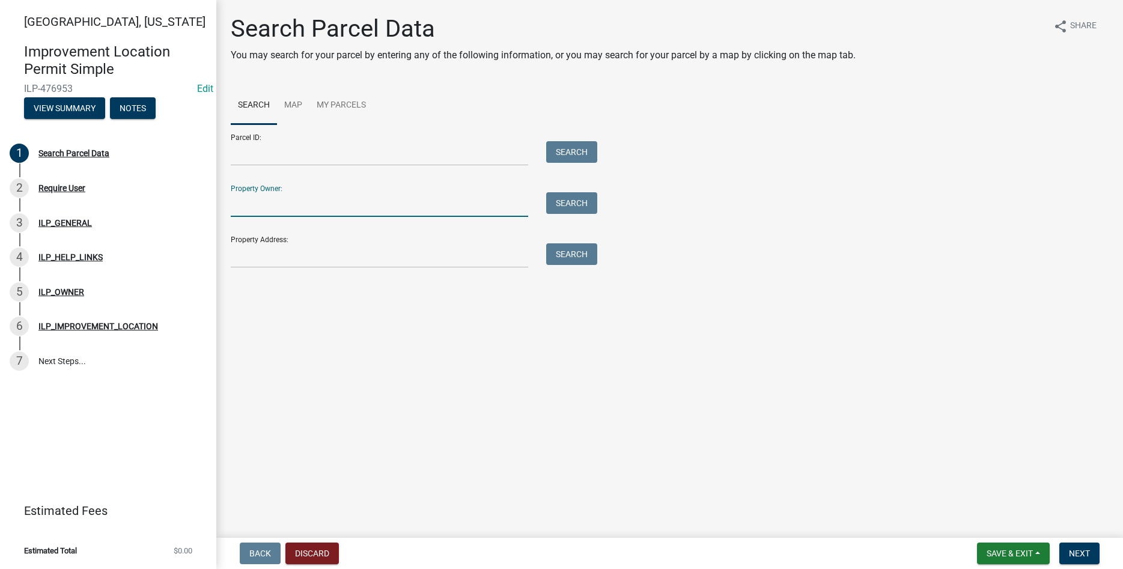
click at [284, 202] on input "Property Owner:" at bounding box center [379, 204] width 297 height 25
drag, startPoint x: 291, startPoint y: 203, endPoint x: 264, endPoint y: 204, distance: 27.7
click at [264, 204] on input "[PERSON_NAME]" at bounding box center [379, 204] width 297 height 25
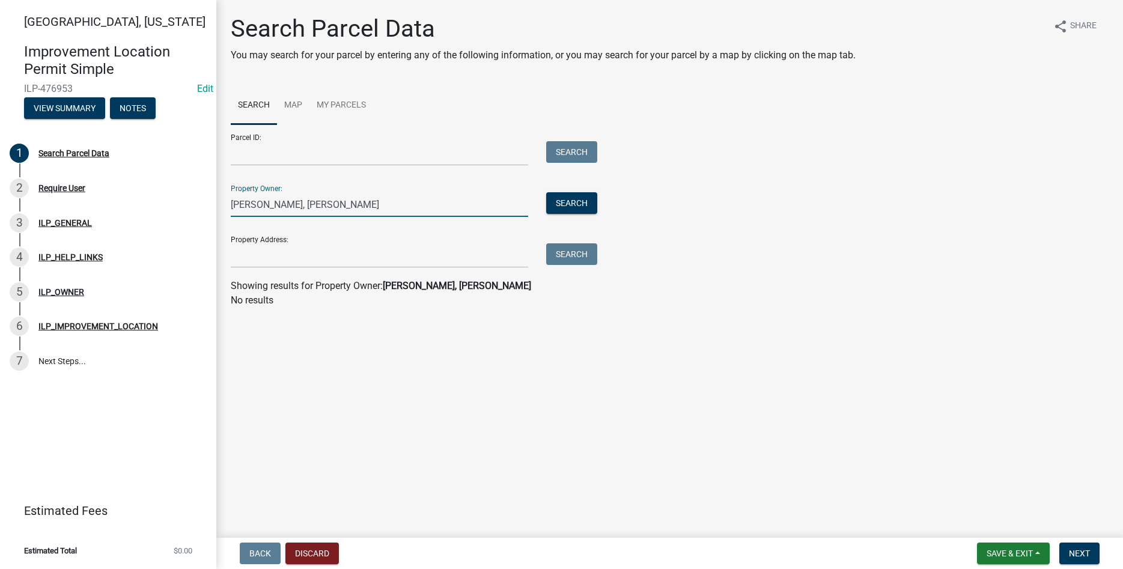
drag, startPoint x: 299, startPoint y: 203, endPoint x: 263, endPoint y: 203, distance: 36.6
click at [263, 203] on input "[PERSON_NAME], [PERSON_NAME]" at bounding box center [379, 204] width 297 height 25
click at [262, 203] on input "[PERSON_NAME], gharam" at bounding box center [379, 204] width 297 height 25
type input "m"
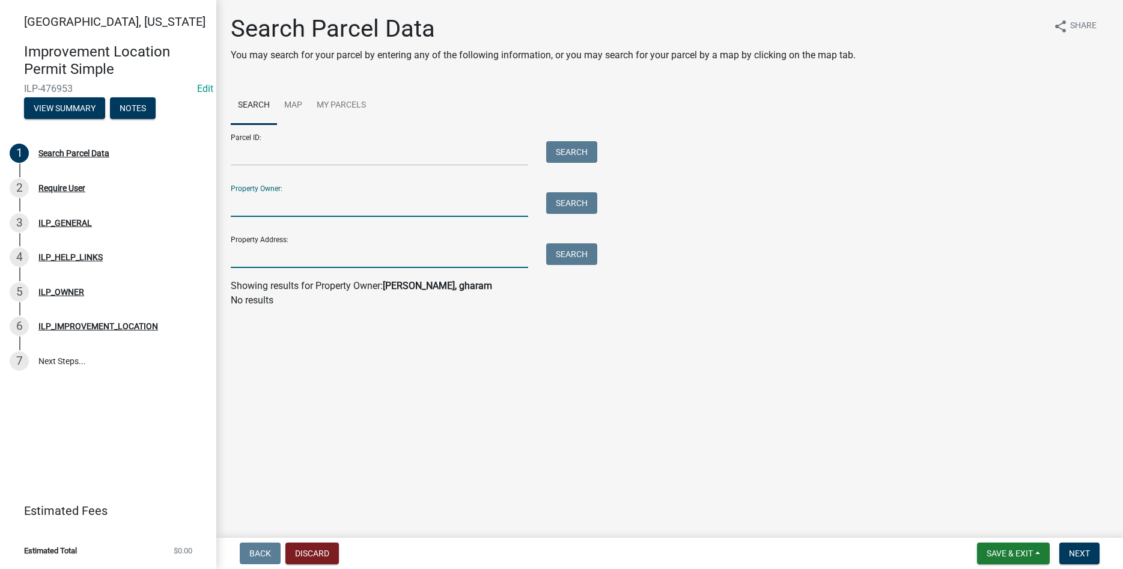
click at [308, 260] on input "Property Address:" at bounding box center [379, 255] width 297 height 25
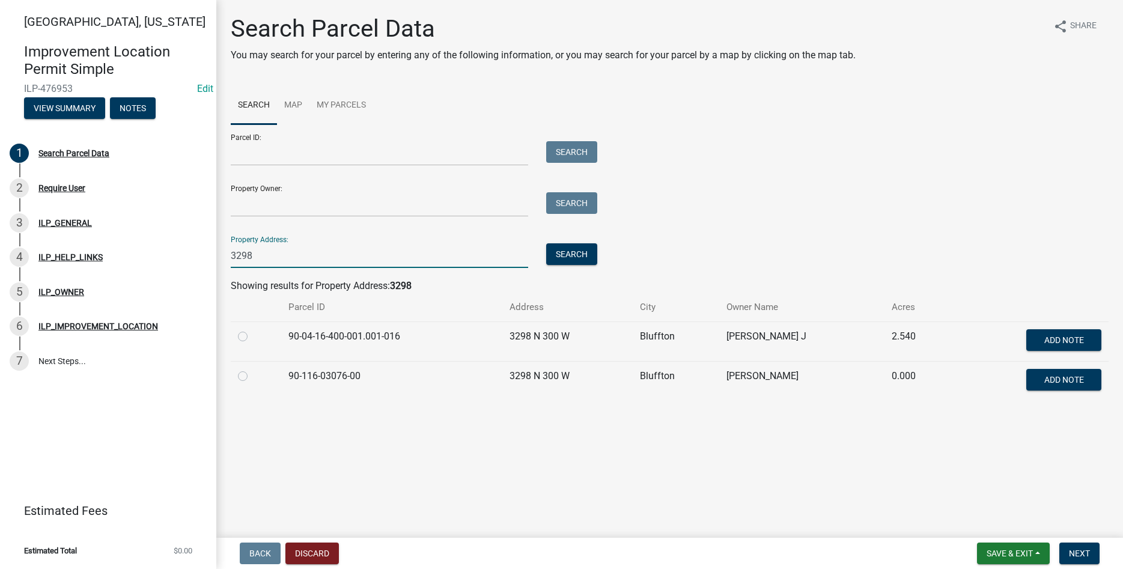
type input "3298"
click at [252, 329] on label at bounding box center [252, 329] width 0 height 0
click at [252, 337] on input "radio" at bounding box center [256, 333] width 8 height 8
radio input "true"
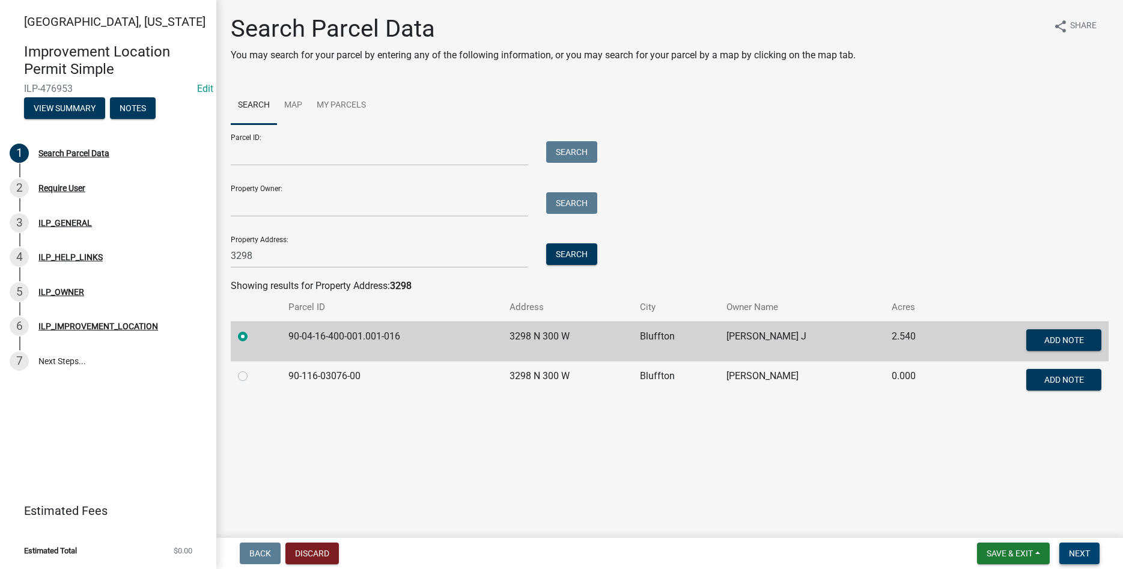
click at [544, 552] on span "Next" at bounding box center [1079, 554] width 21 height 10
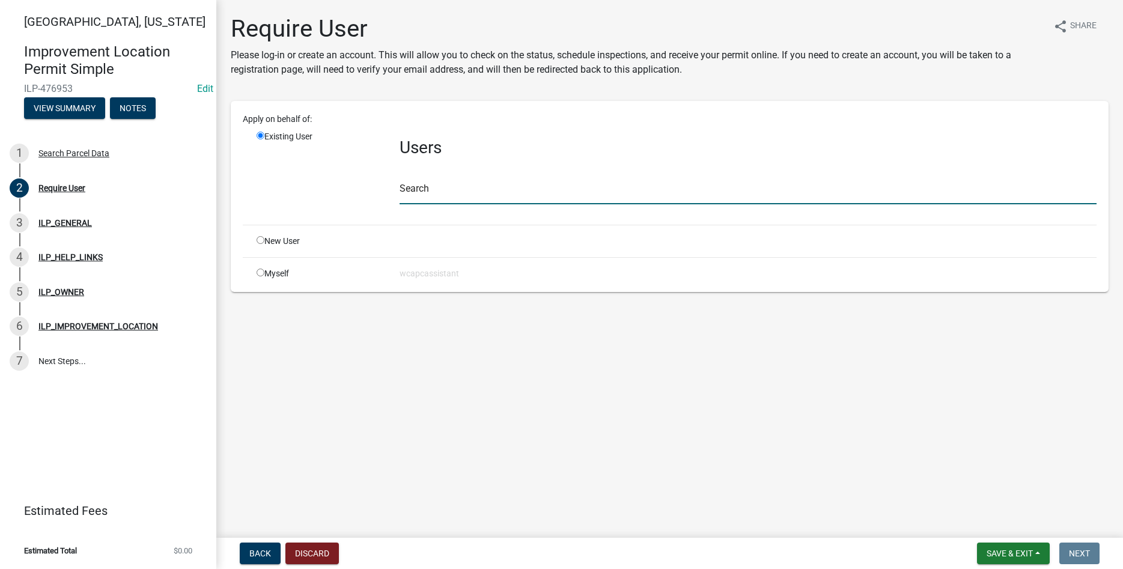
click at [462, 193] on input "text" at bounding box center [748, 192] width 697 height 25
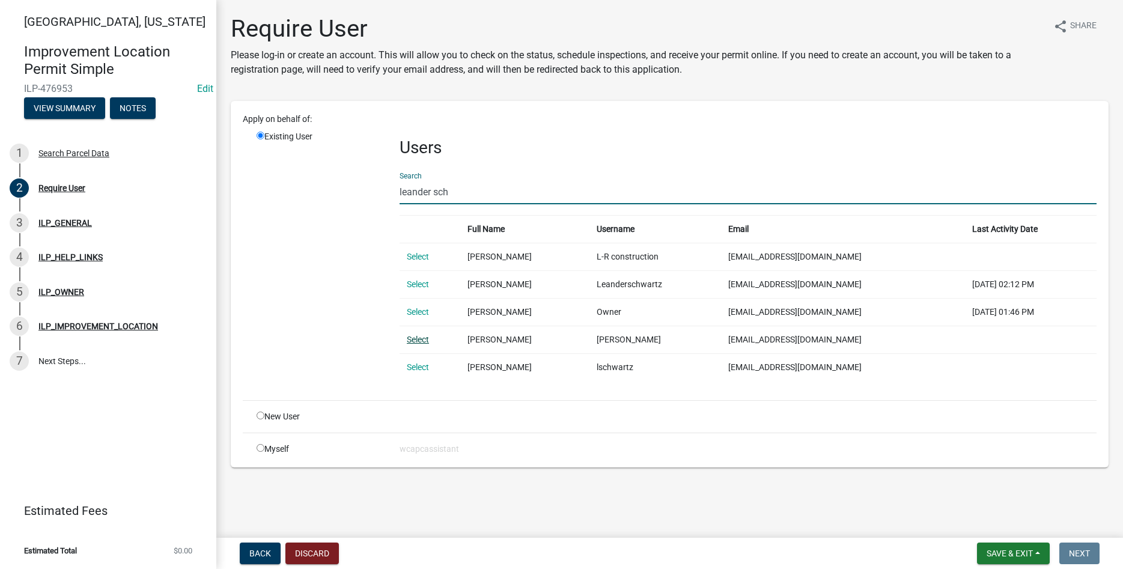
type input "leander sch"
click at [423, 342] on link "Select" at bounding box center [418, 340] width 22 height 10
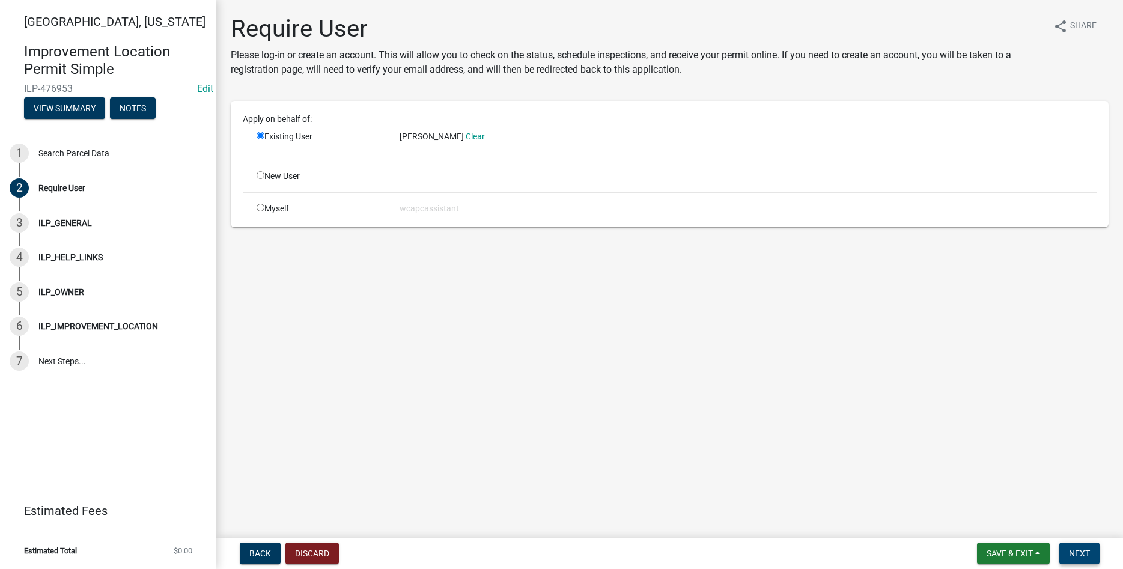
click at [544, 550] on span "Next" at bounding box center [1079, 554] width 21 height 10
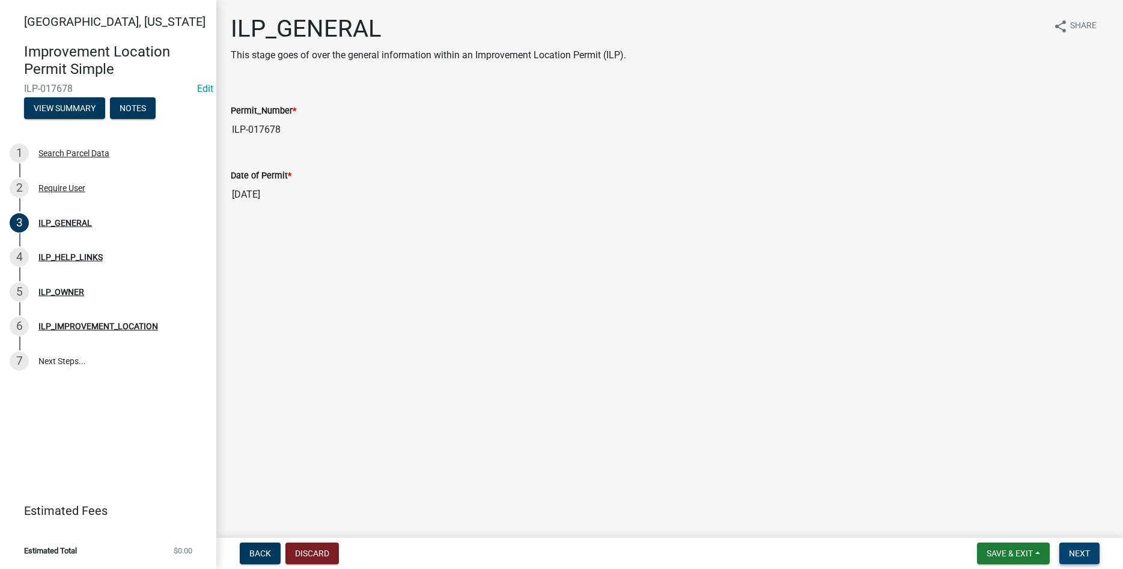
click at [544, 550] on span "Next" at bounding box center [1079, 554] width 21 height 10
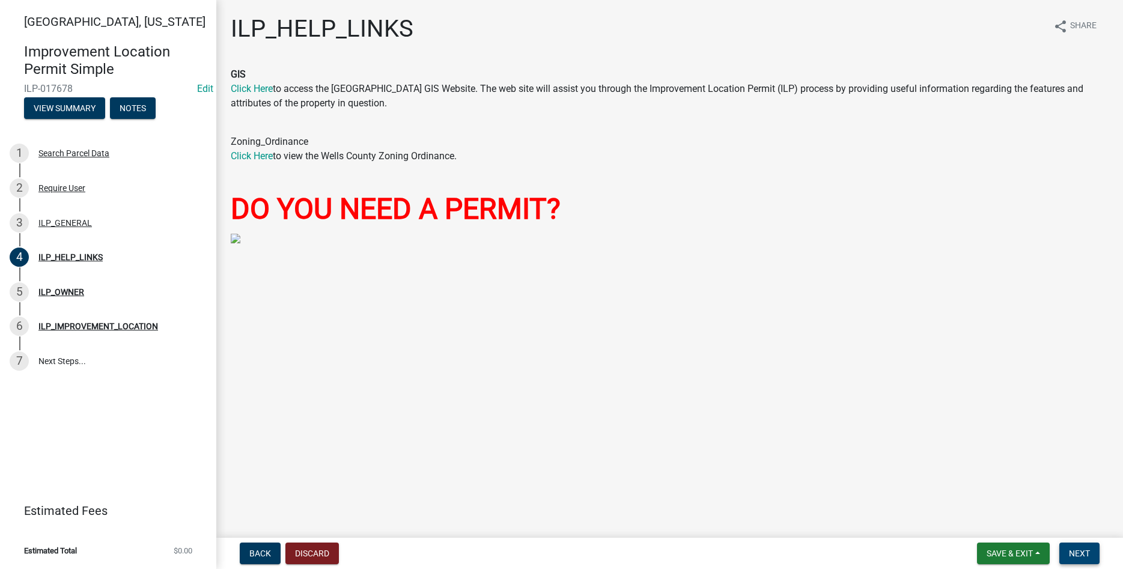
click at [544, 550] on span "Next" at bounding box center [1079, 554] width 21 height 10
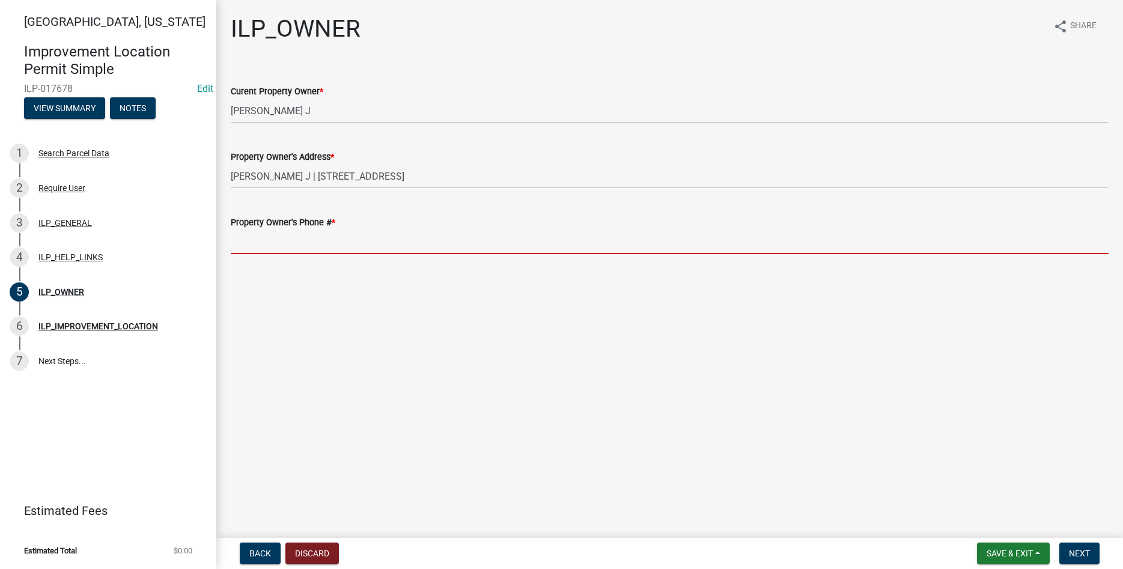
click at [352, 241] on input "Property Owner's Phone # *" at bounding box center [670, 241] width 878 height 25
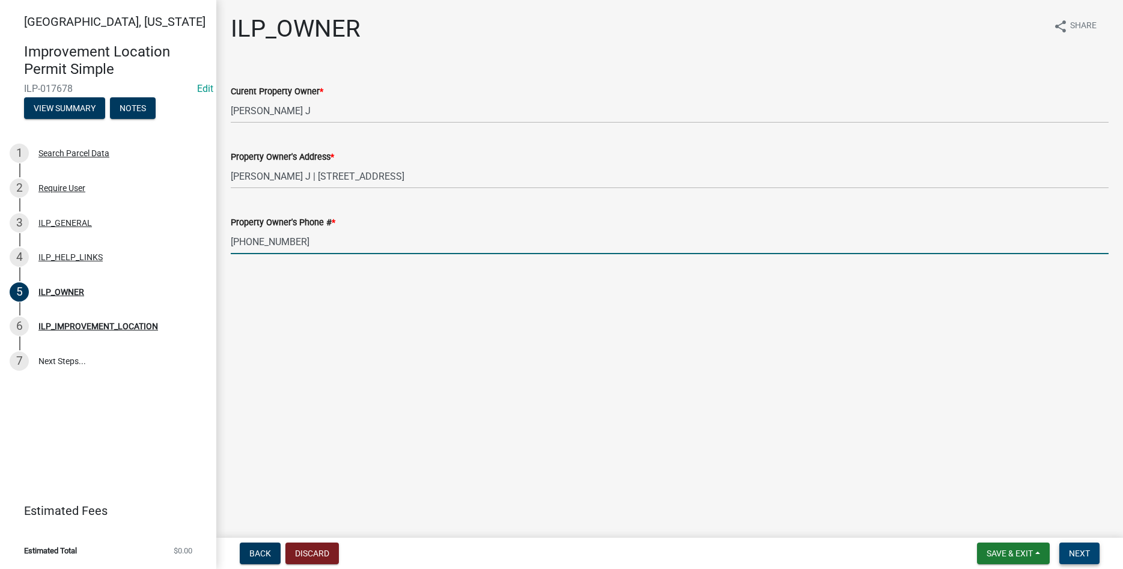
type input "[PHONE_NUMBER]"
click at [544, 547] on button "Next" at bounding box center [1079, 553] width 40 height 22
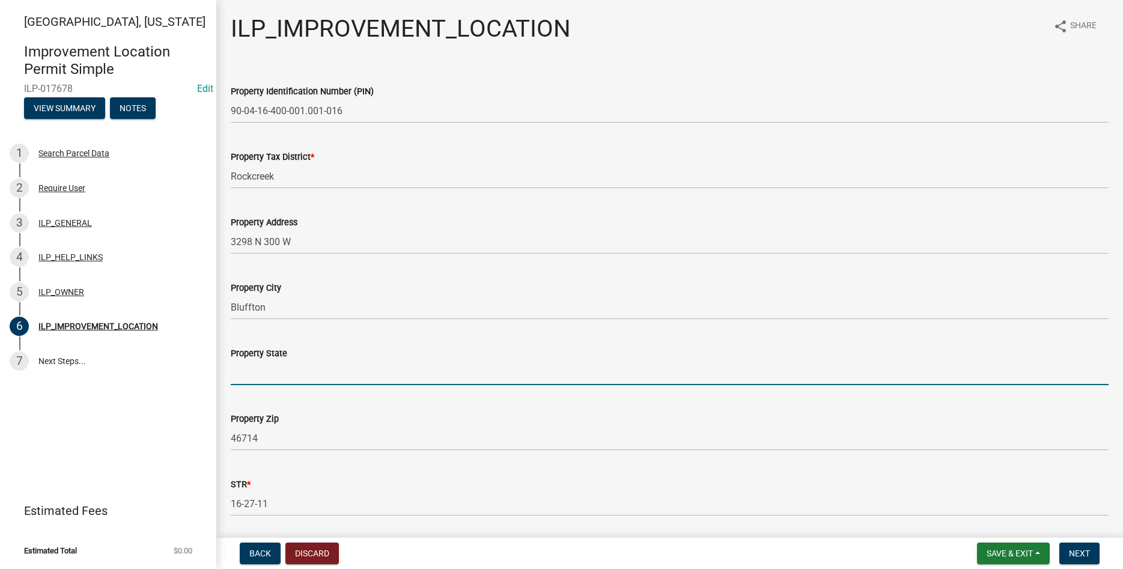
click at [275, 376] on input "Property State" at bounding box center [670, 372] width 878 height 25
type input "IN"
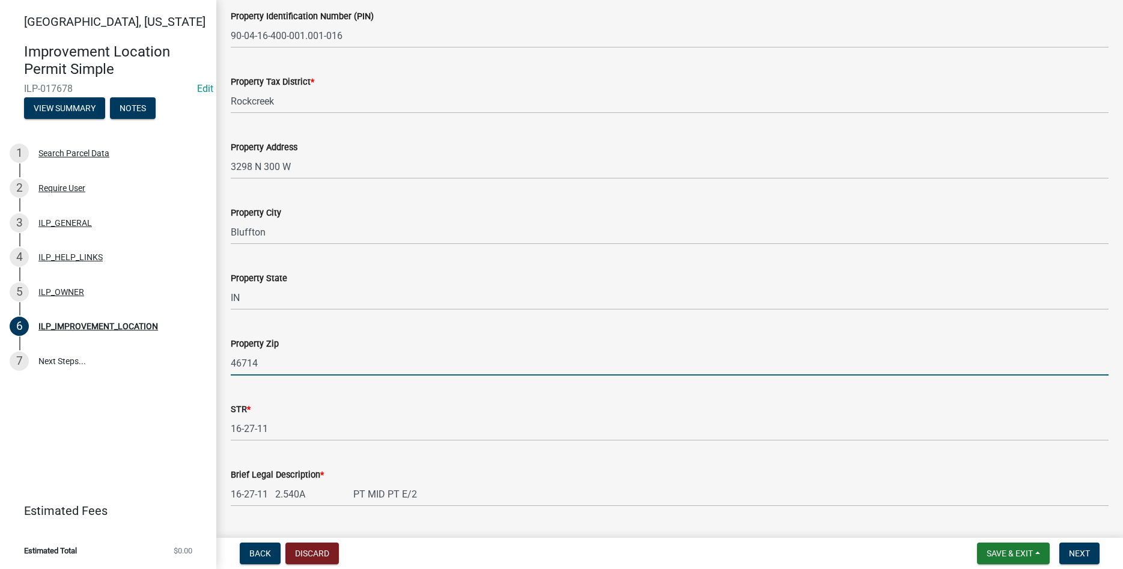
scroll to position [186, 0]
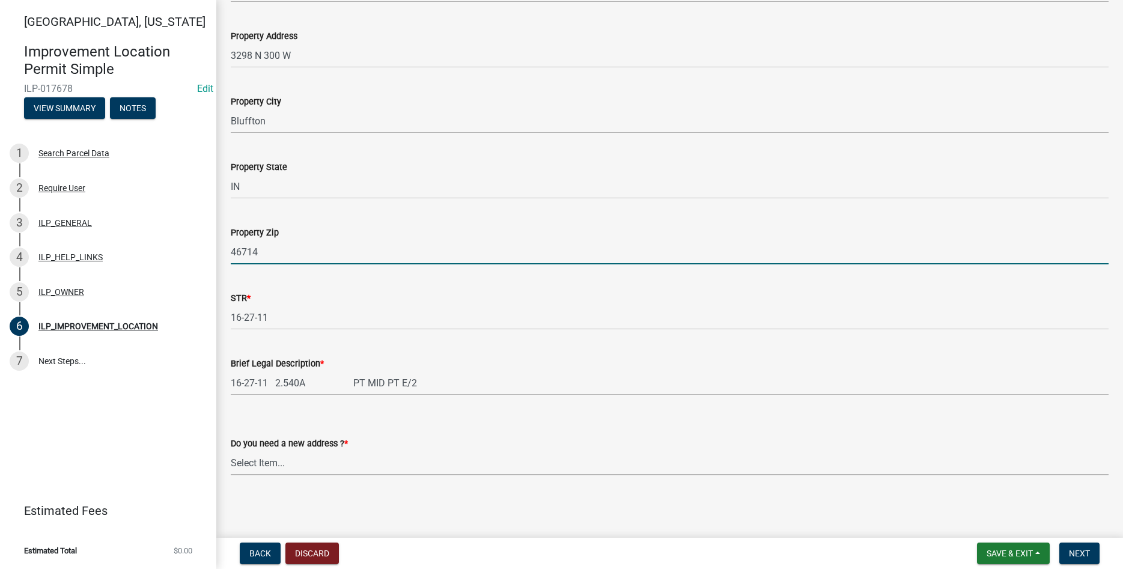
click at [231, 451] on select "Select Item... YES NO" at bounding box center [670, 463] width 878 height 25
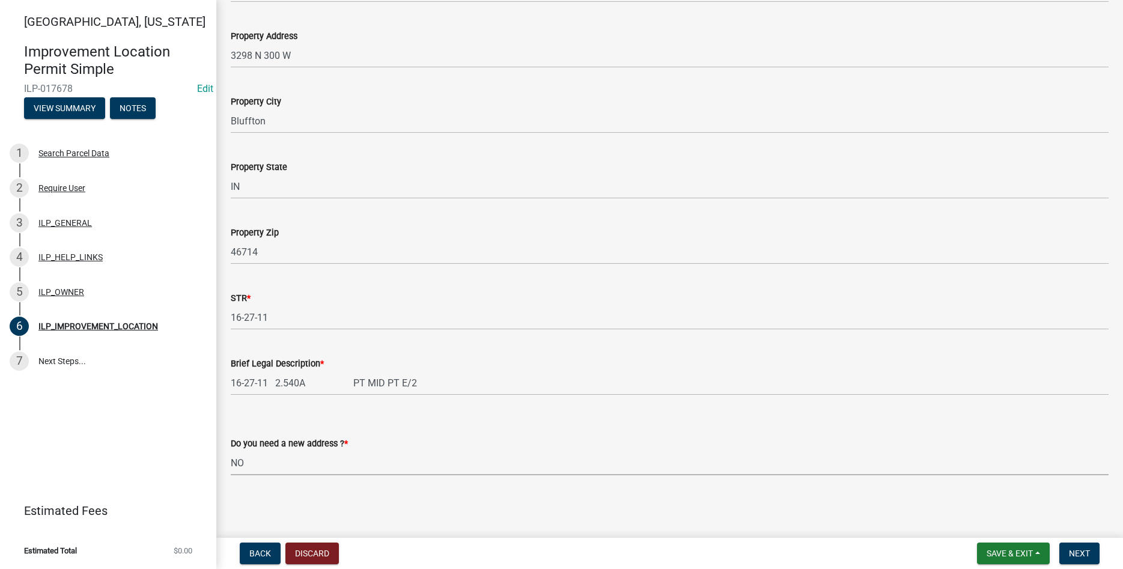
click option "NO" at bounding box center [0, 0] width 0 height 0
select select "03ef64e6-f0ff-43c9-aded-972c487e3507"
click at [544, 550] on span "Next" at bounding box center [1079, 554] width 21 height 10
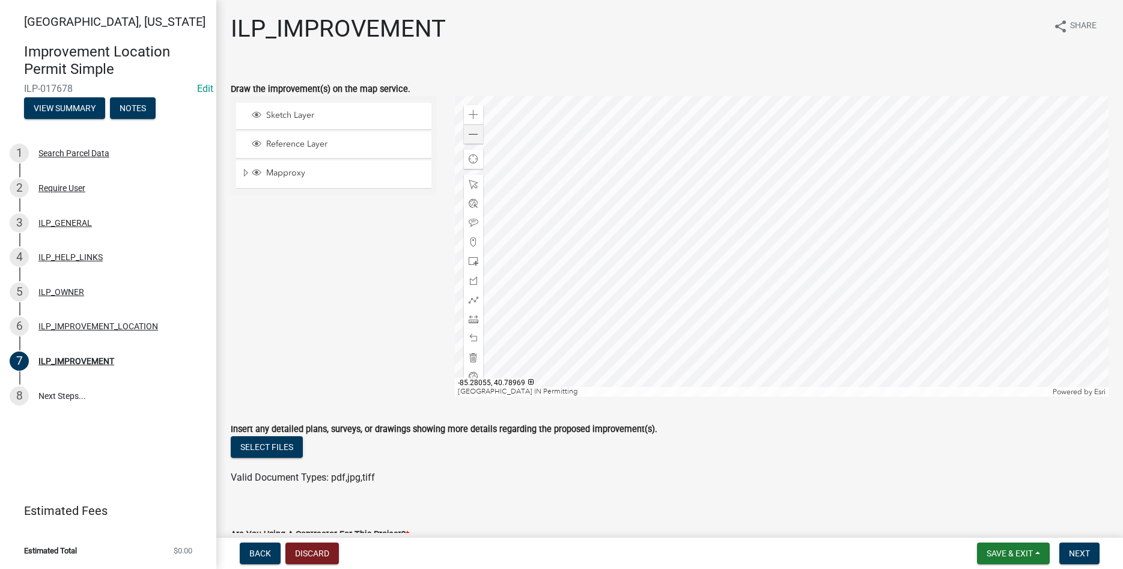
click at [544, 241] on div at bounding box center [782, 246] width 654 height 300
click at [476, 322] on span at bounding box center [474, 319] width 10 height 10
click at [544, 263] on div at bounding box center [782, 246] width 654 height 300
click at [544, 262] on div at bounding box center [782, 246] width 654 height 300
click at [544, 351] on div at bounding box center [782, 246] width 654 height 300
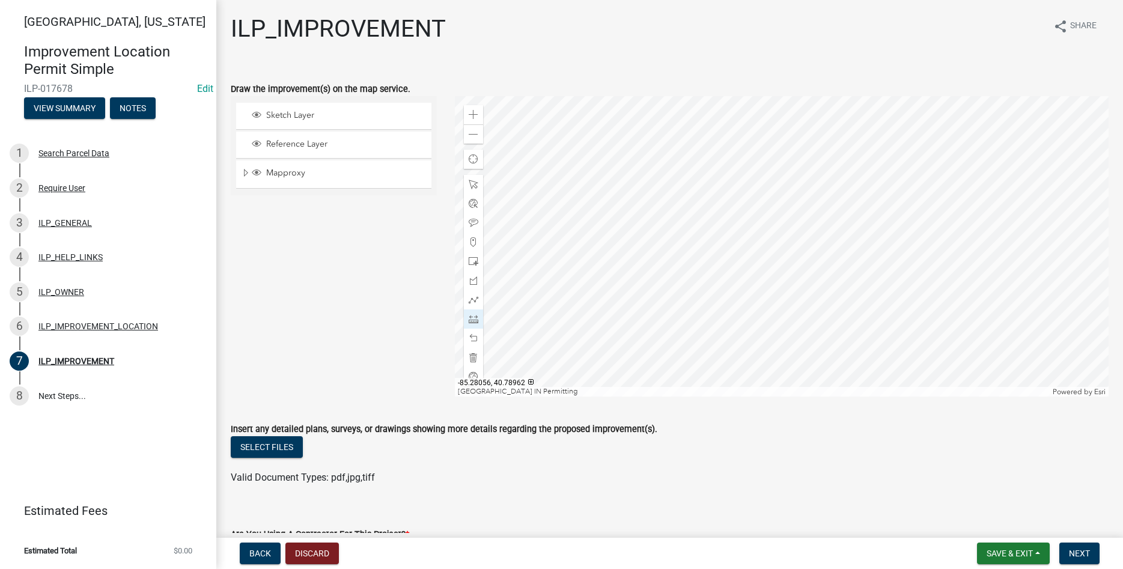
click at [544, 353] on div at bounding box center [782, 246] width 654 height 300
click at [544, 355] on div at bounding box center [782, 246] width 654 height 300
click at [544, 353] on div at bounding box center [782, 246] width 654 height 300
click at [544, 284] on div at bounding box center [782, 246] width 654 height 300
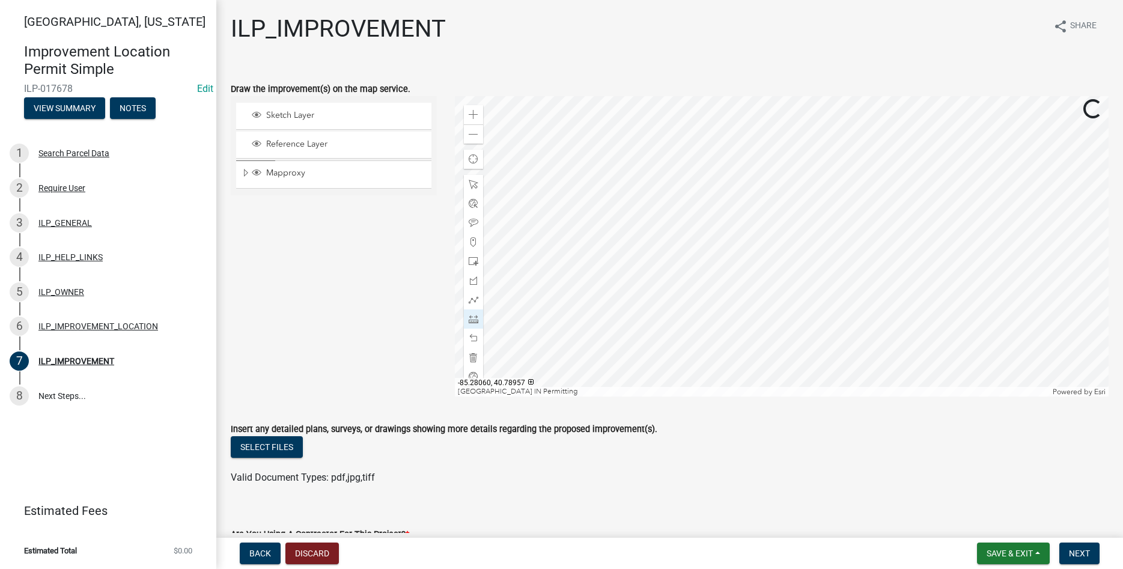
click at [544, 318] on div at bounding box center [782, 246] width 654 height 300
click at [544, 260] on div at bounding box center [782, 246] width 654 height 300
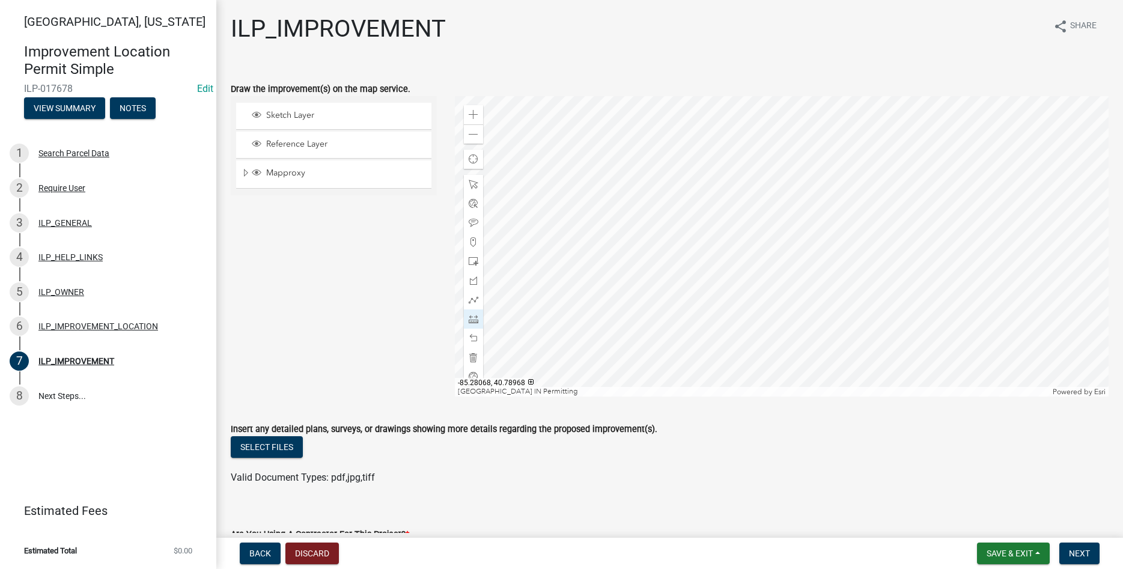
click at [544, 165] on div at bounding box center [782, 246] width 654 height 300
click at [544, 129] on div at bounding box center [782, 246] width 654 height 300
click at [544, 130] on div at bounding box center [782, 246] width 654 height 300
click at [544, 162] on div at bounding box center [782, 246] width 654 height 300
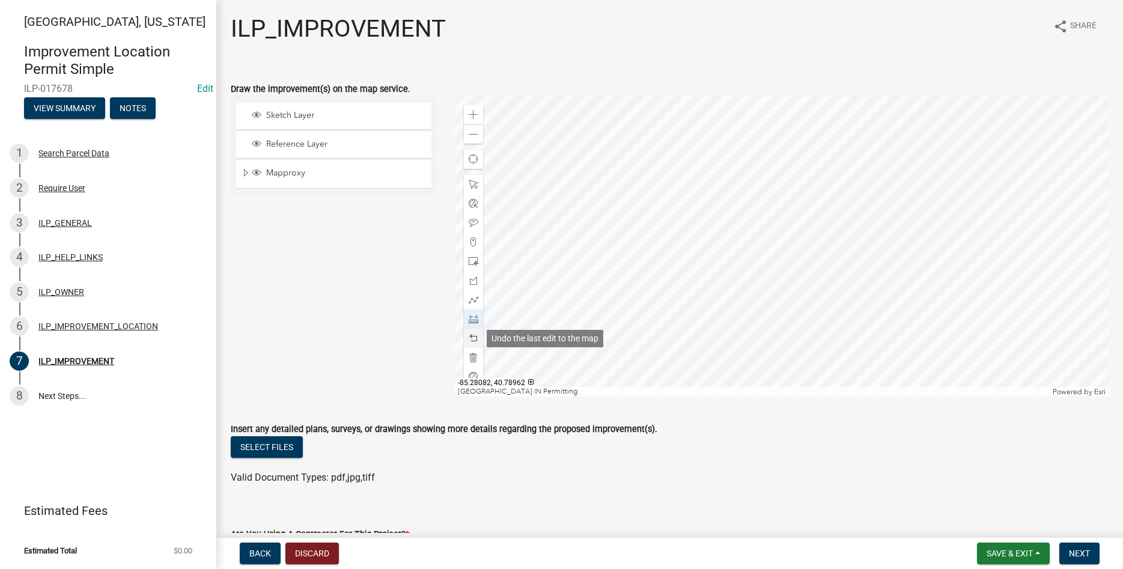
click at [476, 333] on span at bounding box center [474, 338] width 10 height 10
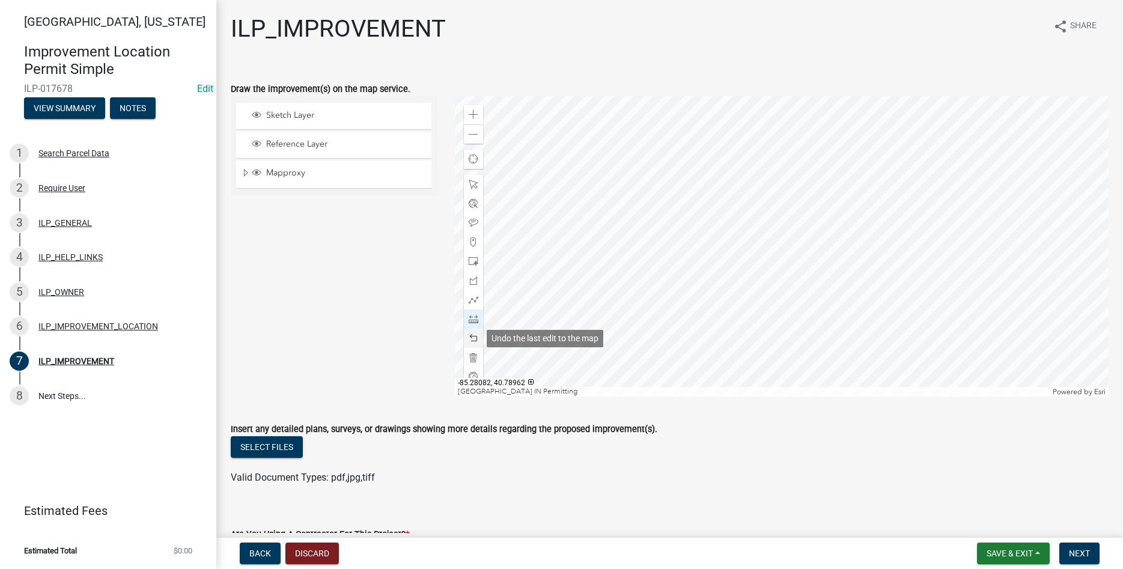
click at [476, 333] on span at bounding box center [474, 338] width 10 height 10
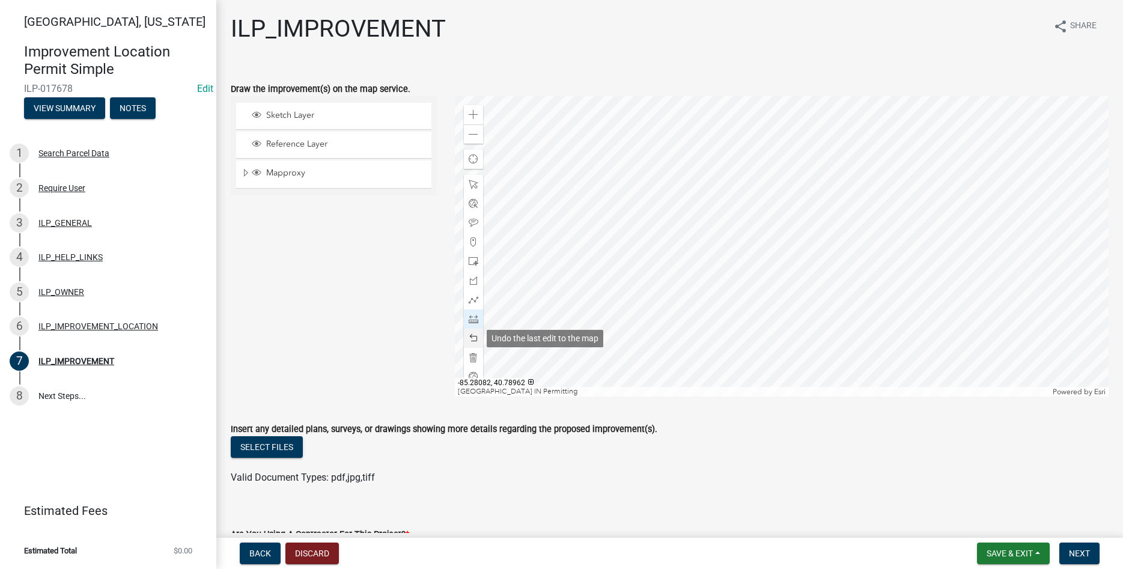
click at [476, 333] on span at bounding box center [474, 338] width 10 height 10
click at [477, 321] on span at bounding box center [474, 319] width 10 height 10
click at [544, 266] on div at bounding box center [782, 246] width 654 height 300
click at [544, 260] on div at bounding box center [782, 246] width 654 height 300
click at [544, 322] on div at bounding box center [782, 246] width 654 height 300
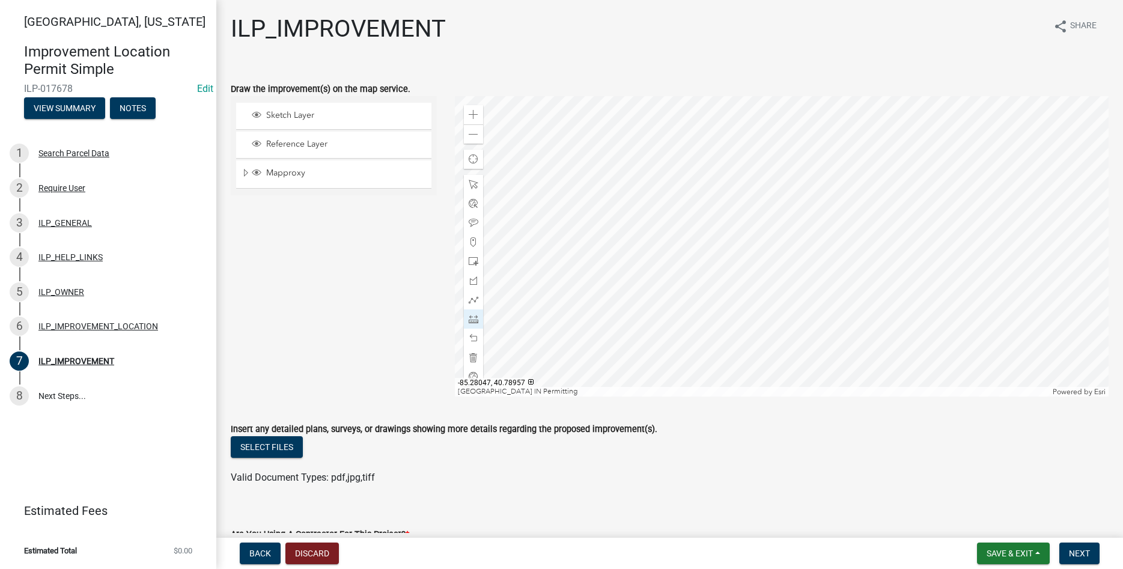
click at [544, 324] on div at bounding box center [782, 246] width 654 height 300
click at [544, 264] on div at bounding box center [782, 246] width 654 height 300
click at [544, 166] on div at bounding box center [782, 246] width 654 height 300
click at [544, 132] on div at bounding box center [782, 246] width 654 height 300
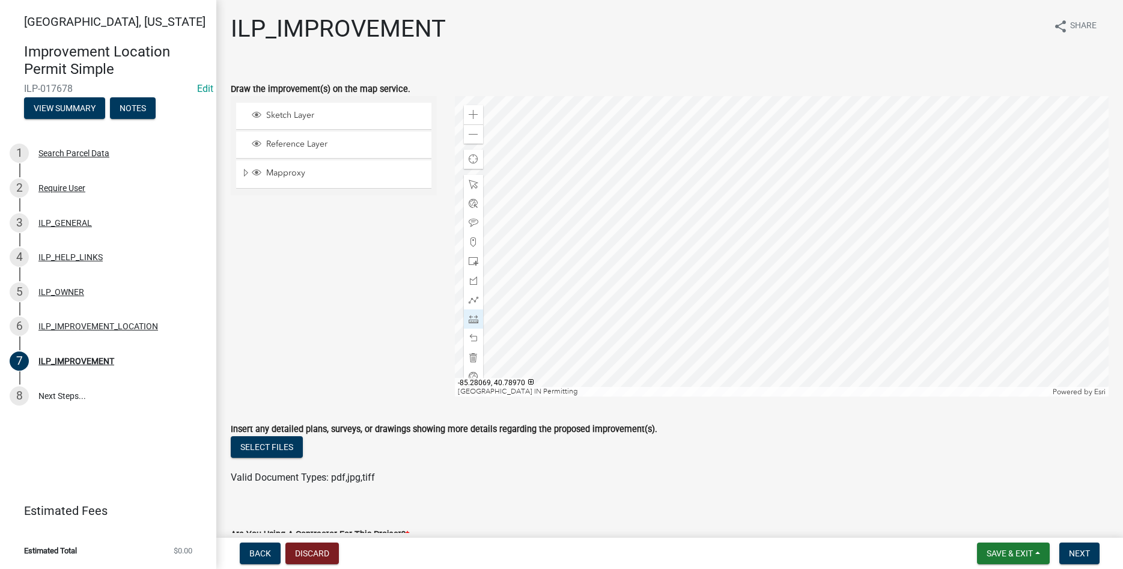
click at [544, 131] on div at bounding box center [782, 246] width 654 height 300
click at [544, 163] on div at bounding box center [782, 246] width 654 height 300
click at [544, 258] on div at bounding box center [782, 246] width 654 height 300
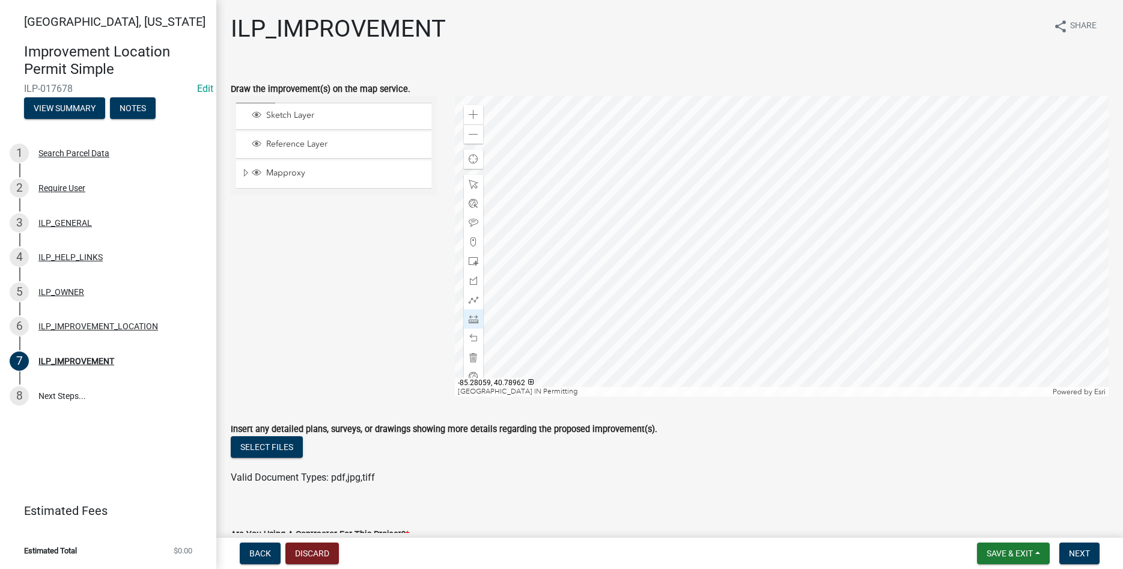
click at [544, 256] on div at bounding box center [782, 246] width 654 height 300
click at [544, 258] on div at bounding box center [782, 246] width 654 height 300
click at [544, 262] on div at bounding box center [782, 246] width 654 height 300
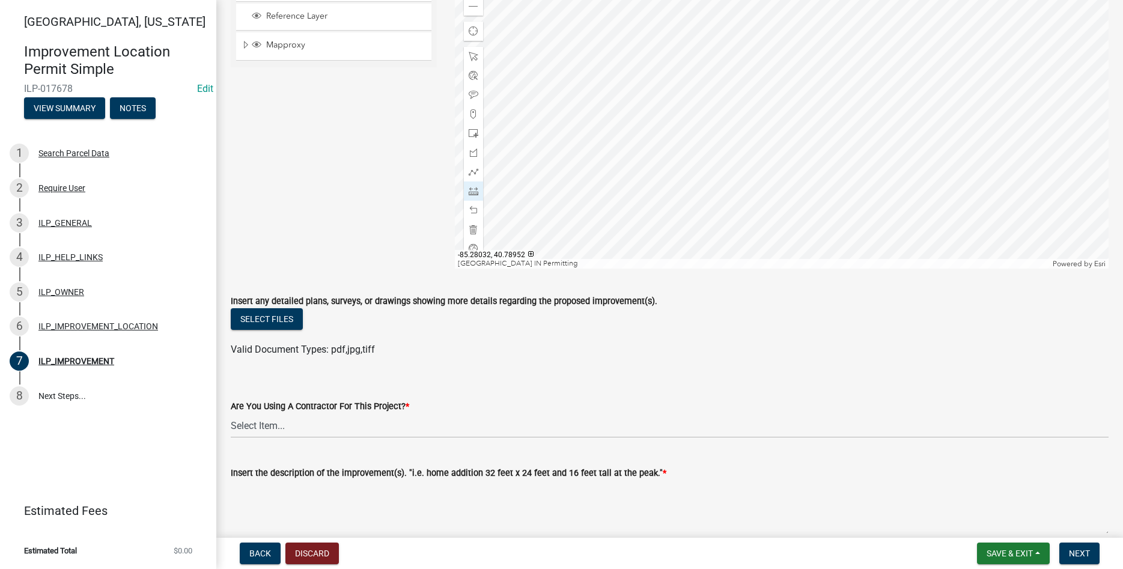
scroll to position [137, 0]
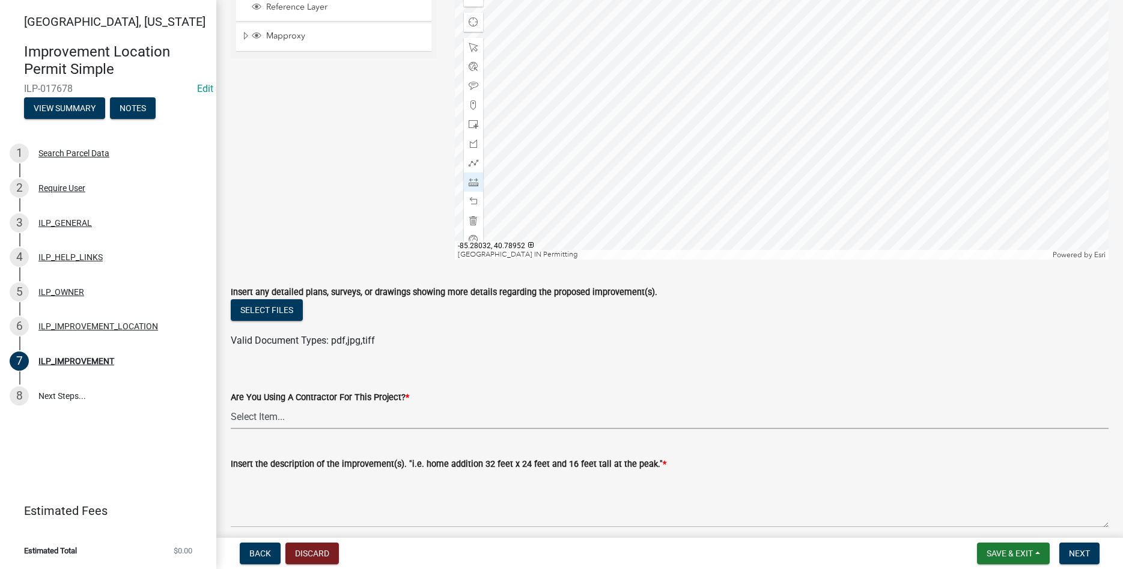
click at [231, 404] on select "Select Item... YES NO" at bounding box center [670, 416] width 878 height 25
click option "YES" at bounding box center [0, 0] width 0 height 0
select select "71b507d0-569d-4a0a-b334-f72445909e69"
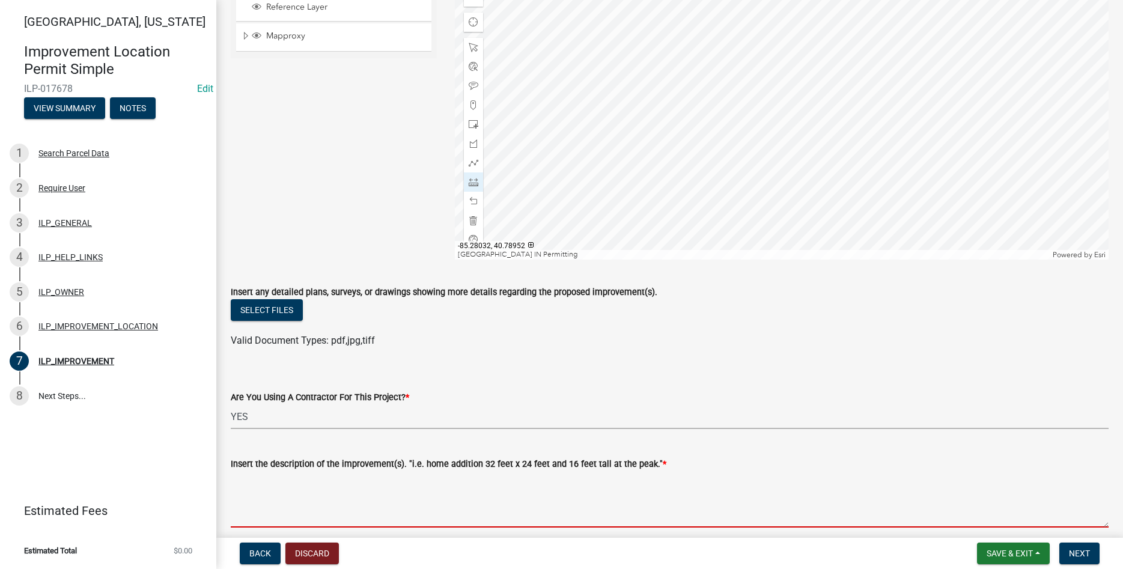
click at [285, 490] on textarea "Insert the description of the improvement(s). "i.e. home addition 32 feet x 24 …" at bounding box center [670, 499] width 878 height 56
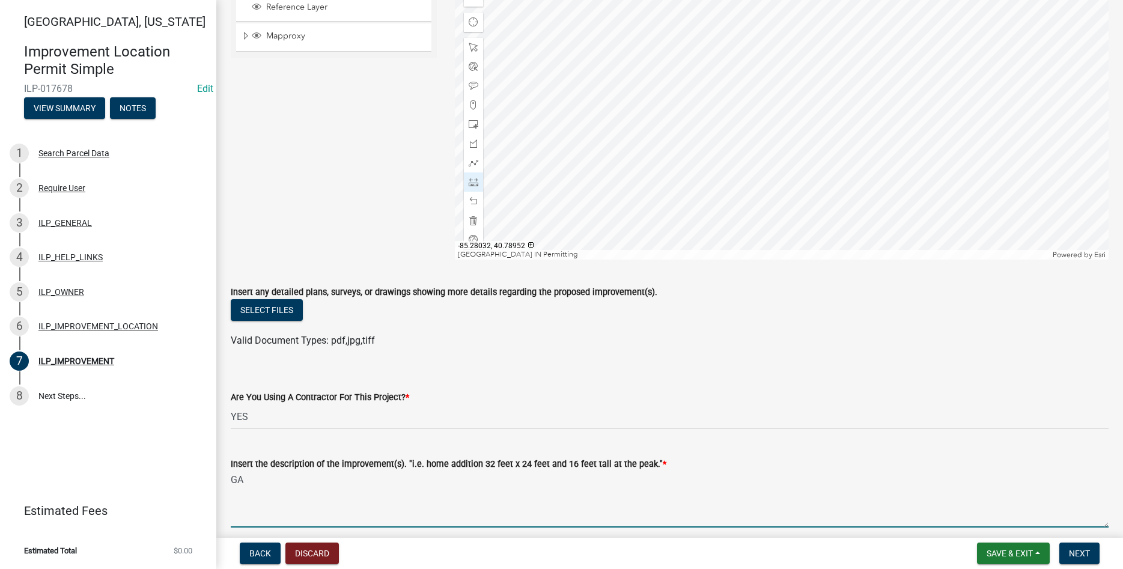
type textarea "G"
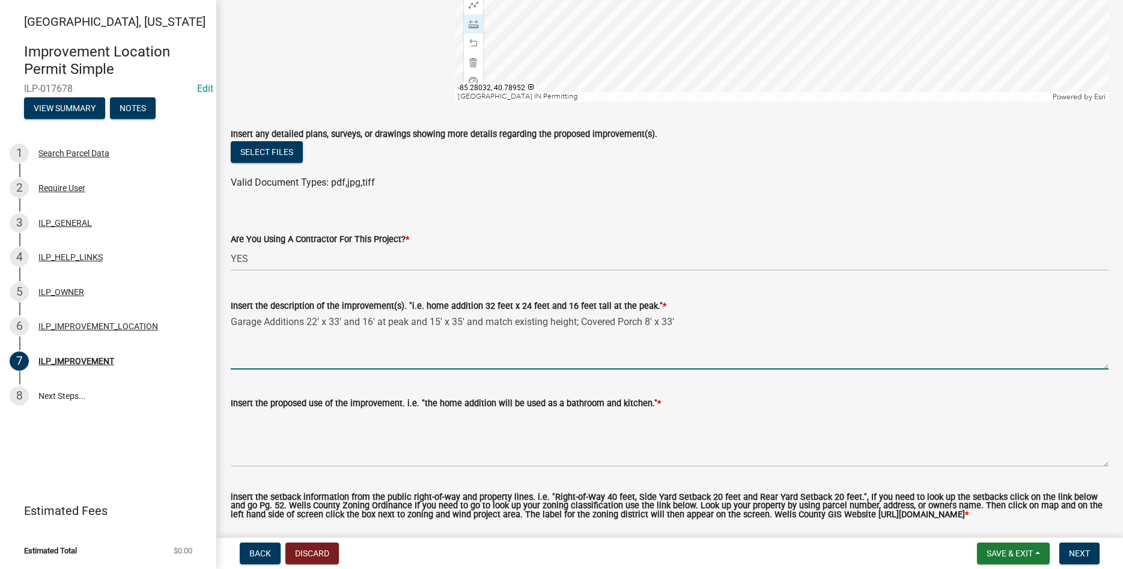
scroll to position [406, 0]
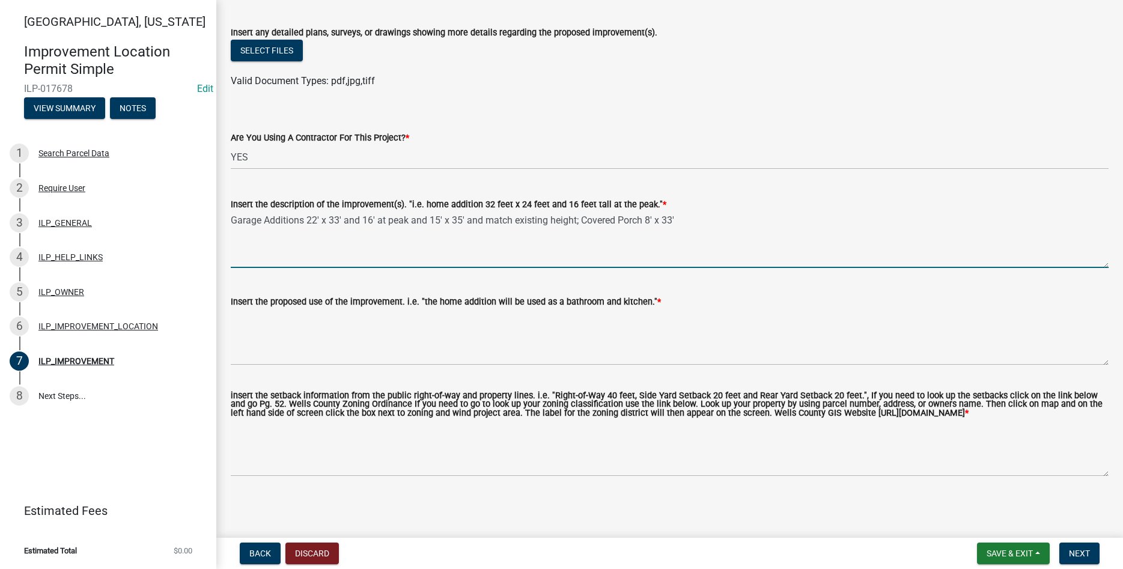
type textarea "Garage Additions 22' x 33' and 16' at peak and 15' x 35' and match existing hei…"
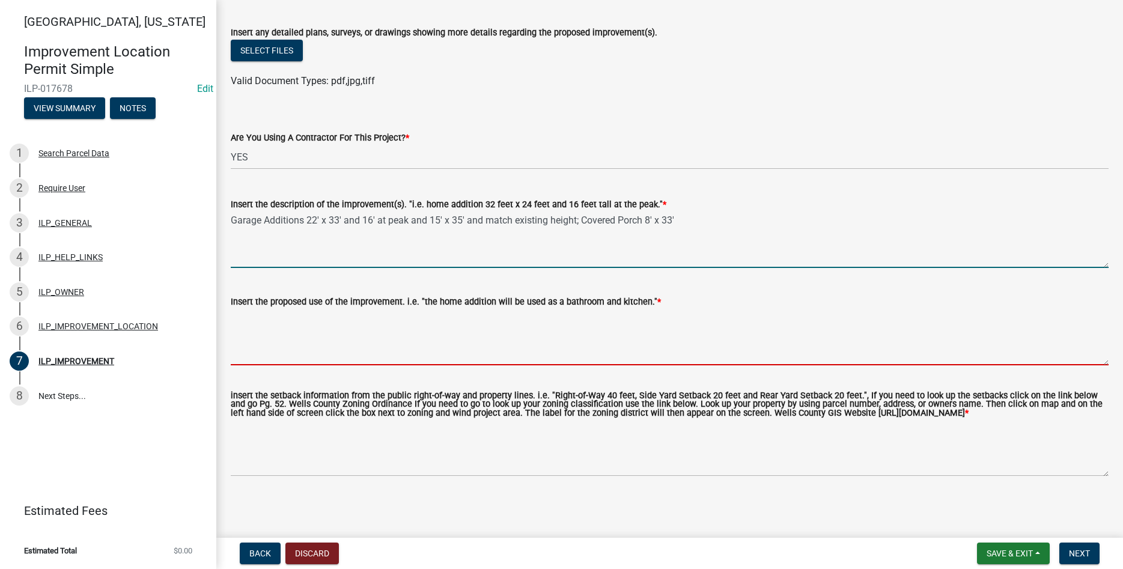
click at [273, 327] on textarea "Insert the proposed use of the improvement. i.e. "the home addition will be use…" at bounding box center [670, 337] width 878 height 56
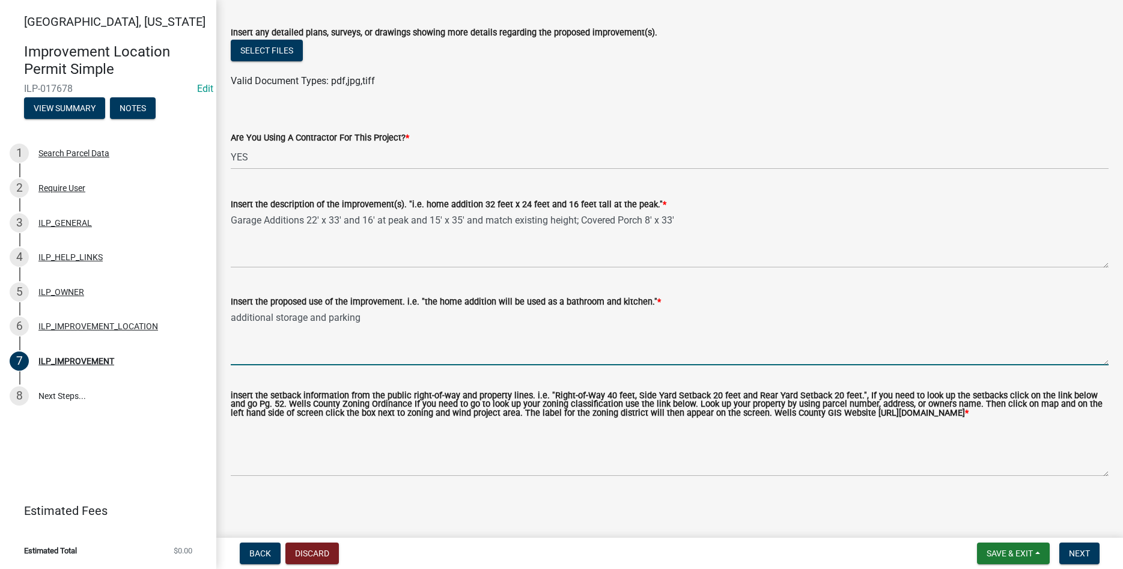
type textarea "additional storage and parking"
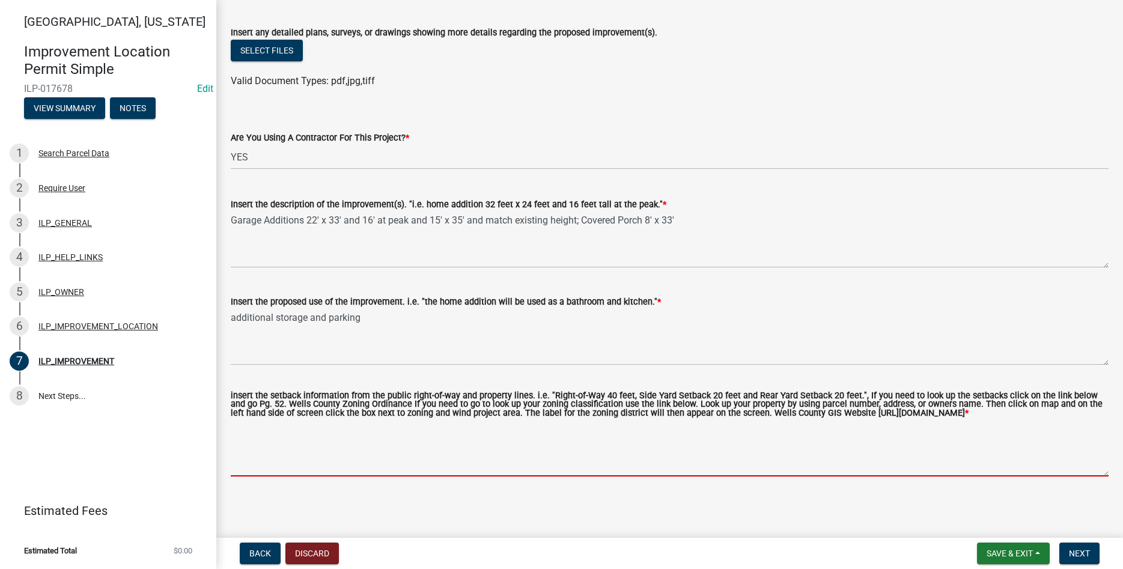
click at [337, 460] on textarea "insert the setback information from the public right-of-way and property lines.…" at bounding box center [670, 448] width 878 height 56
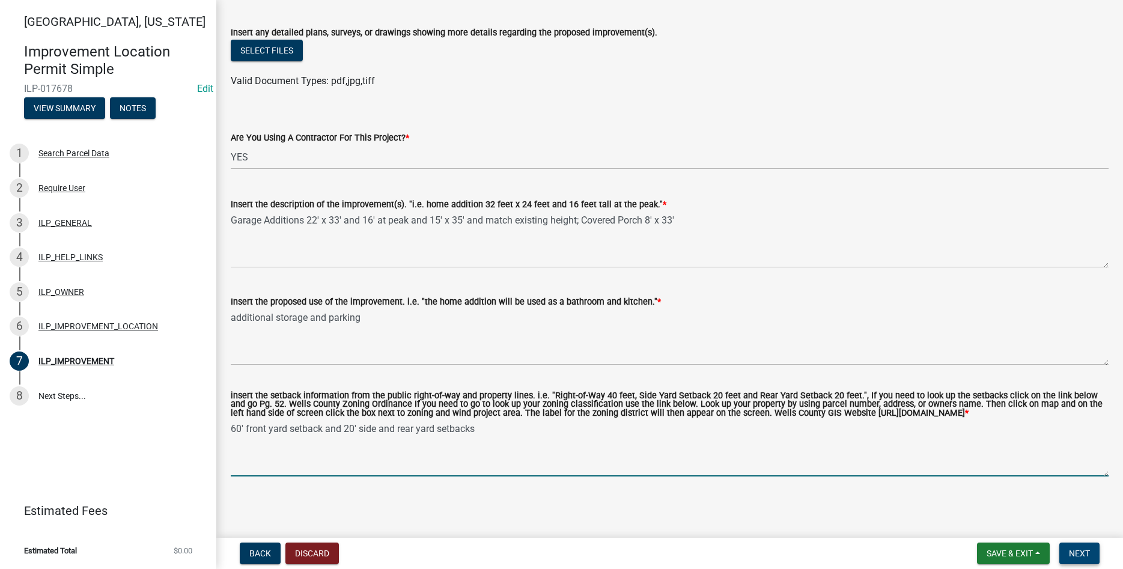
type textarea "60' front yard setback and 20' side and rear yard setbacks"
click at [544, 545] on button "Next" at bounding box center [1079, 553] width 40 height 22
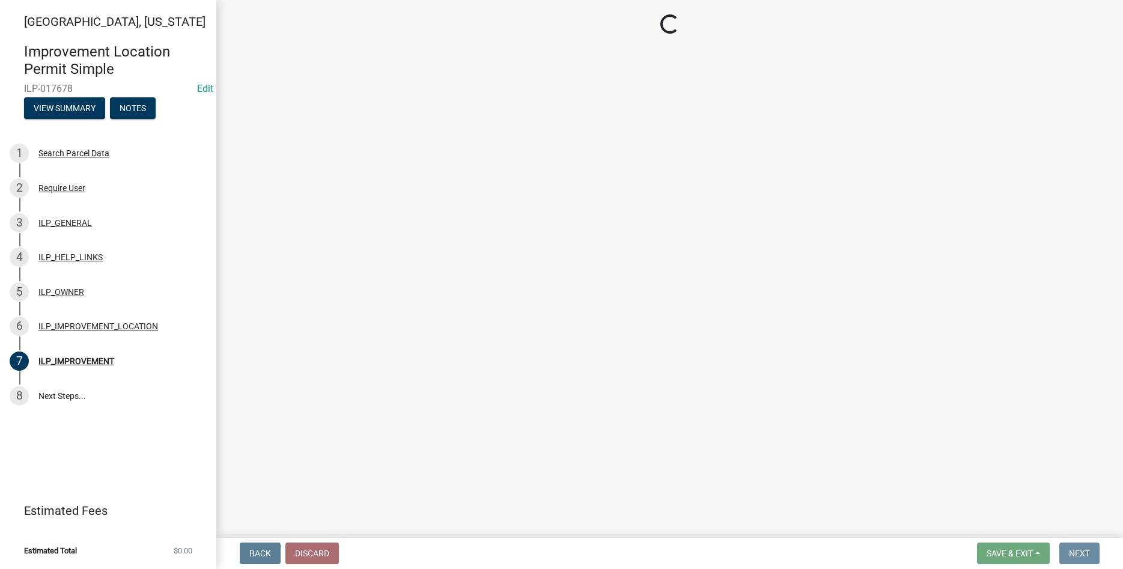
scroll to position [0, 0]
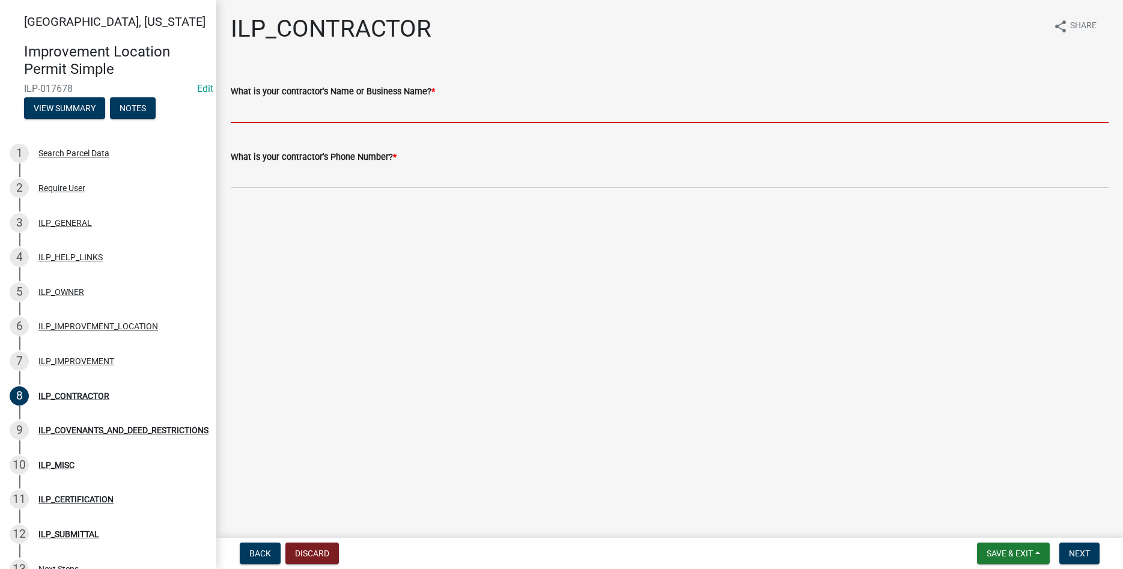
click at [302, 122] on input "What is your contractor's Name or Business Name? *" at bounding box center [670, 111] width 878 height 25
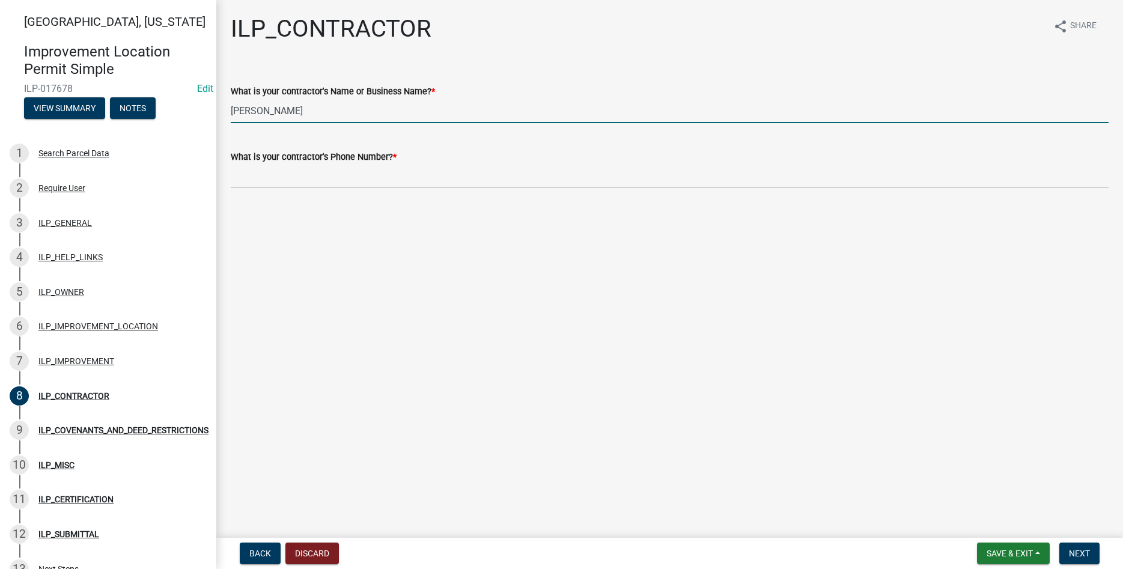
type input "[PERSON_NAME]"
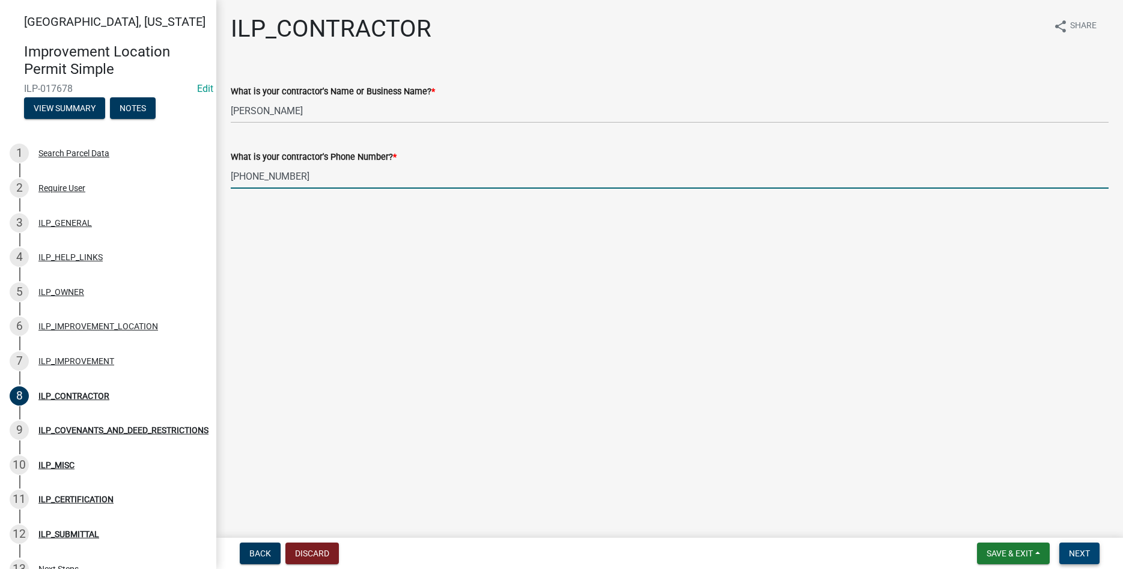
type input "[PHONE_NUMBER]"
click at [544, 547] on button "Next" at bounding box center [1079, 553] width 40 height 22
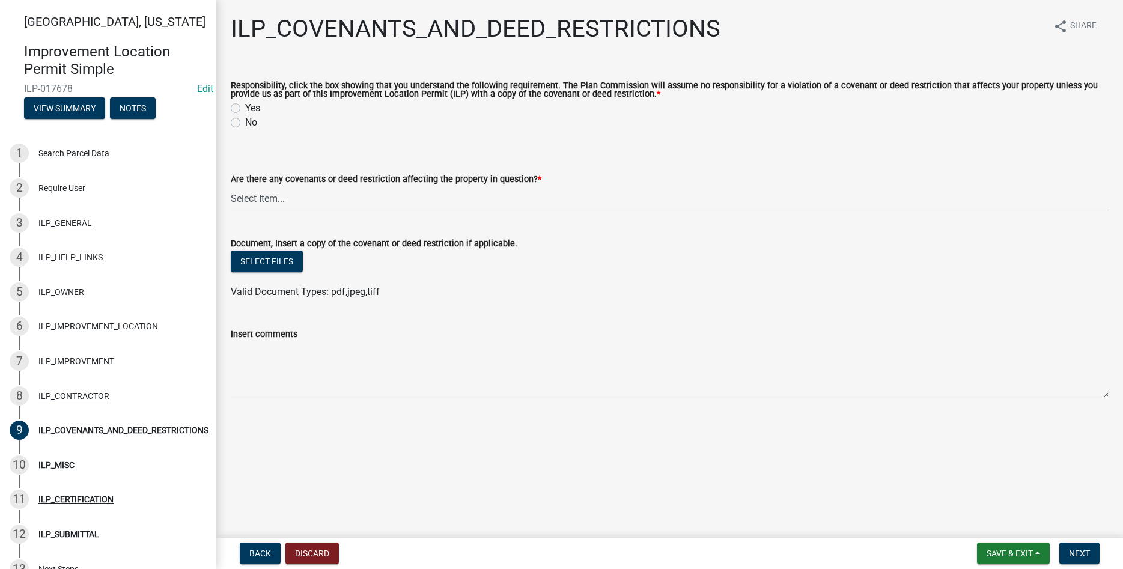
click at [245, 110] on label "Yes" at bounding box center [252, 108] width 15 height 14
click at [245, 109] on input "Yes" at bounding box center [249, 105] width 8 height 8
radio input "true"
click at [231, 186] on select "Select Item... YES NO" at bounding box center [670, 198] width 878 height 25
click option "NO" at bounding box center [0, 0] width 0 height 0
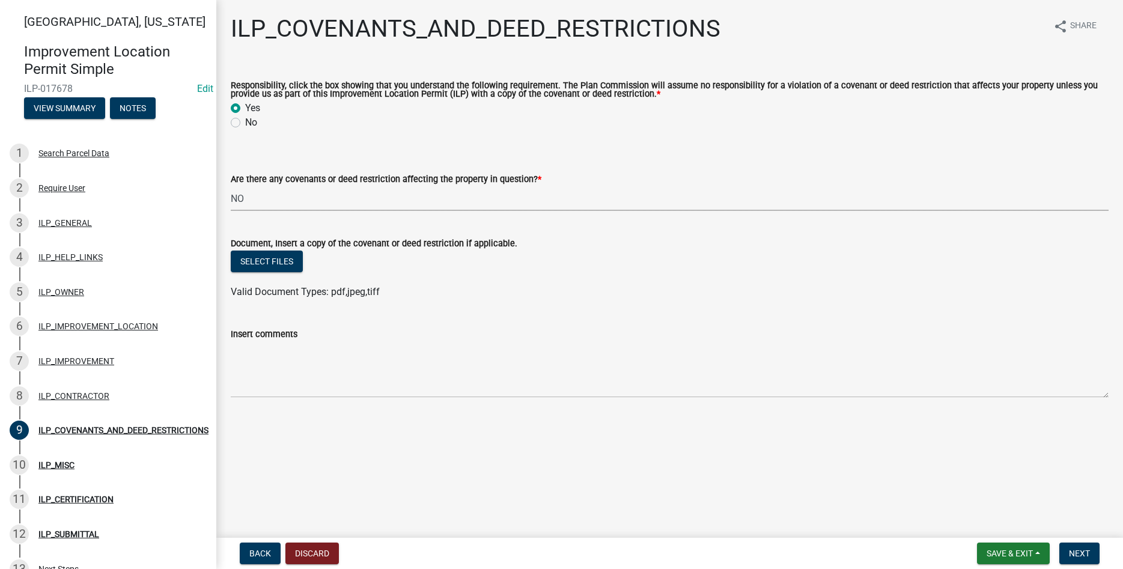
select select "8e2002f1-ace1-422c-92a0-aa7ffd64ff05"
click at [544, 552] on span "Next" at bounding box center [1079, 554] width 21 height 10
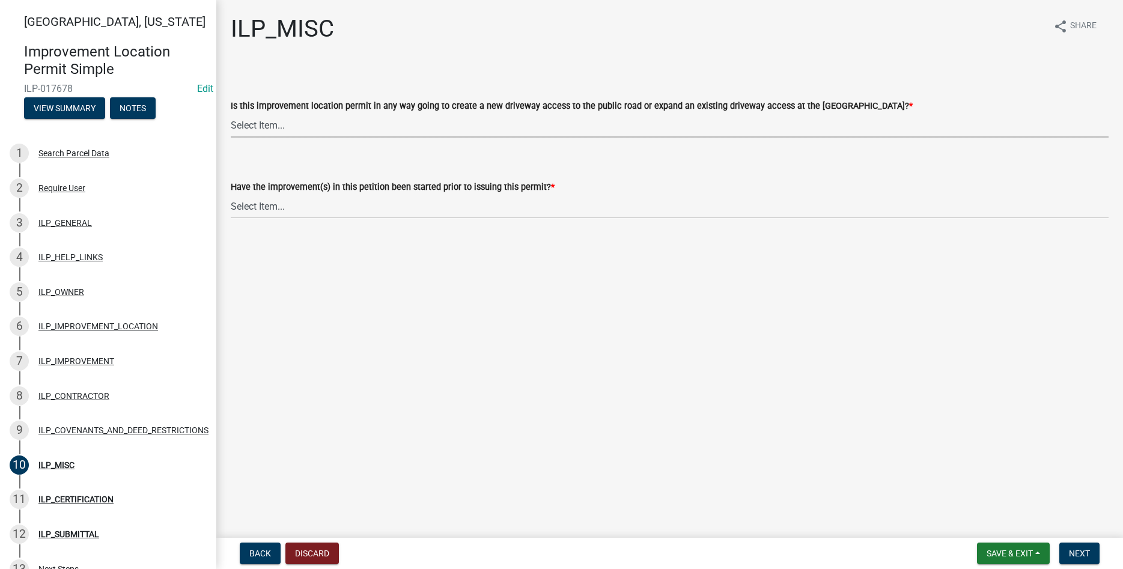
click at [231, 113] on select "Select Item... YES NO" at bounding box center [670, 125] width 878 height 25
click option "YES" at bounding box center [0, 0] width 0 height 0
click at [231, 113] on select "Select Item... YES NO" at bounding box center [670, 125] width 878 height 25
click option "NO" at bounding box center [0, 0] width 0 height 0
select select "efdfc372-da28-48aa-82f0-d86e80c7002d"
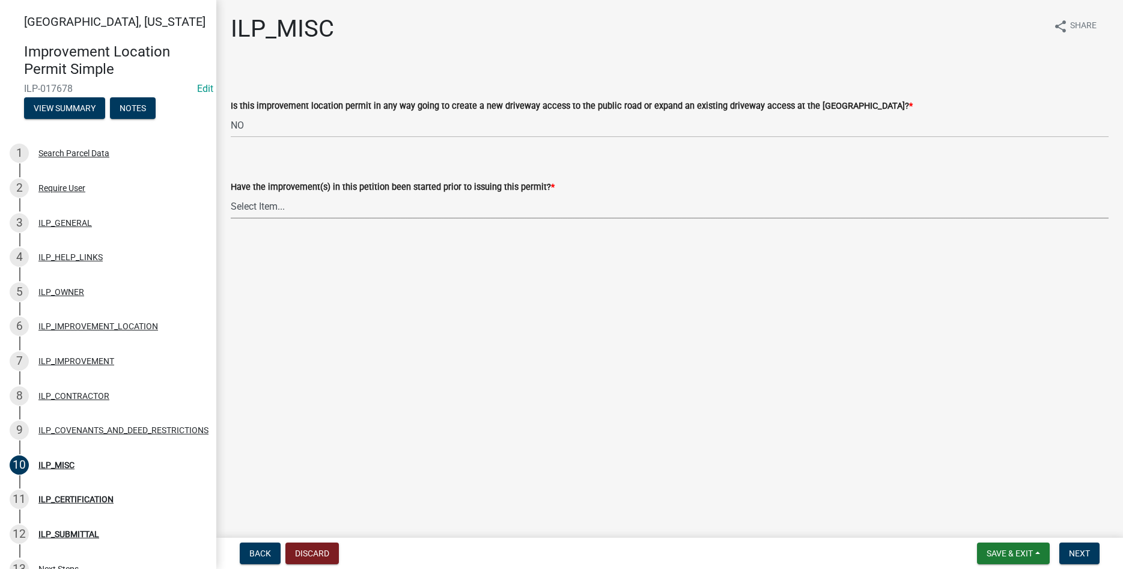
click at [231, 194] on select "Select Item... YES NO" at bounding box center [670, 206] width 878 height 25
click option "NO" at bounding box center [0, 0] width 0 height 0
select select "87690217-1c5d-4f3f-89a3-85c12ce3295a"
click at [544, 555] on span "Next" at bounding box center [1079, 554] width 21 height 10
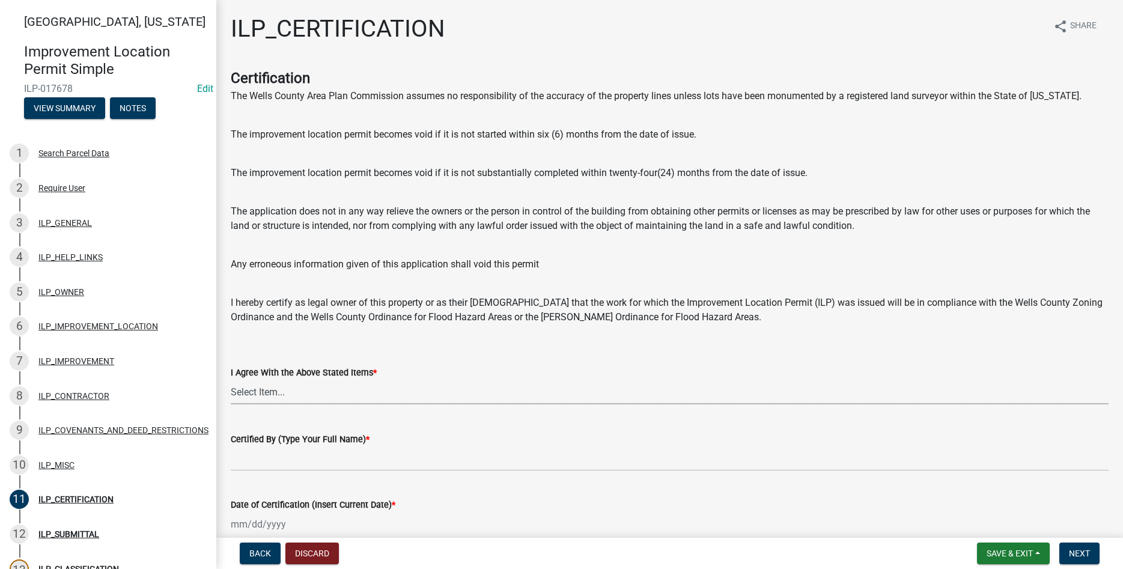
click at [231, 380] on select "Select Item... Yes" at bounding box center [670, 392] width 878 height 25
click option "Yes" at bounding box center [0, 0] width 0 height 0
select select "bd96893d-fc5a-4886-96bc-c23f48f60341"
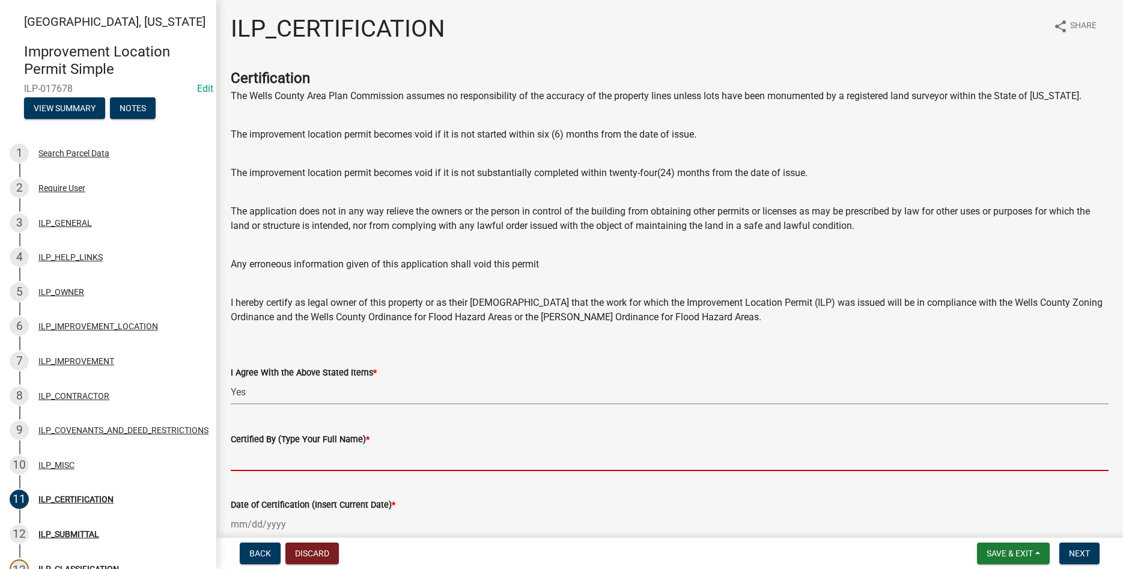
click at [544, 460] on input "Certified By (Type Your Full Name) *" at bounding box center [670, 458] width 878 height 25
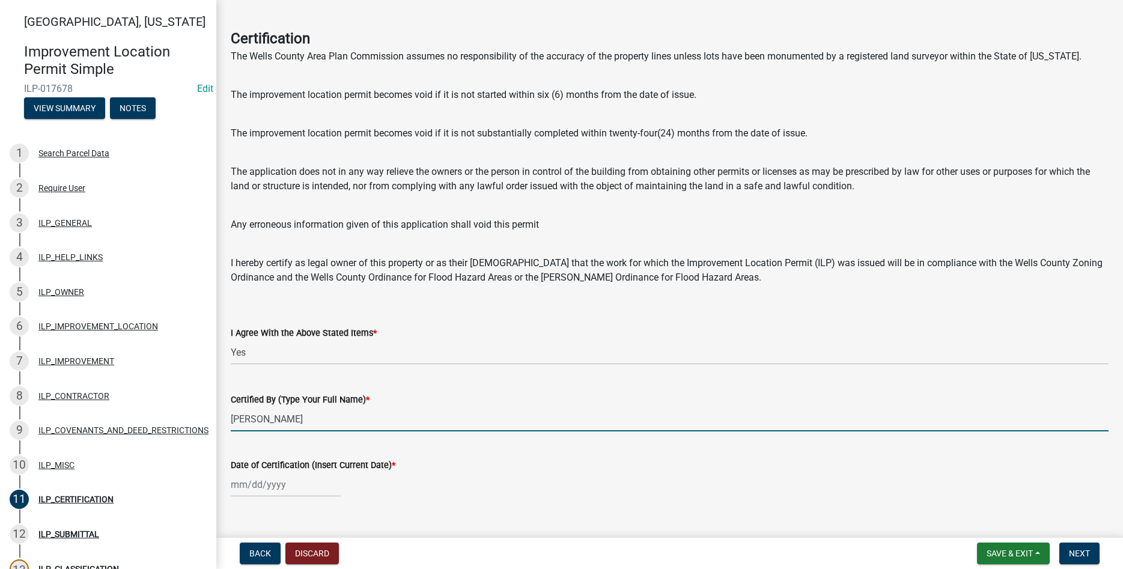
scroll to position [61, 0]
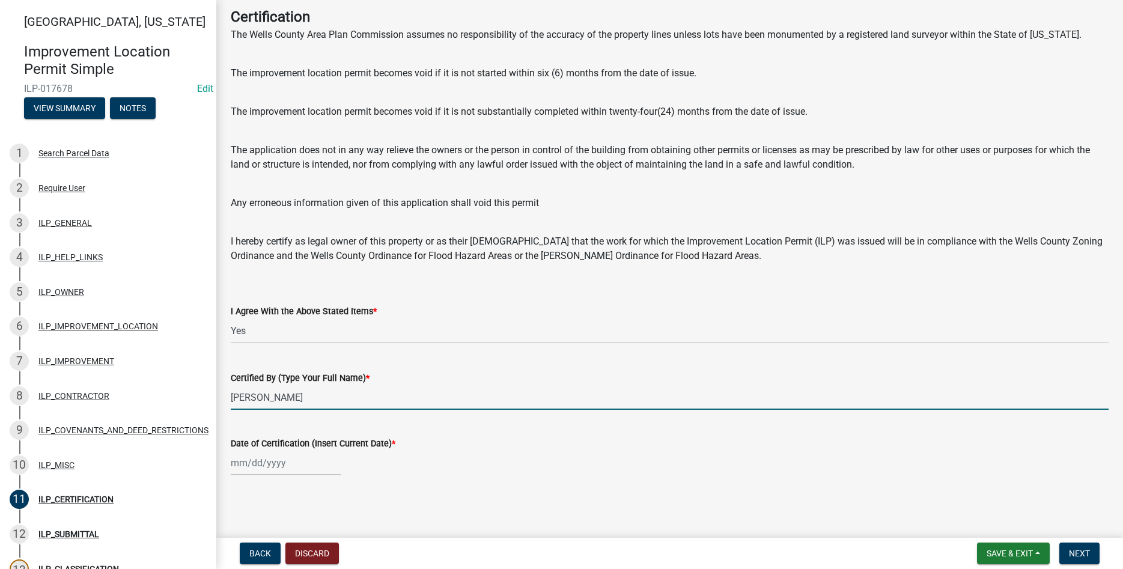
type input "[PERSON_NAME]"
click at [275, 461] on input "Date of Certification (Insert Current Date) *" at bounding box center [286, 463] width 110 height 25
select select "9"
select select "2025"
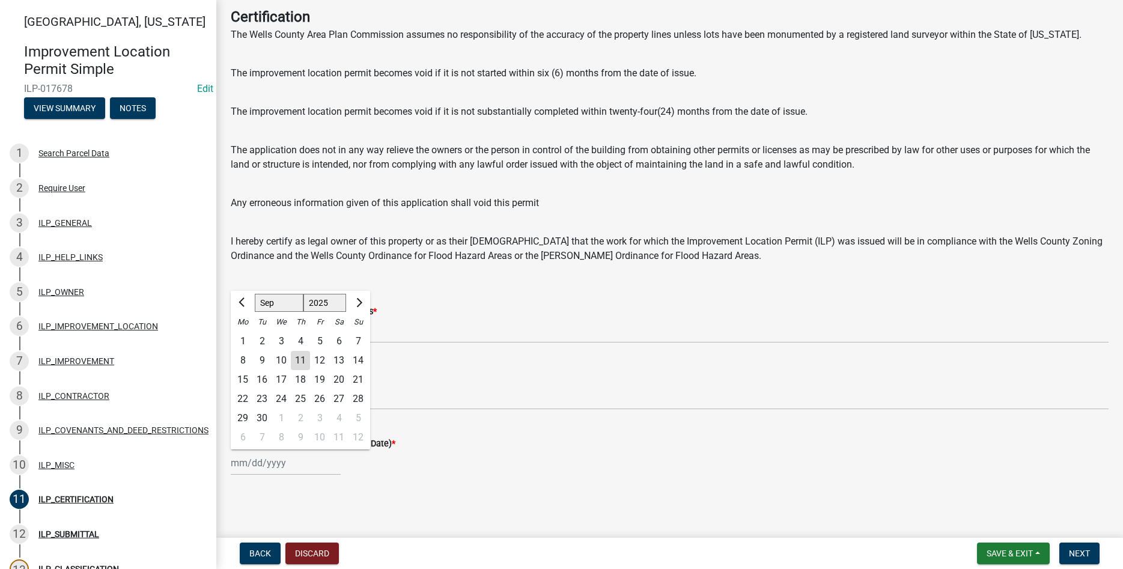
click at [300, 357] on div "11" at bounding box center [300, 360] width 19 height 19
type input "[DATE]"
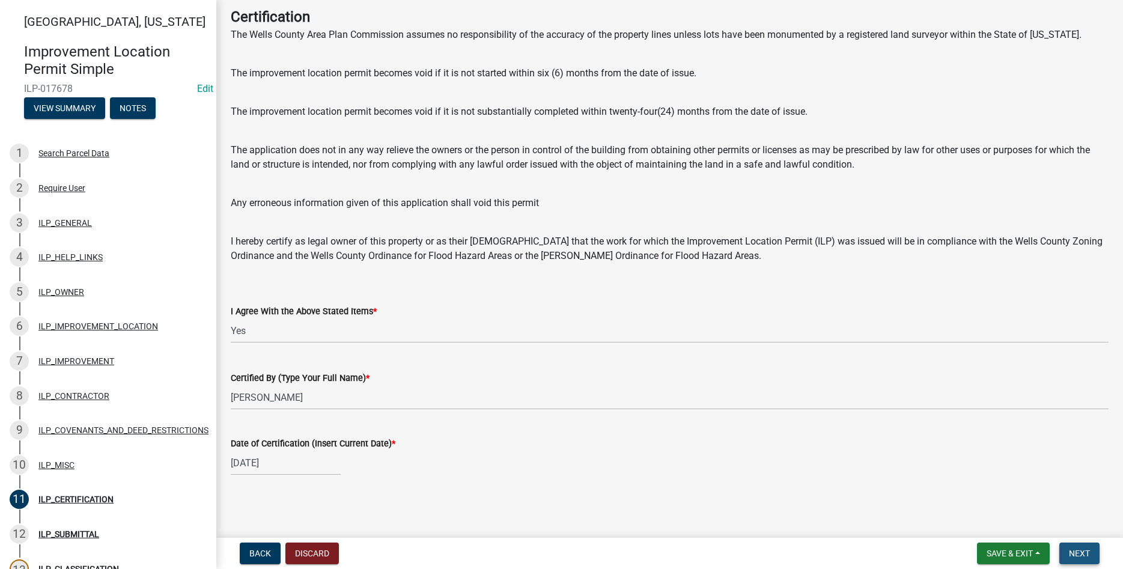
click at [544, 545] on button "Next" at bounding box center [1079, 553] width 40 height 22
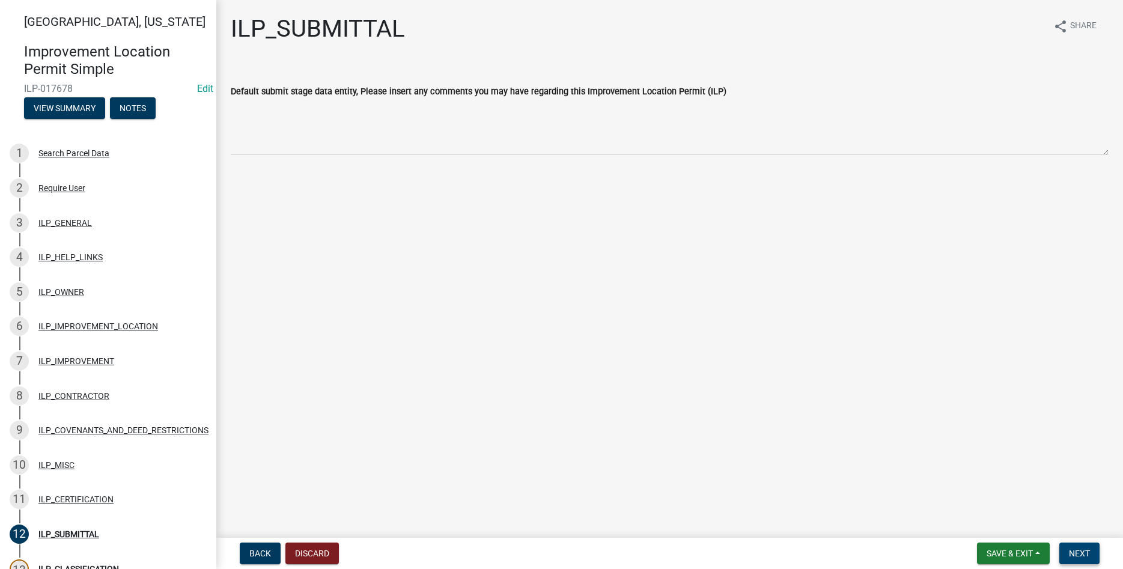
click at [544, 552] on span "Next" at bounding box center [1079, 554] width 21 height 10
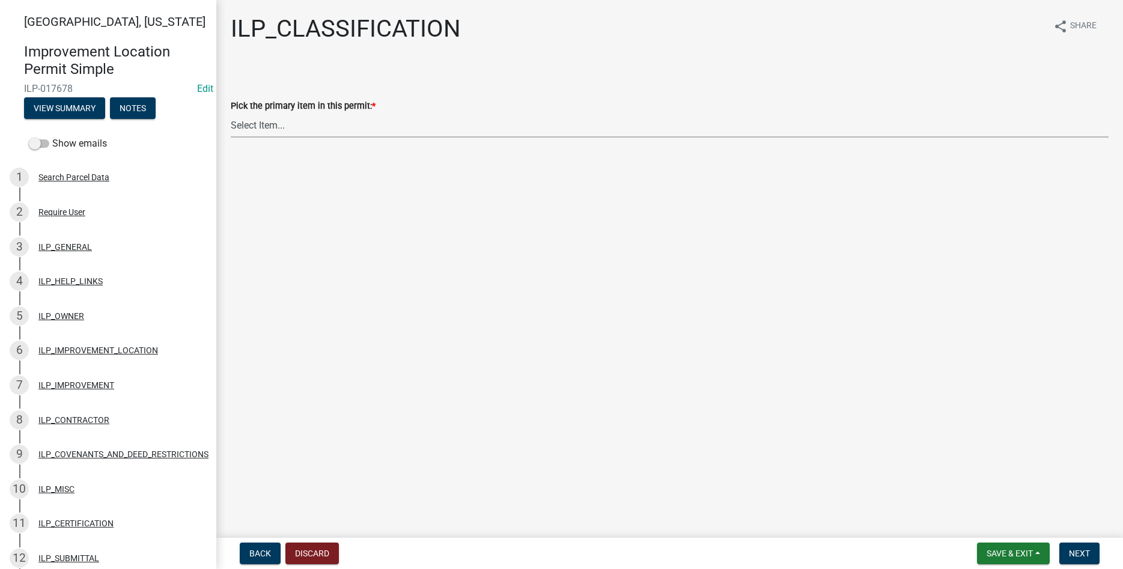
click at [231, 113] on select "Select Item... Accessory Structure (Addition) Accessory Structure (NEW) Busines…" at bounding box center [670, 125] width 878 height 25
click option "Accessory Structure (Addition)" at bounding box center [0, 0] width 0 height 0
select select "eeb7fced-09ba-4bc6-80ec-7a3c7601e0f8"
click at [544, 551] on span "Next" at bounding box center [1079, 554] width 21 height 10
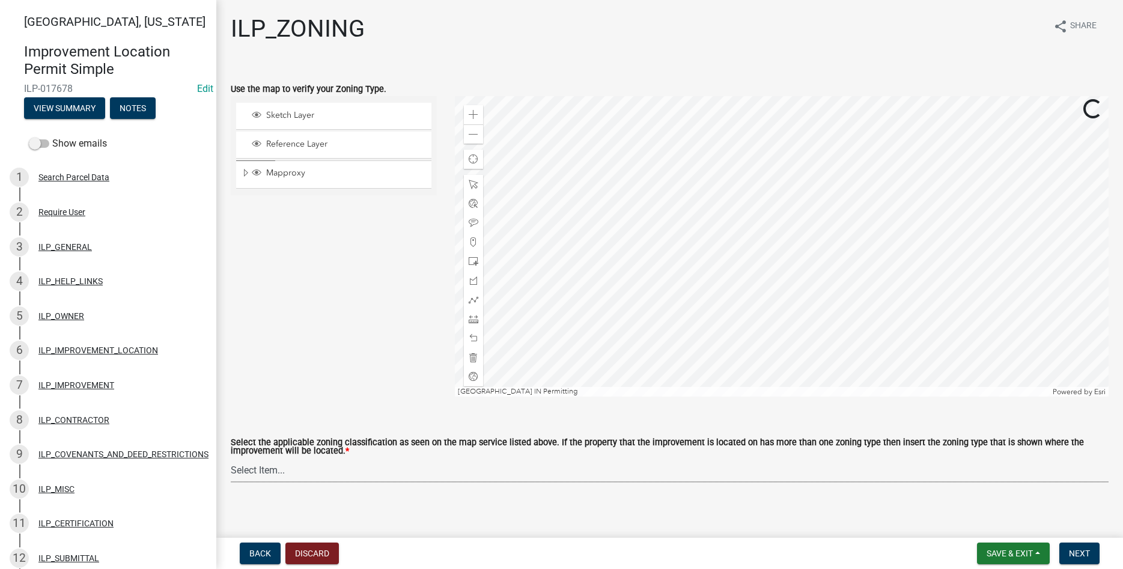
click at [231, 458] on select "Select Item... A-1 "Agricultural Intensive" A-R "Agricultural Residential" S-1 …" at bounding box center [670, 470] width 878 height 25
click option "A-1 "Agricultural Intensive"" at bounding box center [0, 0] width 0 height 0
select select "077e72d7-ee28-42b3-b13f-4b6ba4a9753a"
click at [544, 555] on span "Next" at bounding box center [1079, 554] width 21 height 10
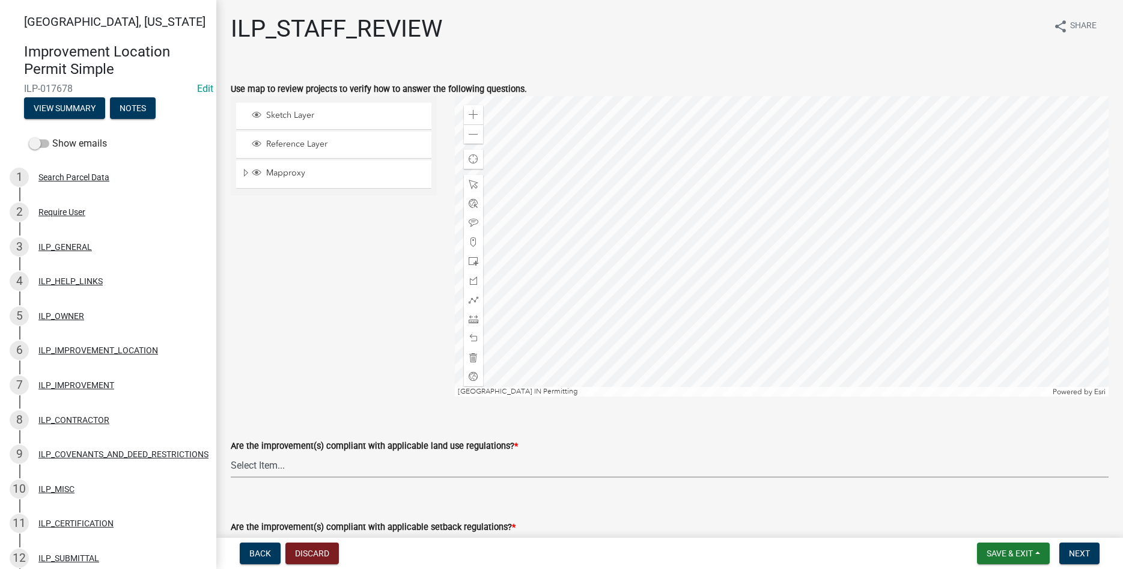
click at [231, 453] on select "Select Item... YES NO" at bounding box center [670, 465] width 878 height 25
click option "YES" at bounding box center [0, 0] width 0 height 0
select select "83ffa5df-1258-41bd-a108-9f2370541ef9"
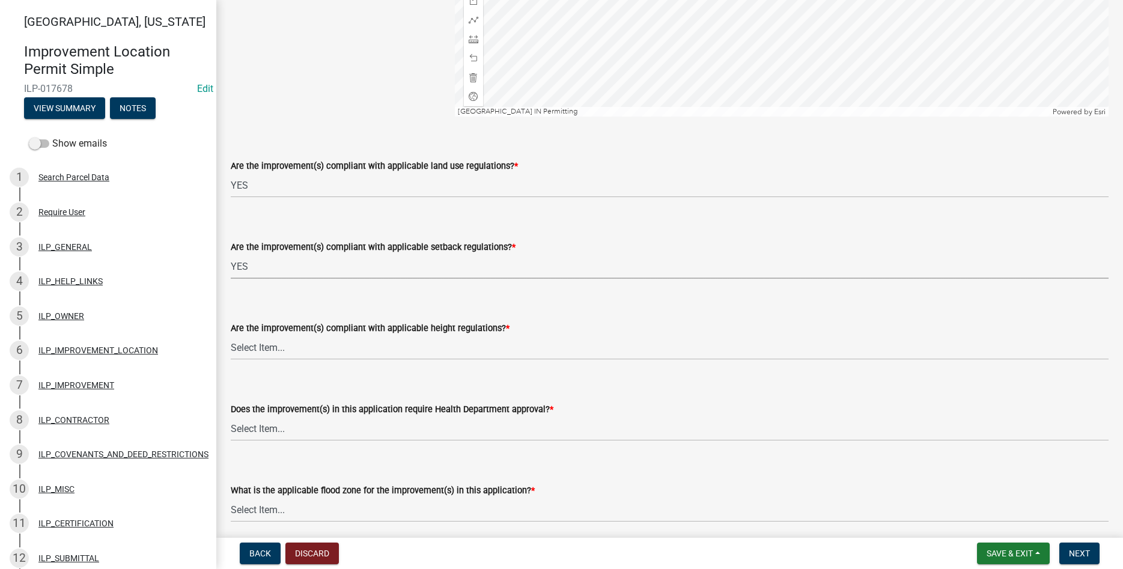
select select "e76e6c03-c199-4125-95d7-daca193c3739"
select select "b2795382-5a5c-496e-8f40-9eac2bba8e54"
select select "2cf99e9a-fd48-429a-ab01-6241dd9ef86f"
select select "546a9c8a-0bf2-4128-b2a0-21aece03a164"
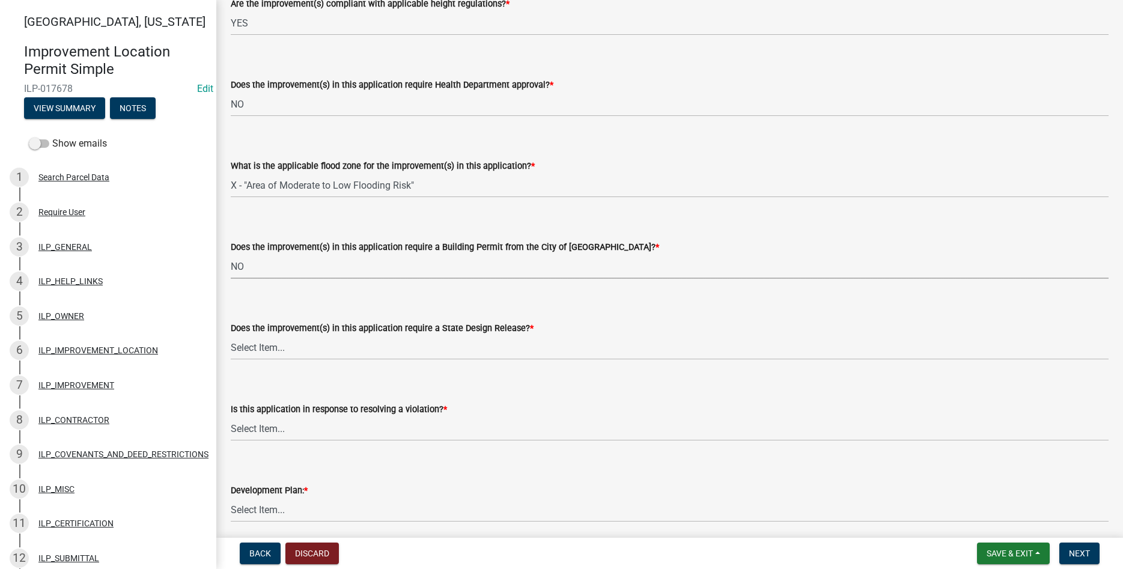
select select "3dde91a6-95a6-42fe-ae60-c75c292f8dd0"
select select "3e29b85e-0a39-40b5-813f-a0c180e4f93d"
select select "296d3b28-03f6-4b85-9592-a9e1e0e51d18"
select select "f492072b-a2fa-4f7c-8f99-9e809c6c526f"
select select "91f2ca91-6260-441c-87d8-e38016df5c96"
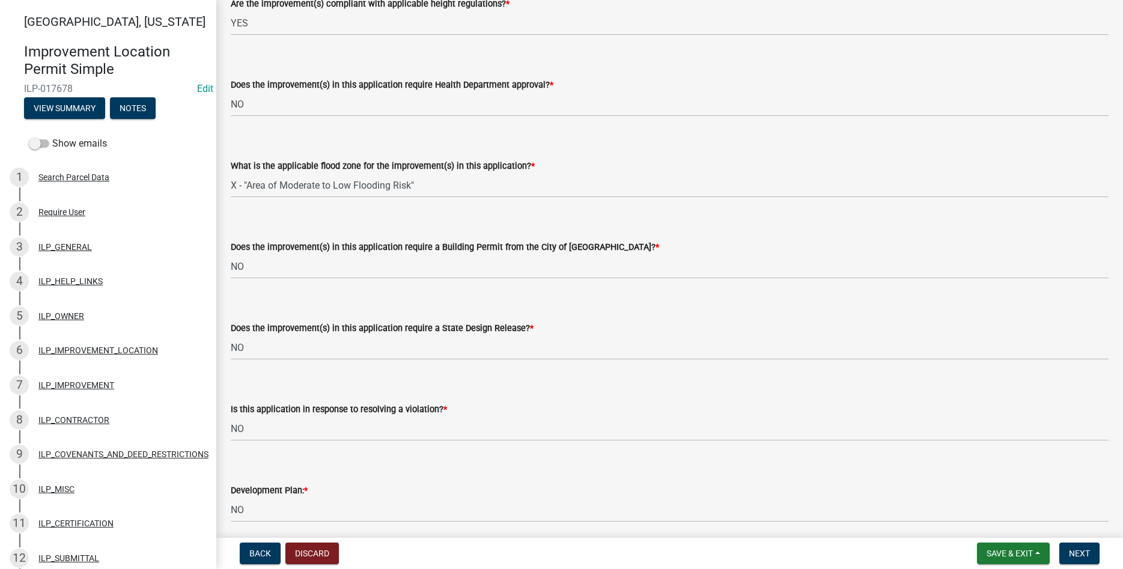
scroll to position [929, 0]
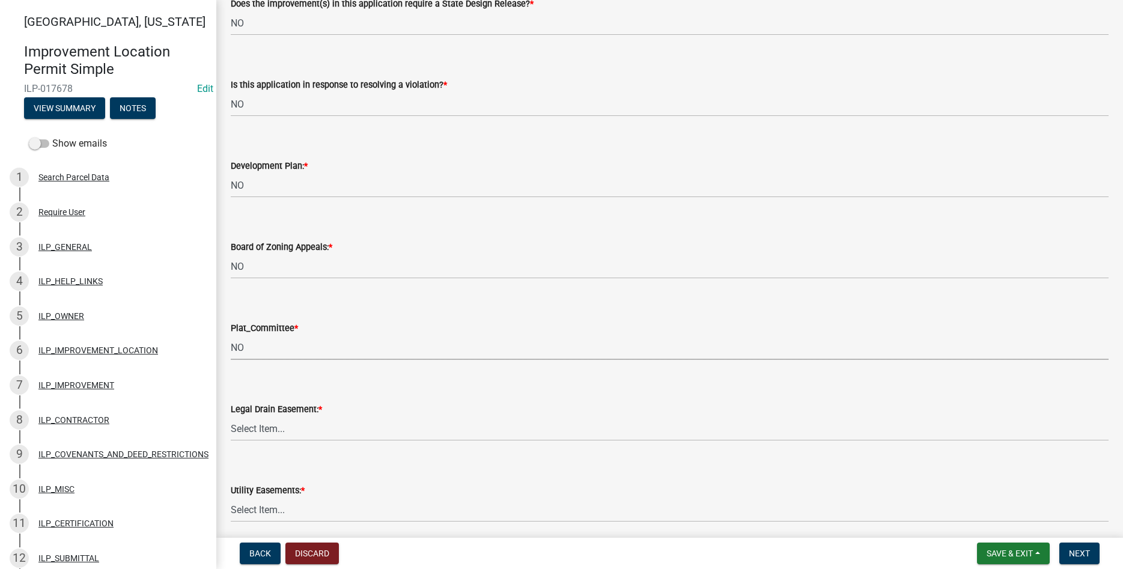
select select "63238f16-a362-487f-83af-24d0c8cf3edd"
select select "4de29e95-b13a-4926-a5fe-83364331169b"
select select "8e424161-7bf1-4e33-adf9-a347c03eff2b"
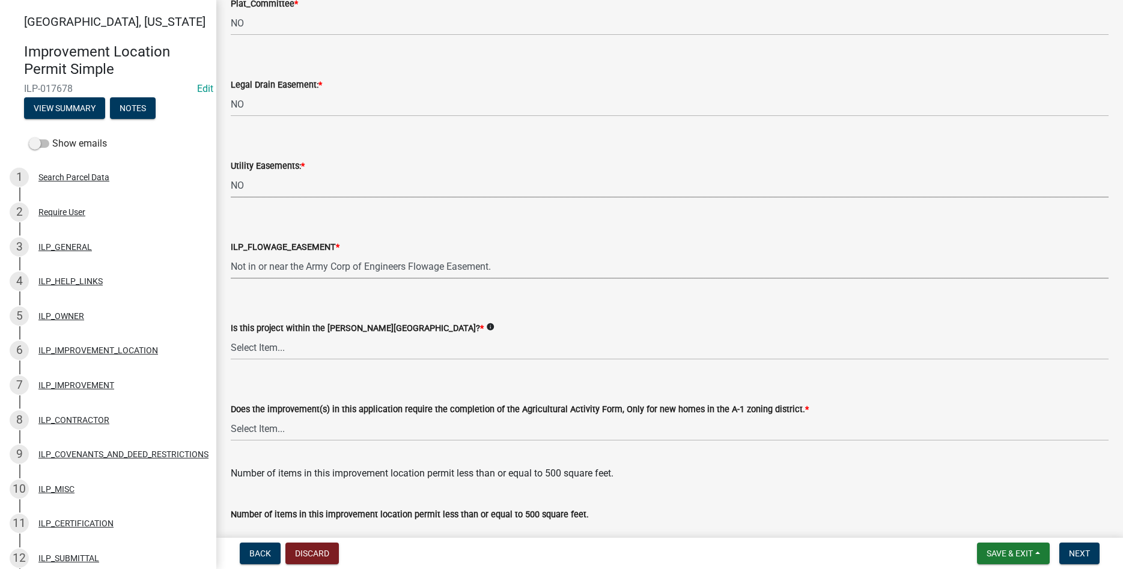
select select "bdd9c930-c7fe-4770-81ee-2c29cf953f8b"
select select "c22a6da1-a4b9-4a20-9552-3c4da3c32bc7"
select select "b8432f74-40d2-4ff6-ba31-770d91760c6e"
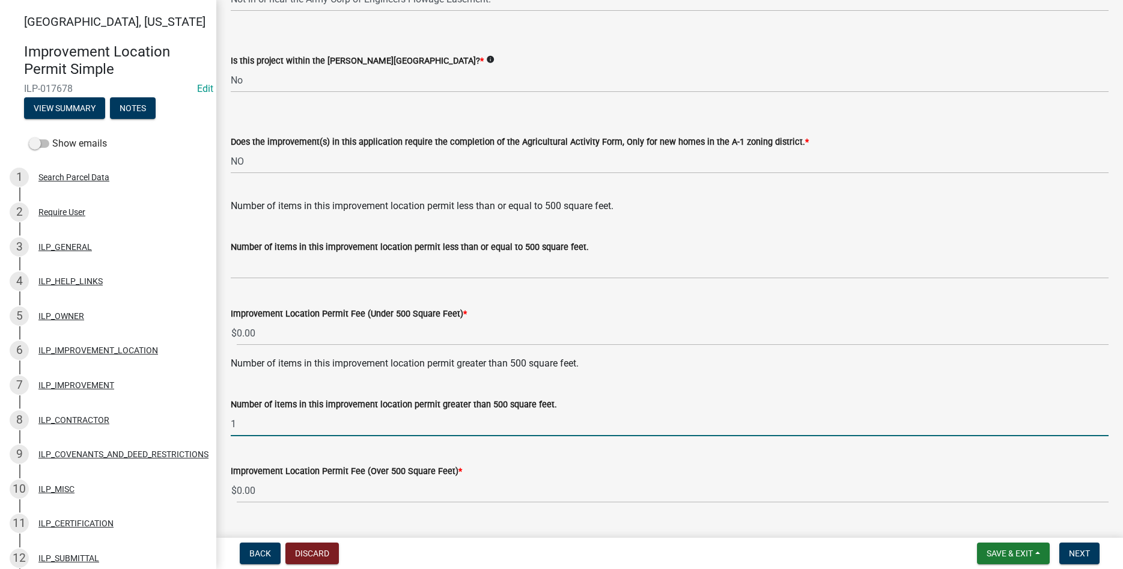
type input "1"
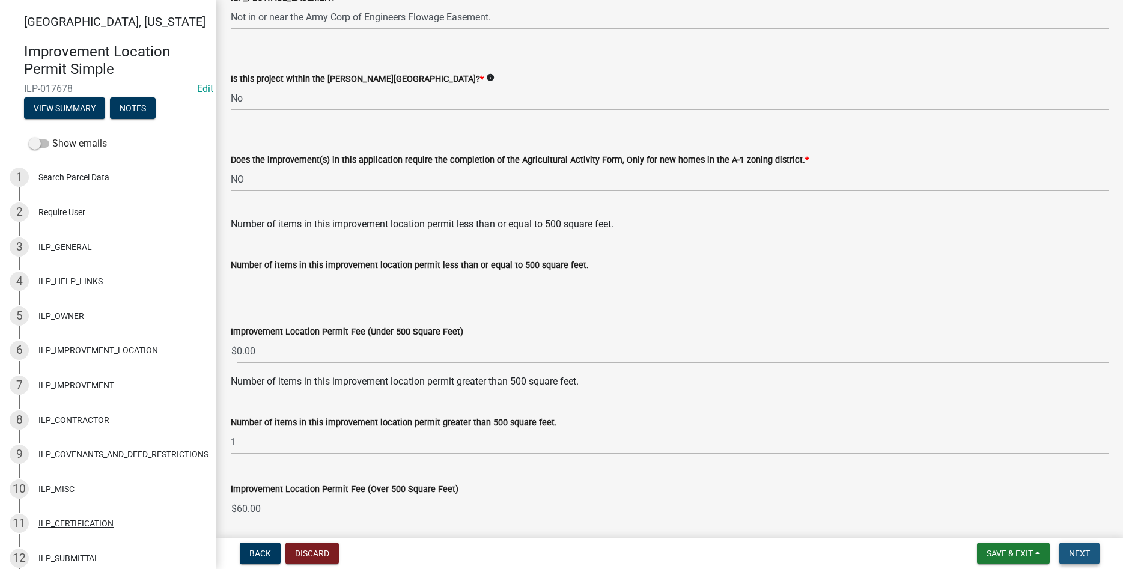
click at [544, 553] on span "Next" at bounding box center [1079, 554] width 21 height 10
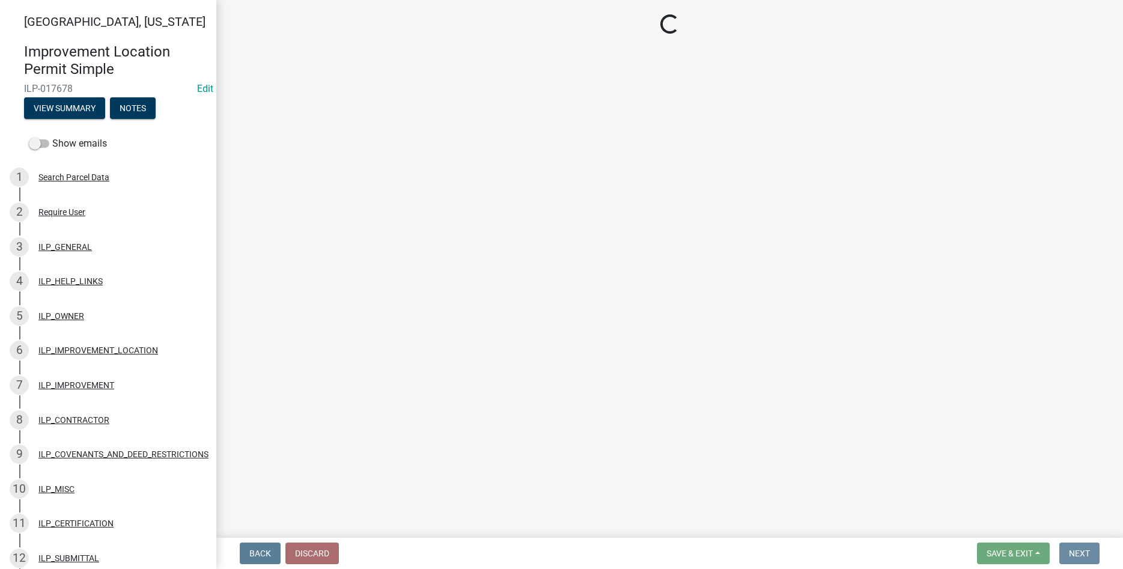
scroll to position [0, 0]
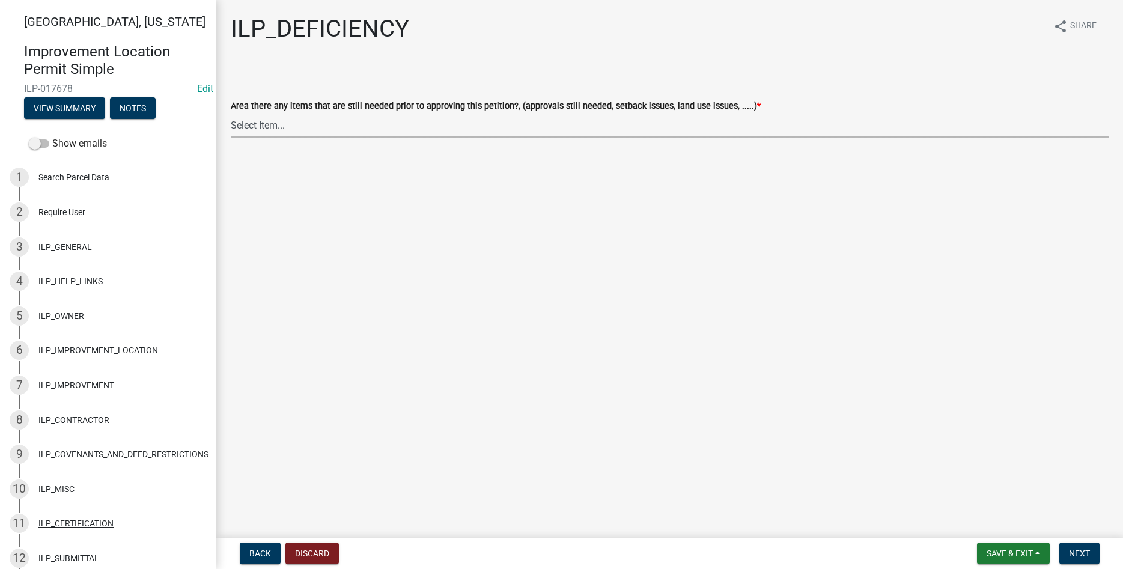
click at [231, 113] on select "Select Item... YES NO" at bounding box center [670, 125] width 878 height 25
click option "NO" at bounding box center [0, 0] width 0 height 0
select select "88f51f67-ad00-412f-ad25-d9a24cd42bdb"
click at [544, 550] on span "Next" at bounding box center [1079, 554] width 21 height 10
click at [231, 113] on select "Select Item... Denied Approved" at bounding box center [670, 125] width 878 height 25
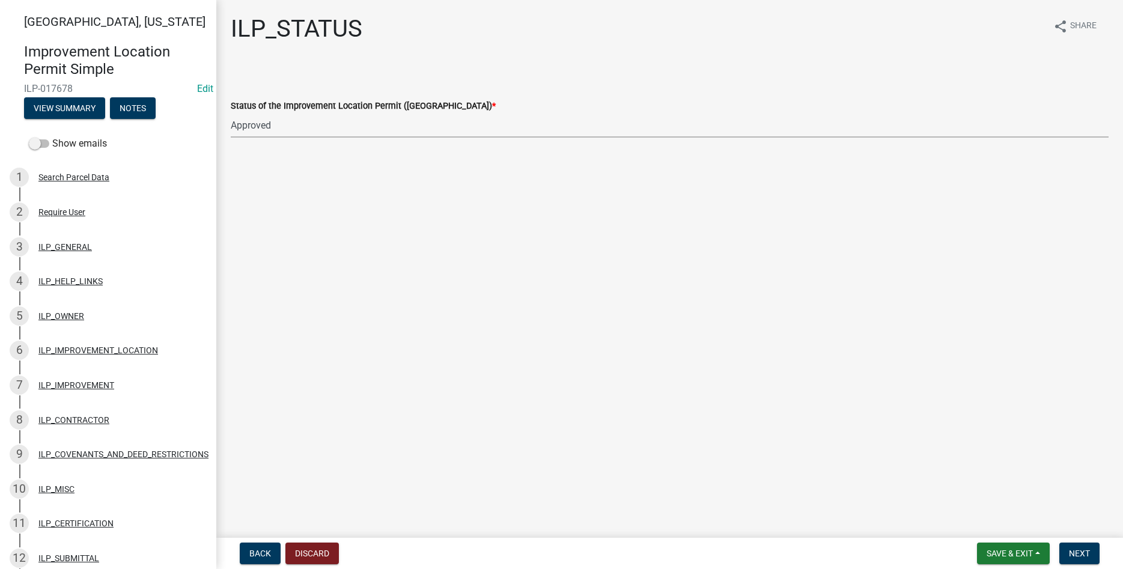
click option "Approved" at bounding box center [0, 0] width 0 height 0
select select "676ca0ef-d742-4b5a-a79e-763cf2a28fc9"
click at [544, 548] on button "Next" at bounding box center [1079, 553] width 40 height 22
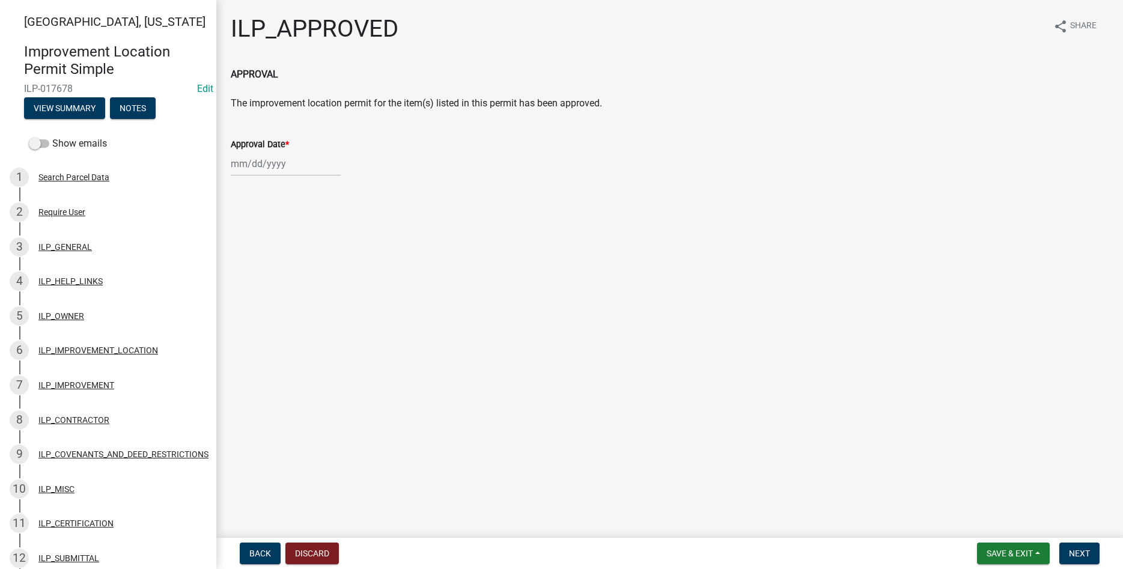
select select "9"
select select "2025"
click at [279, 162] on input "Approval Date *" at bounding box center [286, 163] width 110 height 25
click at [305, 248] on div "11" at bounding box center [300, 246] width 19 height 19
type input "[DATE]"
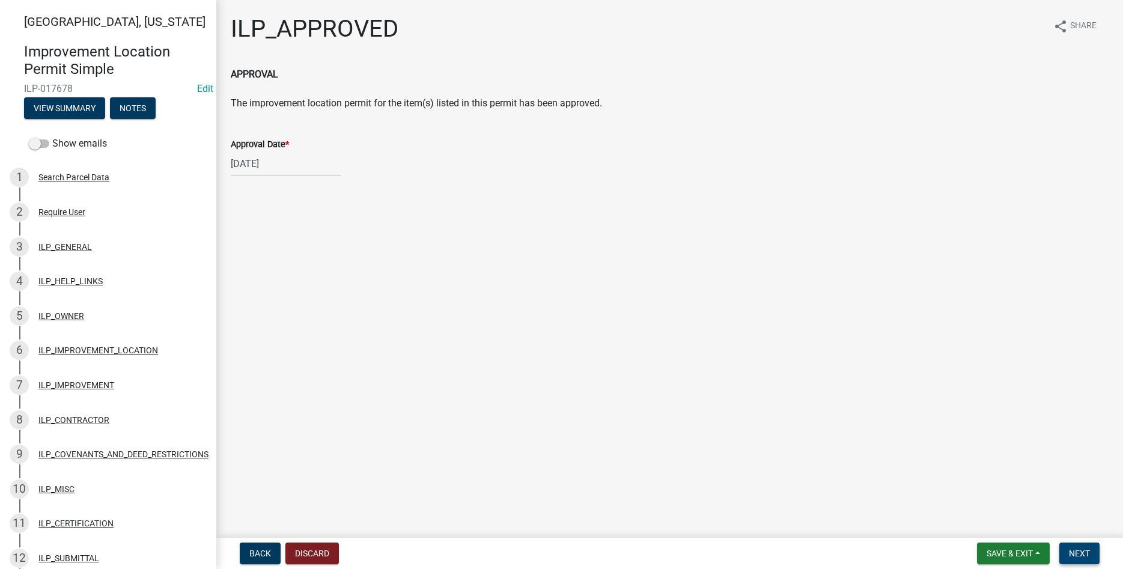
click at [544, 552] on span "Next" at bounding box center [1079, 554] width 21 height 10
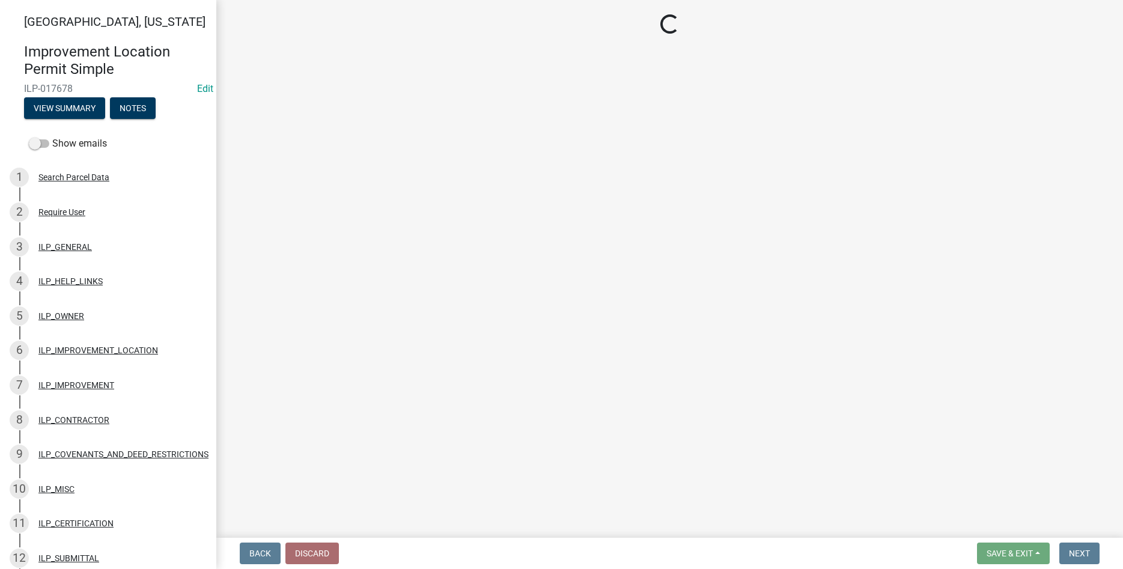
select select "3: 3"
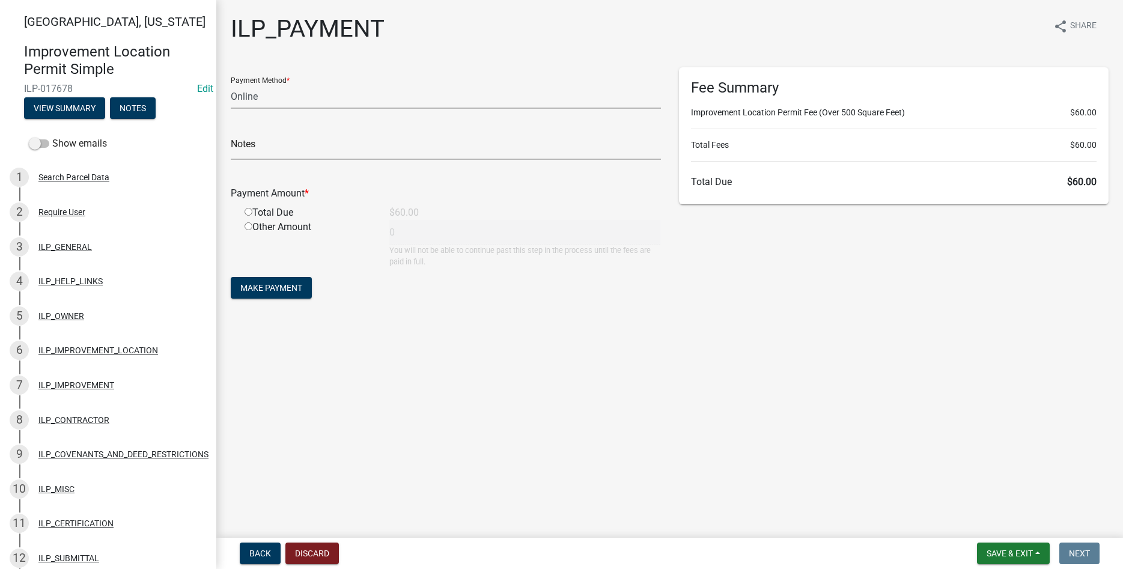
click at [248, 213] on input "radio" at bounding box center [249, 212] width 8 height 8
radio input "true"
type input "60"
click at [231, 84] on select "Credit Card POS Check Cash Online" at bounding box center [446, 96] width 430 height 25
select select "1: 0"
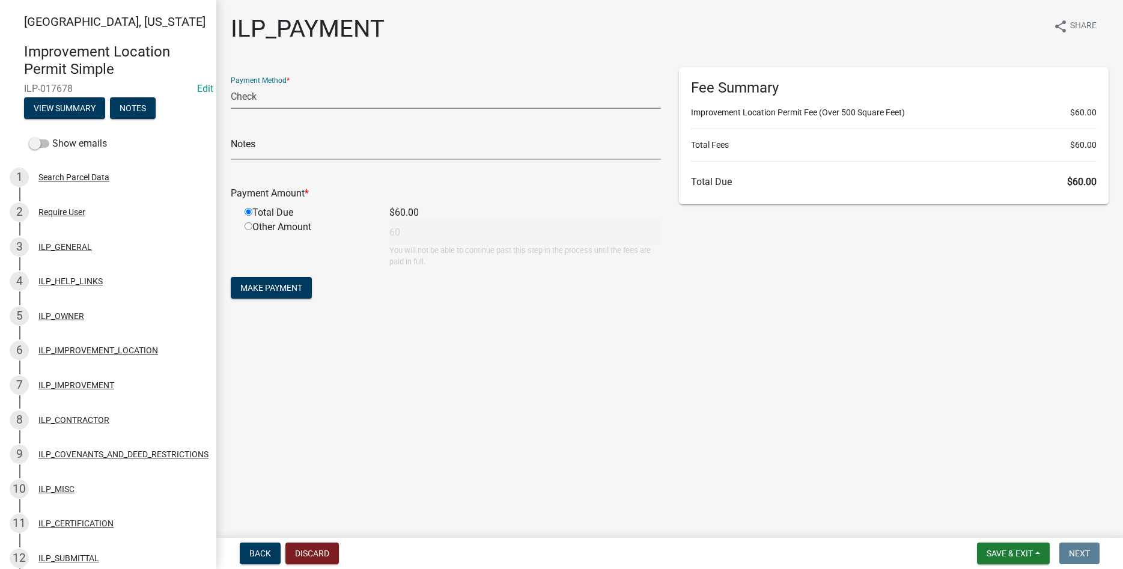
click option "Check" at bounding box center [0, 0] width 0 height 0
click at [282, 153] on input "text" at bounding box center [446, 147] width 430 height 25
type input "1792"
click at [274, 284] on span "Make Payment" at bounding box center [271, 288] width 62 height 10
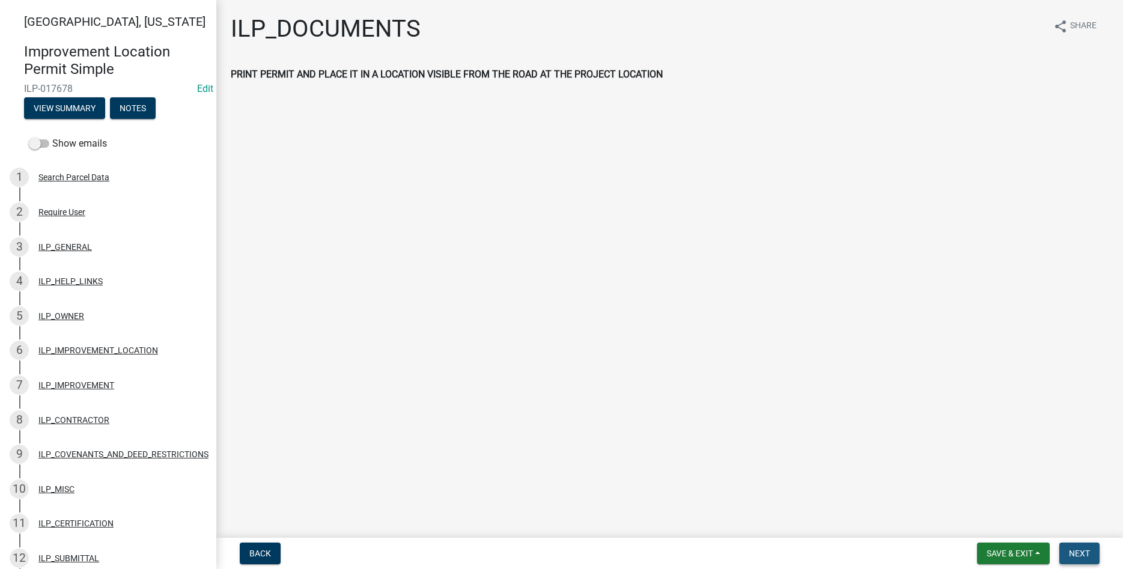
click at [544, 562] on button "Next" at bounding box center [1079, 553] width 40 height 22
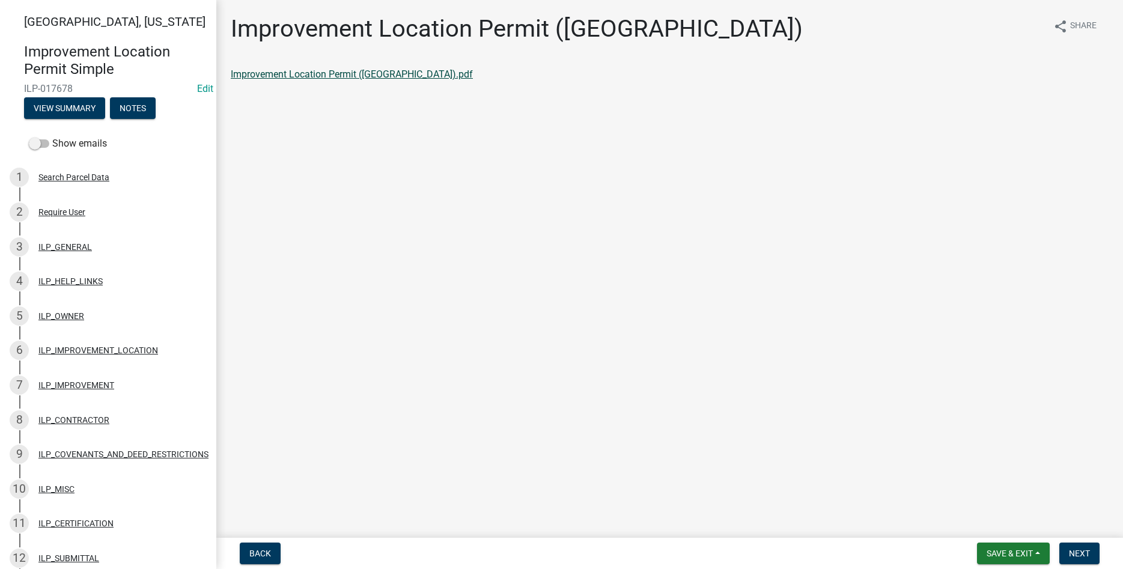
click at [359, 76] on link "Improvement Location Permit ([GEOGRAPHIC_DATA]).pdf" at bounding box center [352, 73] width 242 height 11
click at [544, 548] on button "Next" at bounding box center [1079, 553] width 40 height 22
click at [317, 67] on div "Improvement Location Permit (ILP)(Form) share Share Improvement Location Permit…" at bounding box center [670, 58] width 896 height 88
click at [317, 71] on link "Improvement Location Permit (ILP)(Form).pdf" at bounding box center [328, 73] width 194 height 11
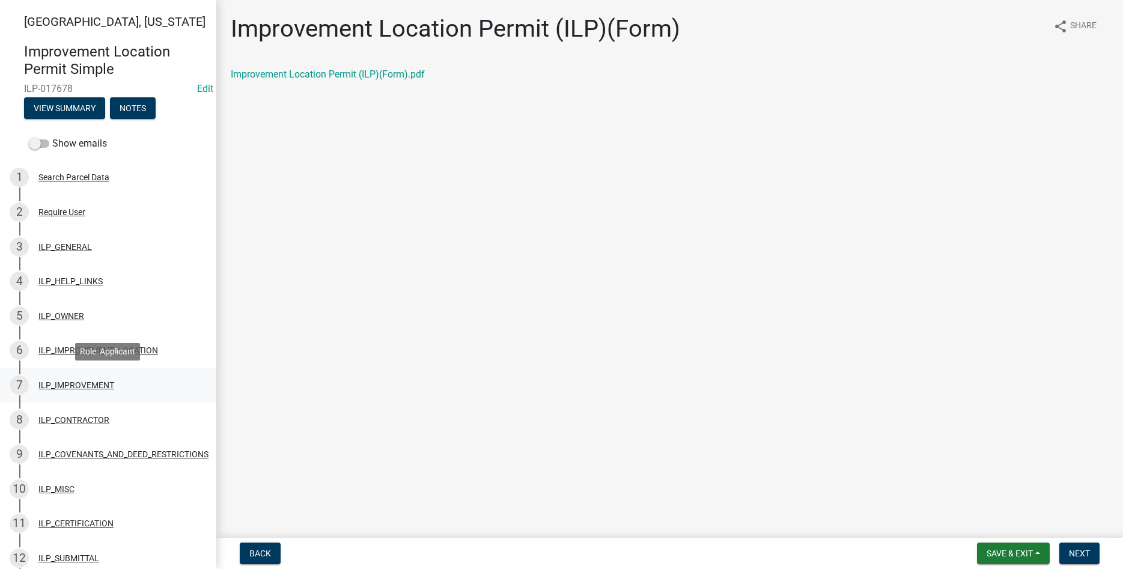
click at [84, 382] on div "ILP_IMPROVEMENT" at bounding box center [76, 385] width 76 height 8
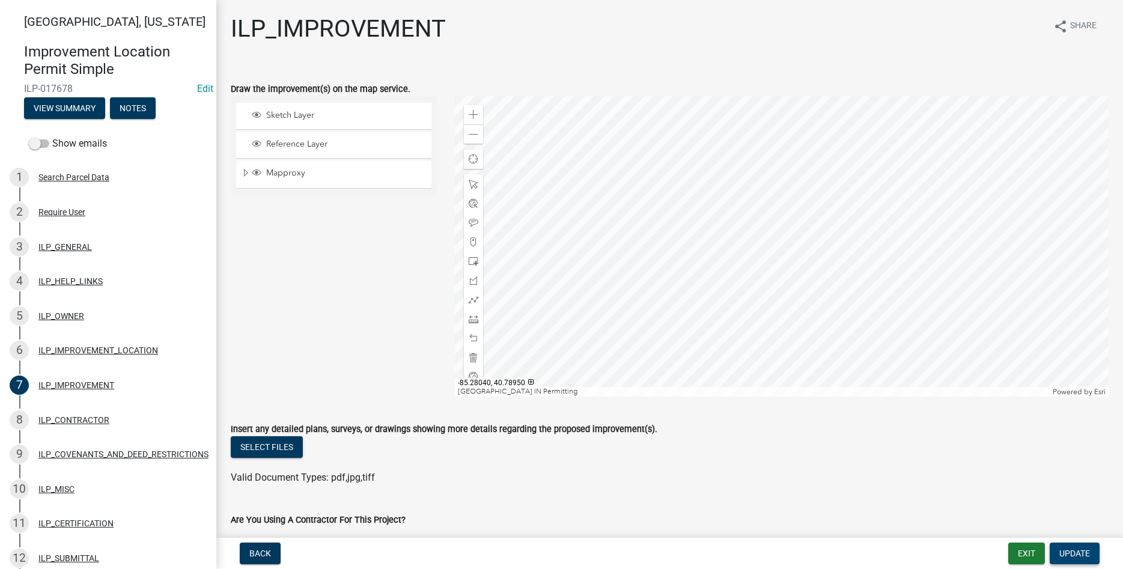
click at [544, 552] on span "Update" at bounding box center [1074, 554] width 31 height 10
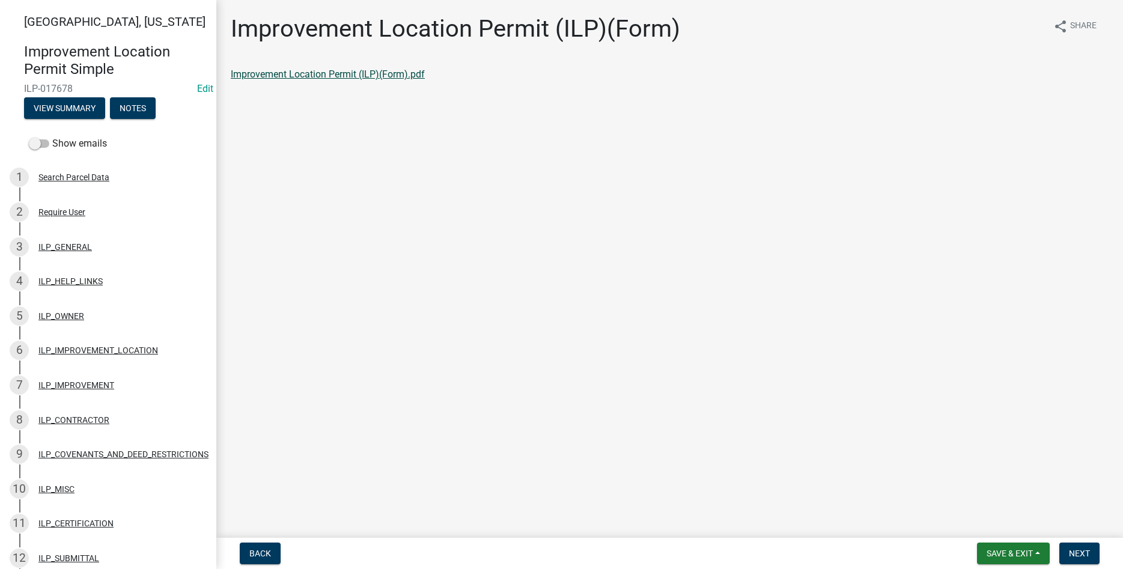
click at [343, 72] on link "Improvement Location Permit (ILP)(Form).pdf" at bounding box center [328, 73] width 194 height 11
